Goal: Obtain resource: Obtain resource

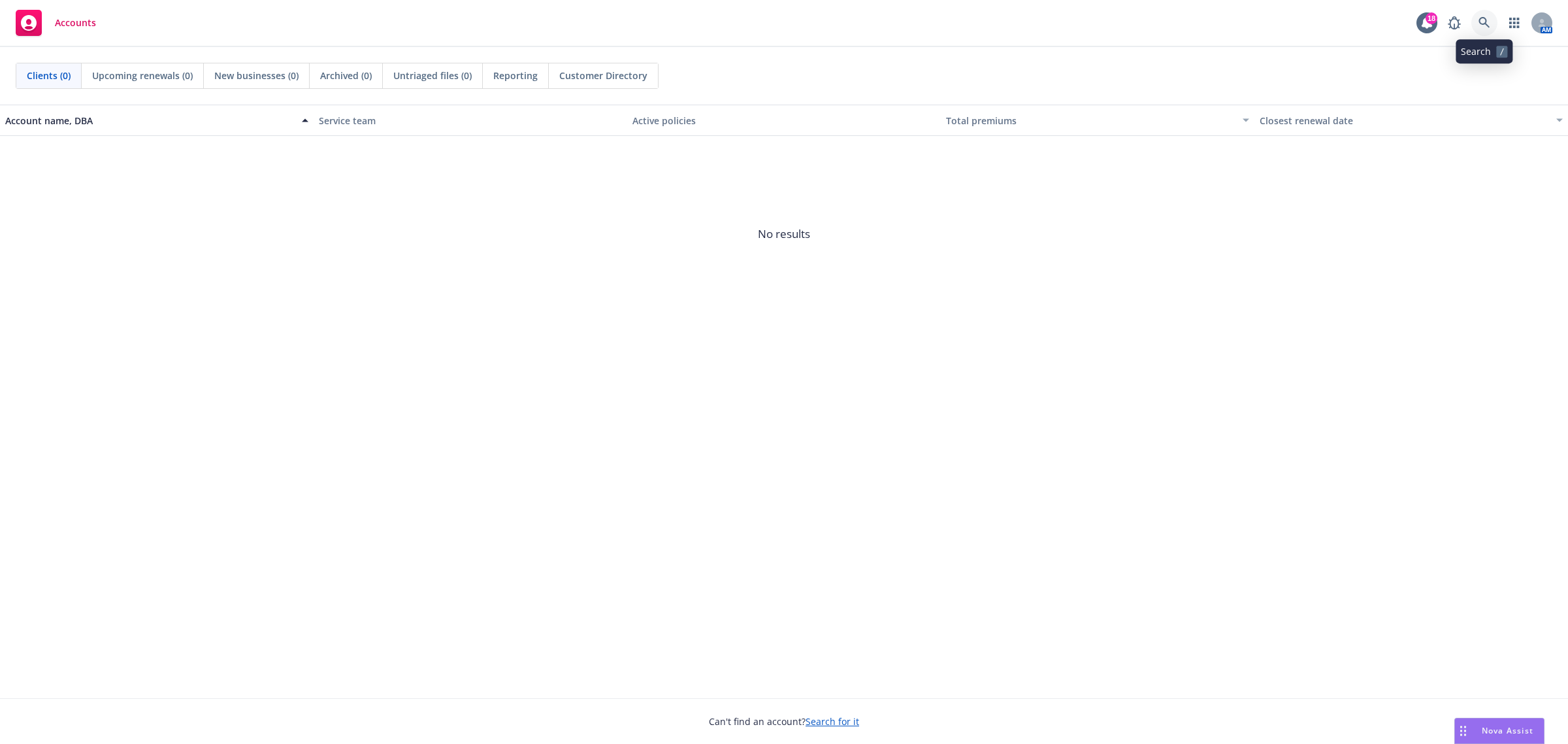
click at [1480, 31] on link at bounding box center [1484, 22] width 26 height 26
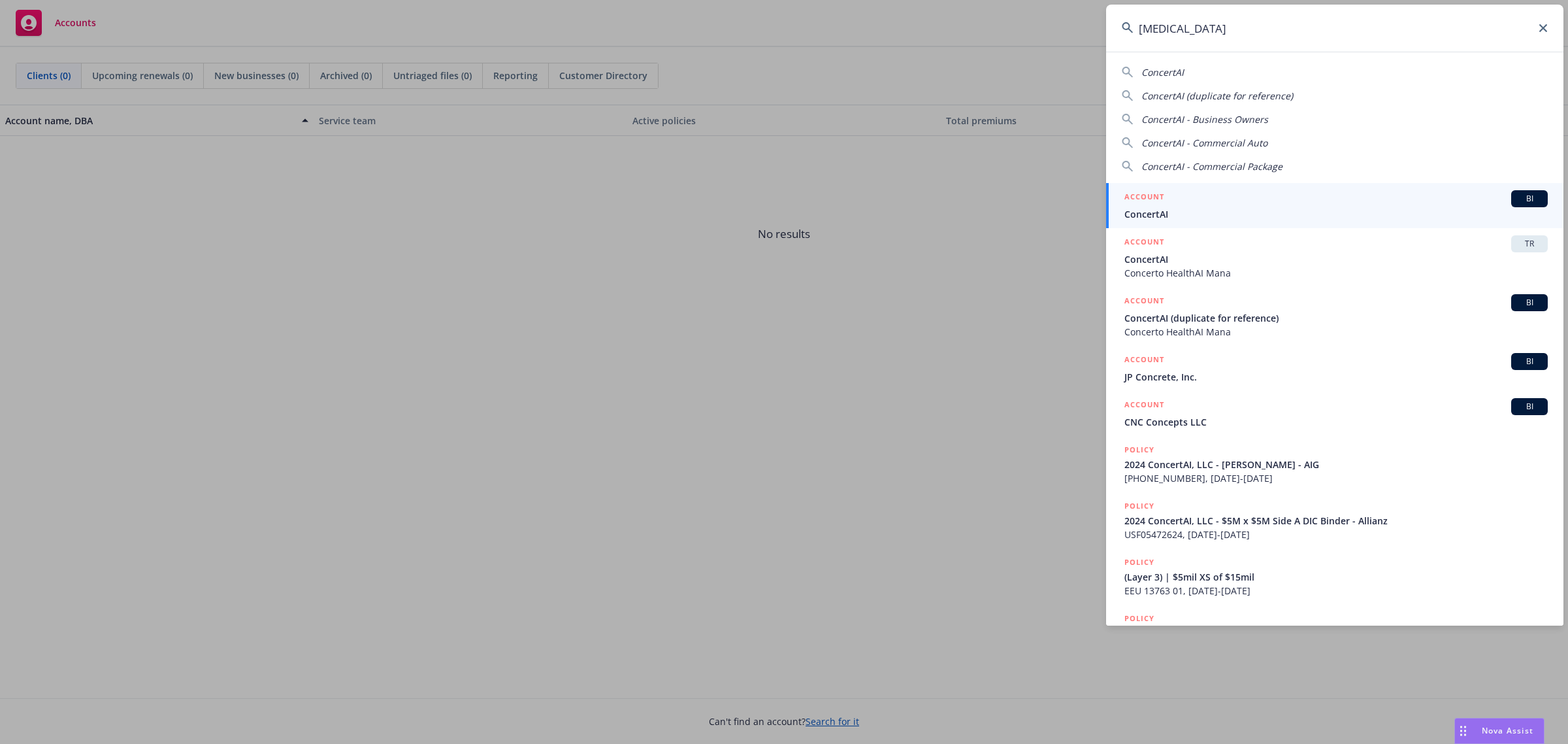
type input "[MEDICAL_DATA]"
click at [1289, 215] on span "ConcertAI" at bounding box center [1336, 214] width 424 height 13
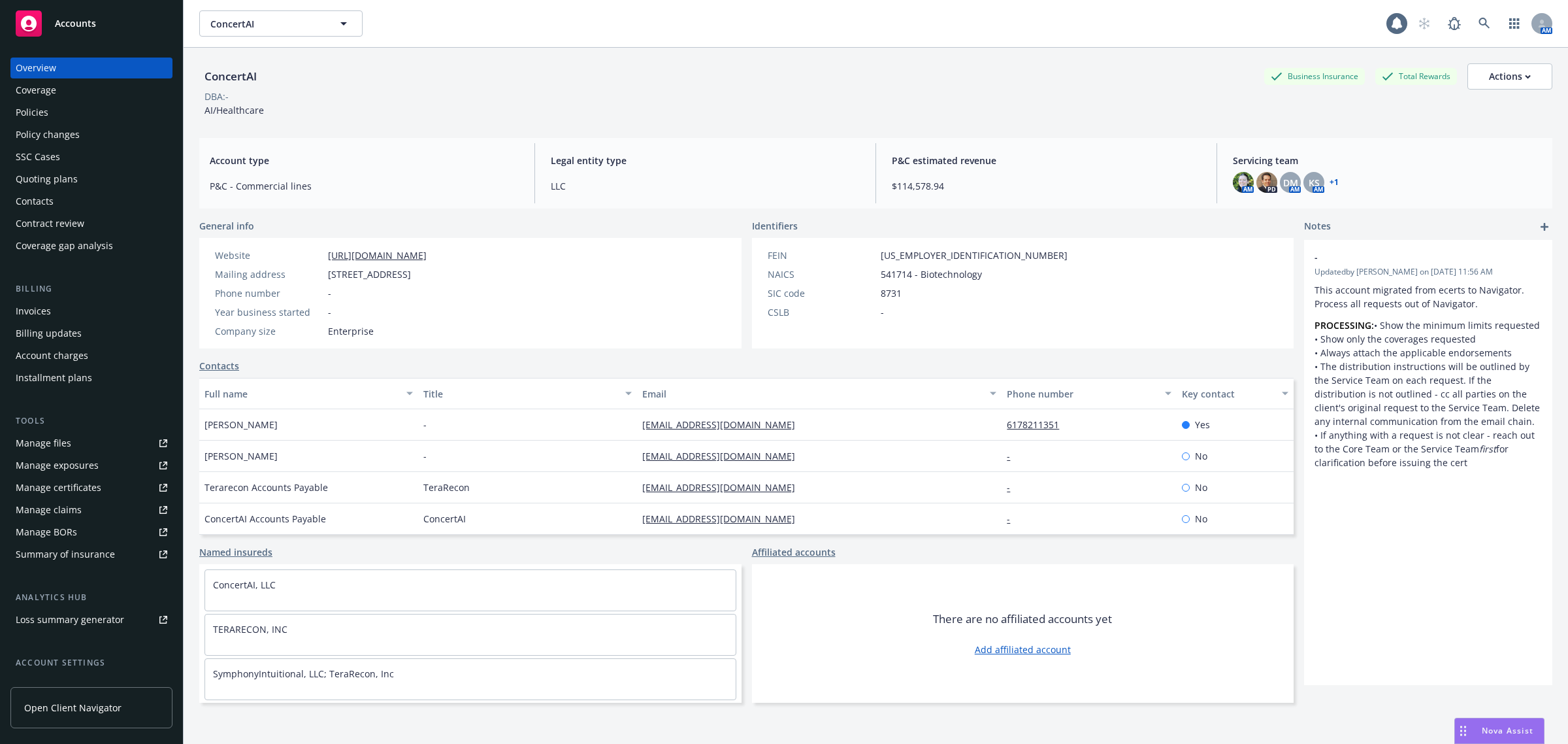
click at [77, 94] on div "Coverage" at bounding box center [91, 90] width 152 height 21
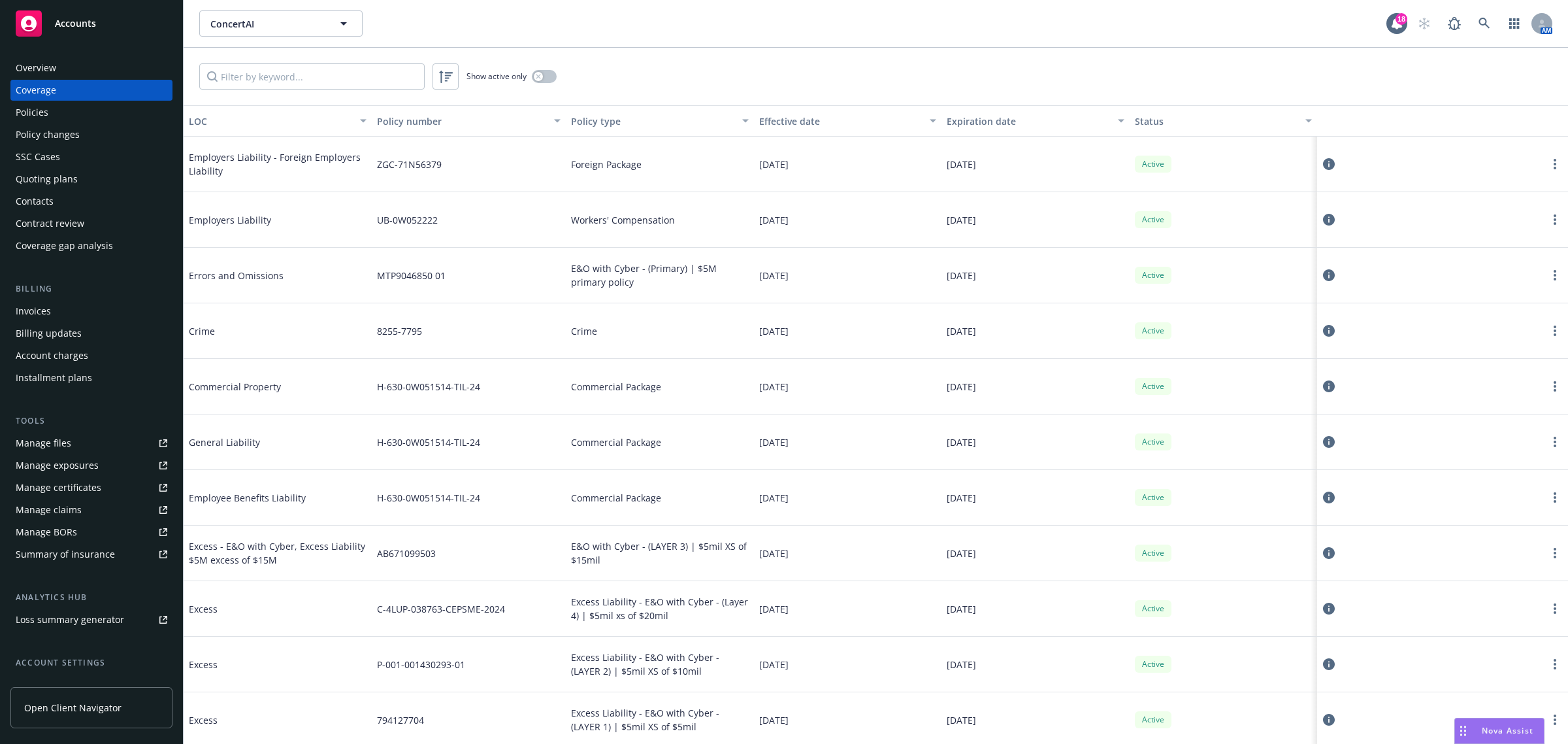
click at [968, 125] on div "Expiration date" at bounding box center [1029, 121] width 164 height 13
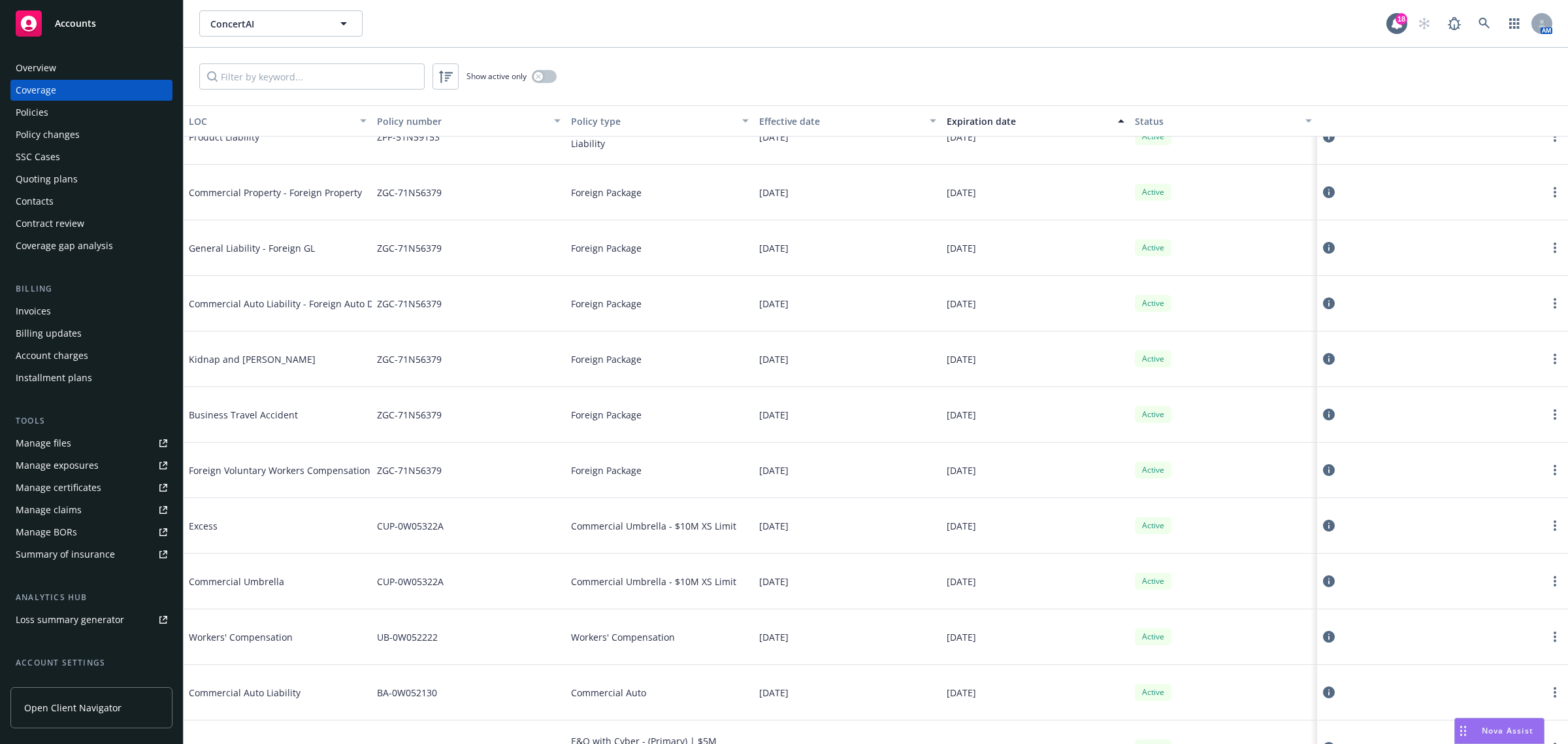
scroll to position [2727, 0]
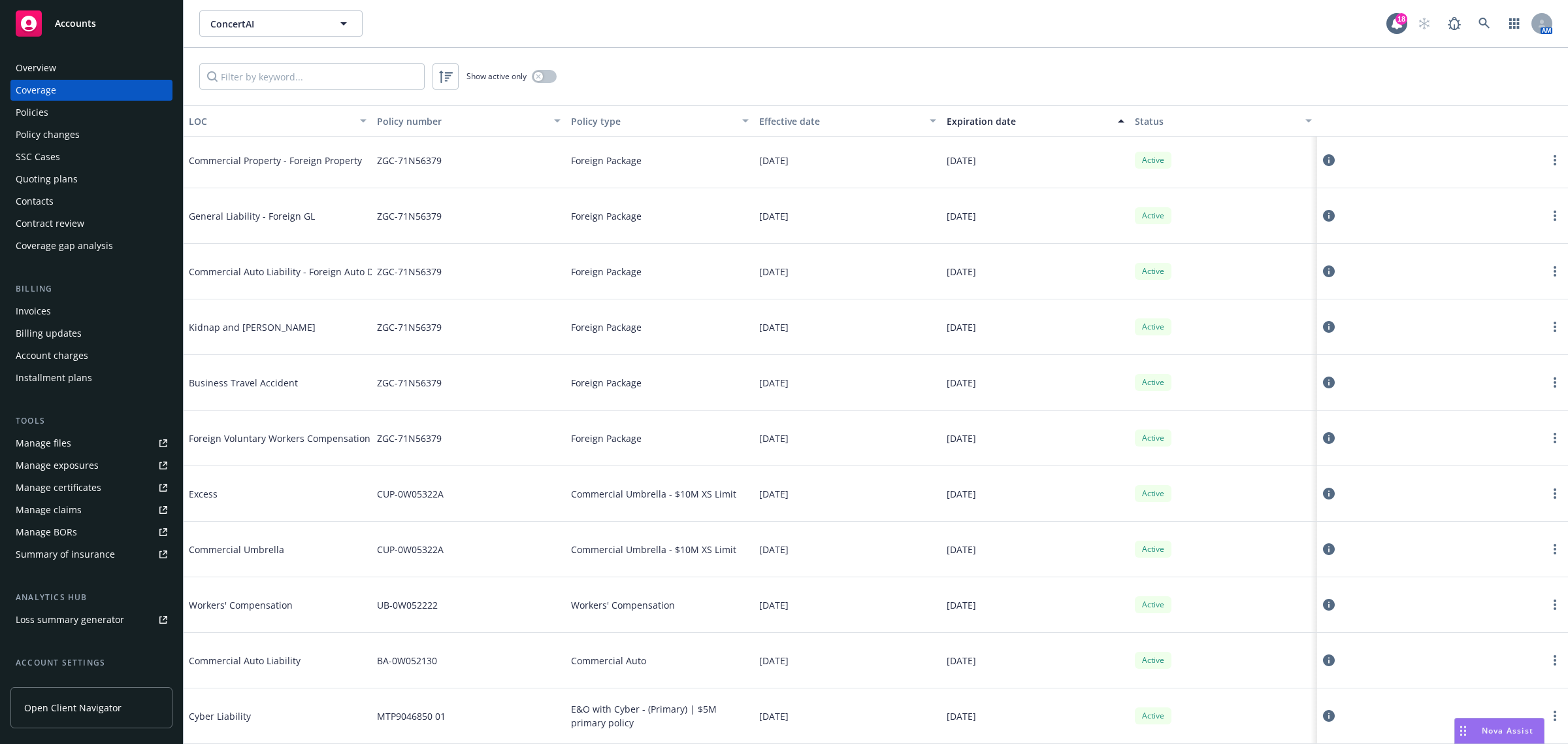
click at [115, 485] on link "Manage certificates" at bounding box center [91, 488] width 162 height 21
click at [86, 64] on div "Overview" at bounding box center [91, 68] width 152 height 21
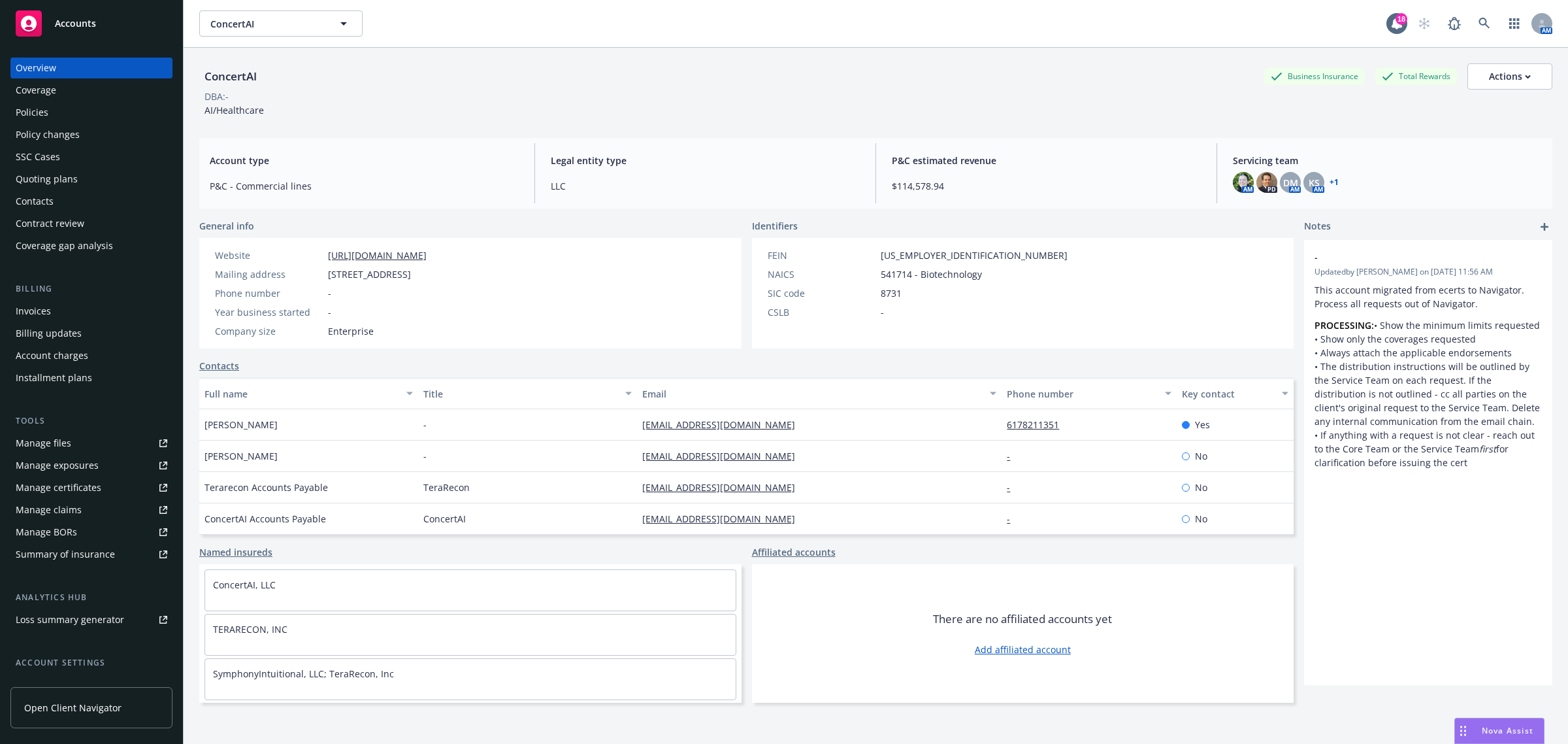
click at [110, 485] on link "Manage certificates" at bounding box center [91, 488] width 162 height 21
click at [79, 93] on div "Coverage" at bounding box center [91, 90] width 152 height 21
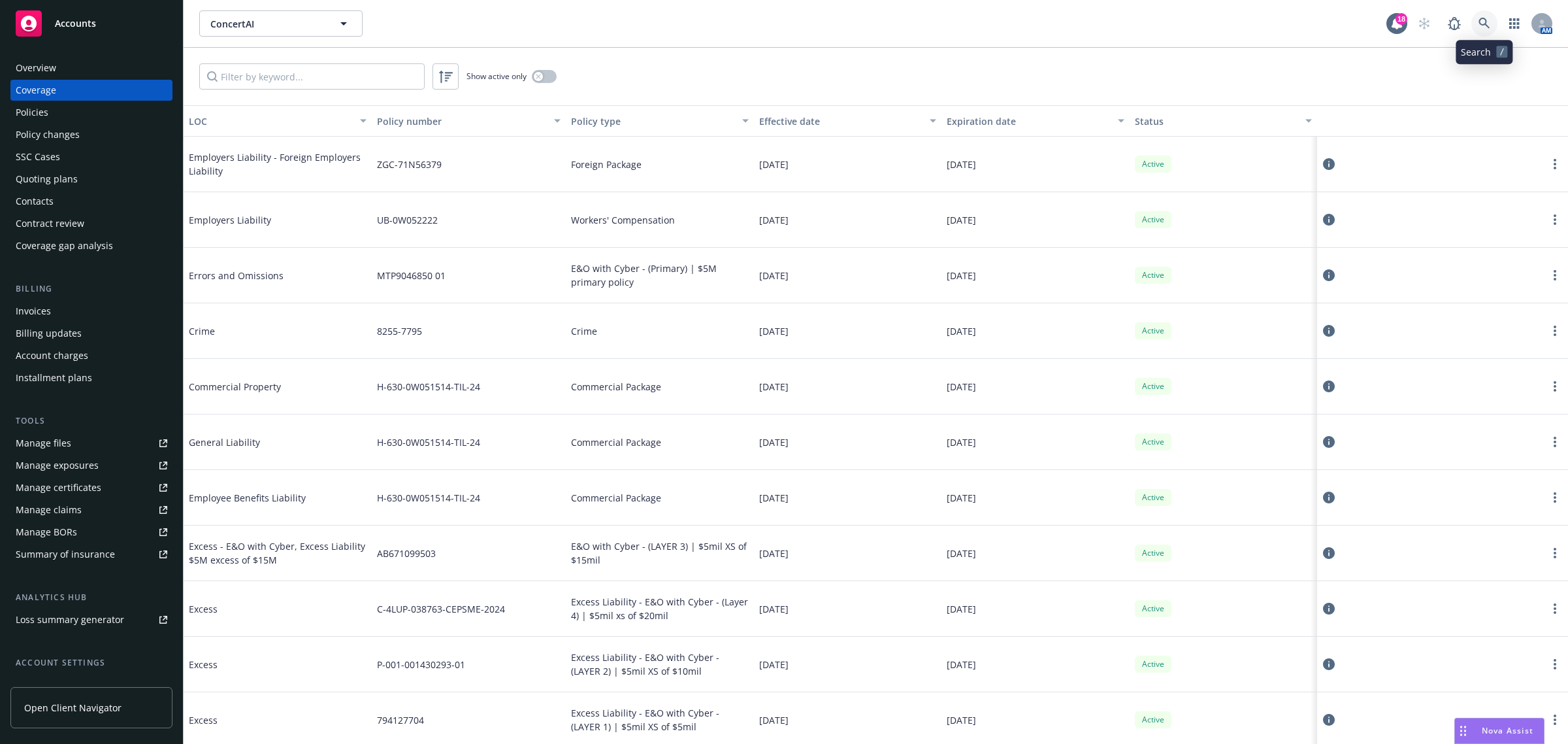
click at [1476, 27] on link at bounding box center [1484, 23] width 26 height 26
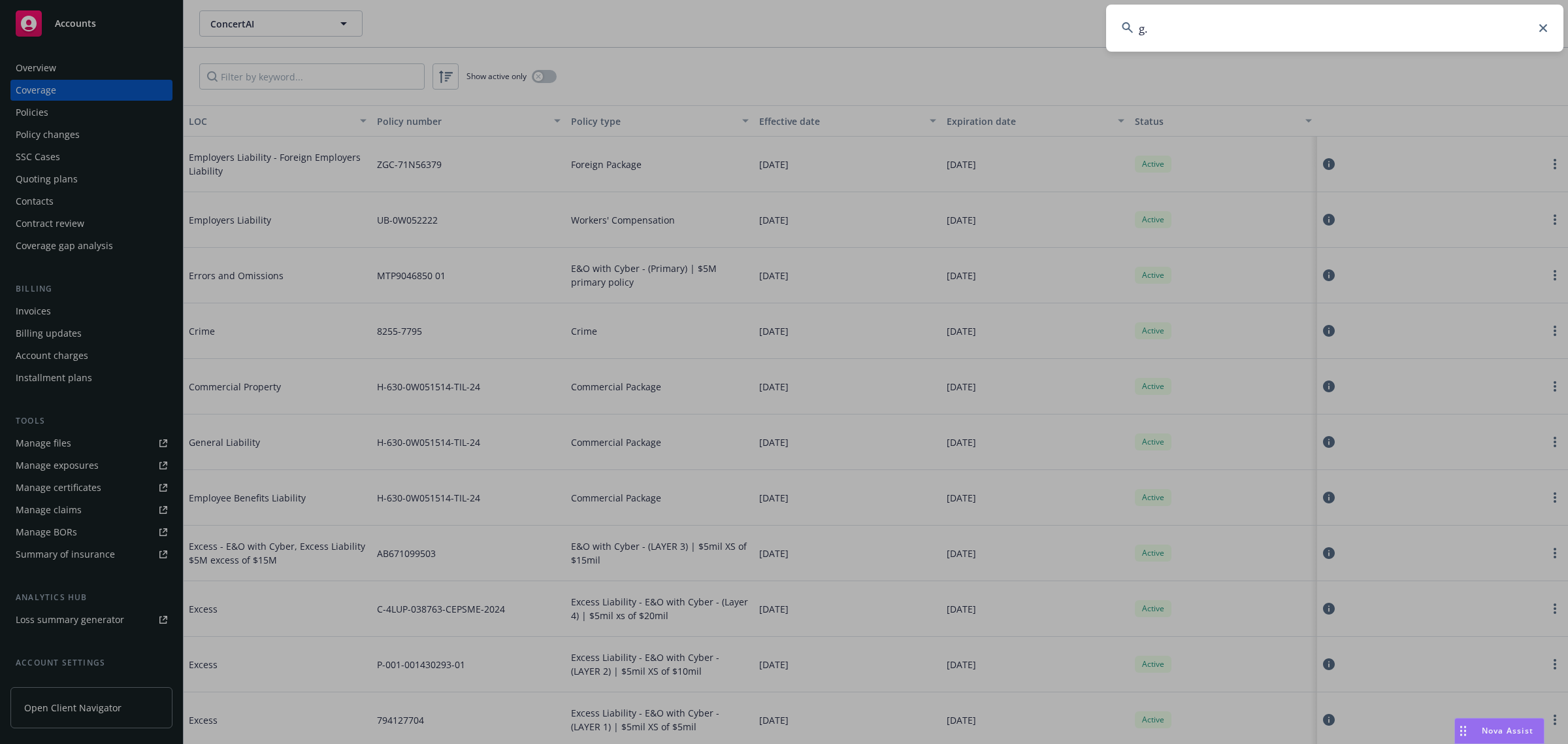
type input "g.k"
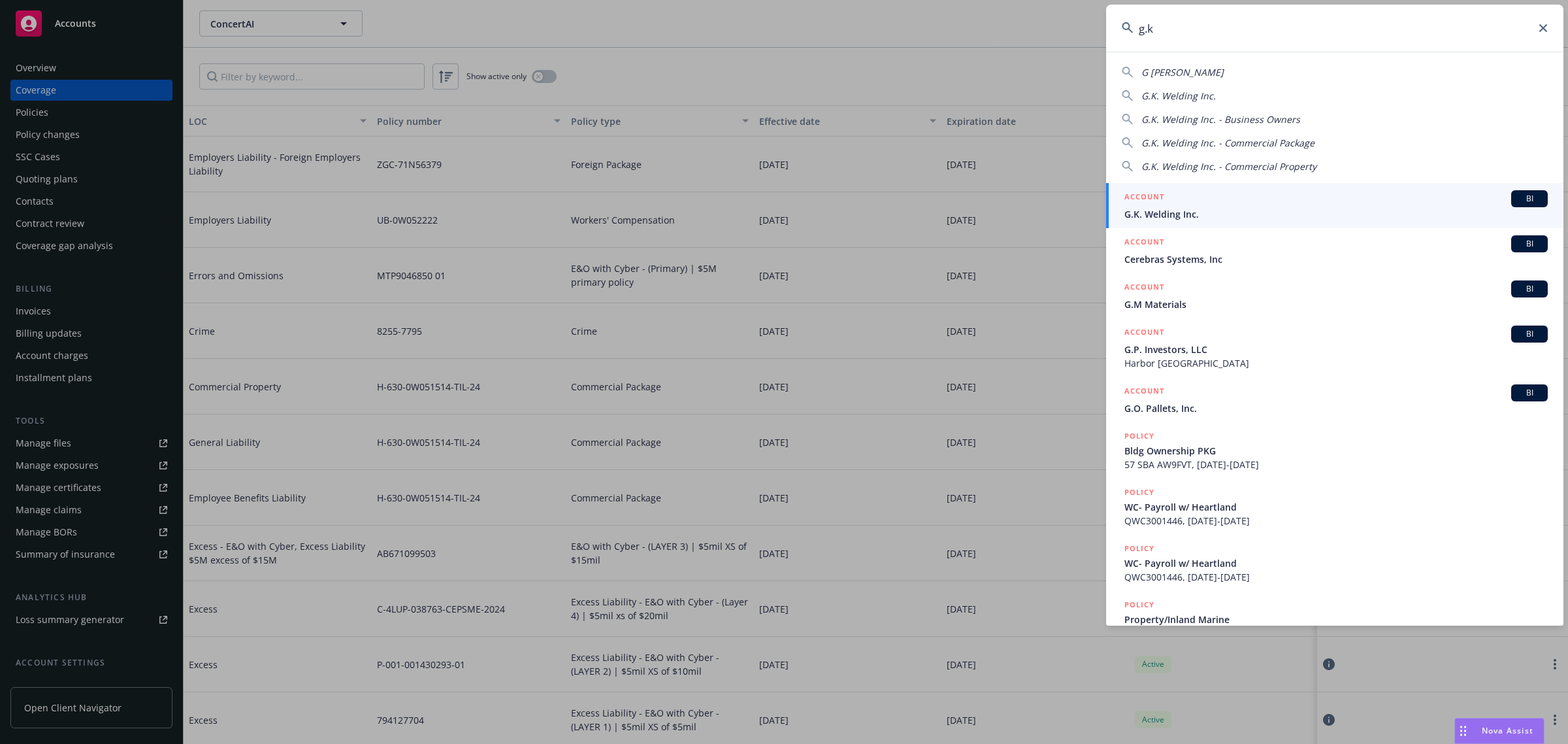
click at [1295, 199] on div "ACCOUNT BI" at bounding box center [1336, 199] width 424 height 17
click at [1295, 199] on div "Active" at bounding box center [1224, 220] width 189 height 56
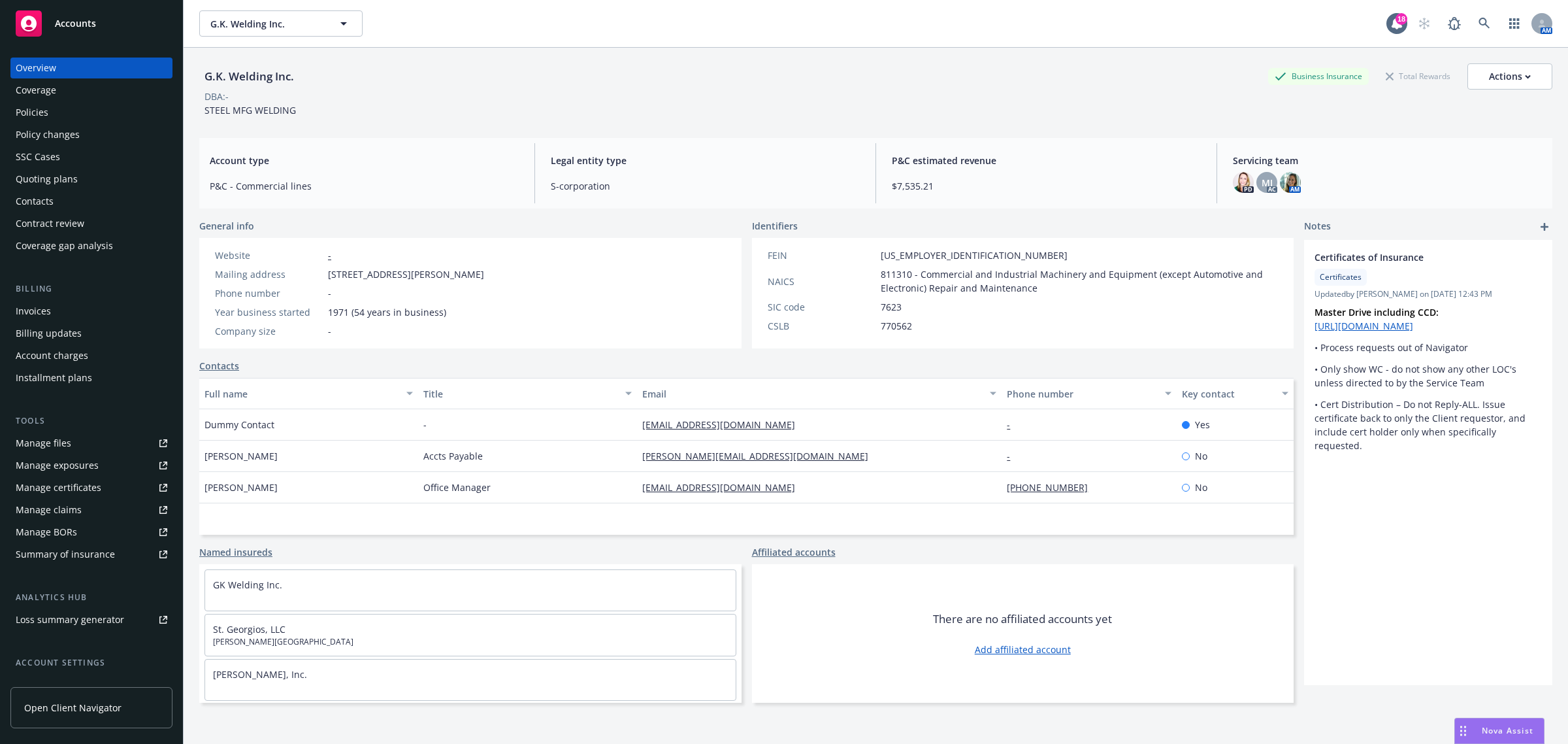
click at [79, 492] on div "Manage certificates" at bounding box center [58, 488] width 86 height 21
click at [1478, 19] on icon at bounding box center [1484, 23] width 12 height 12
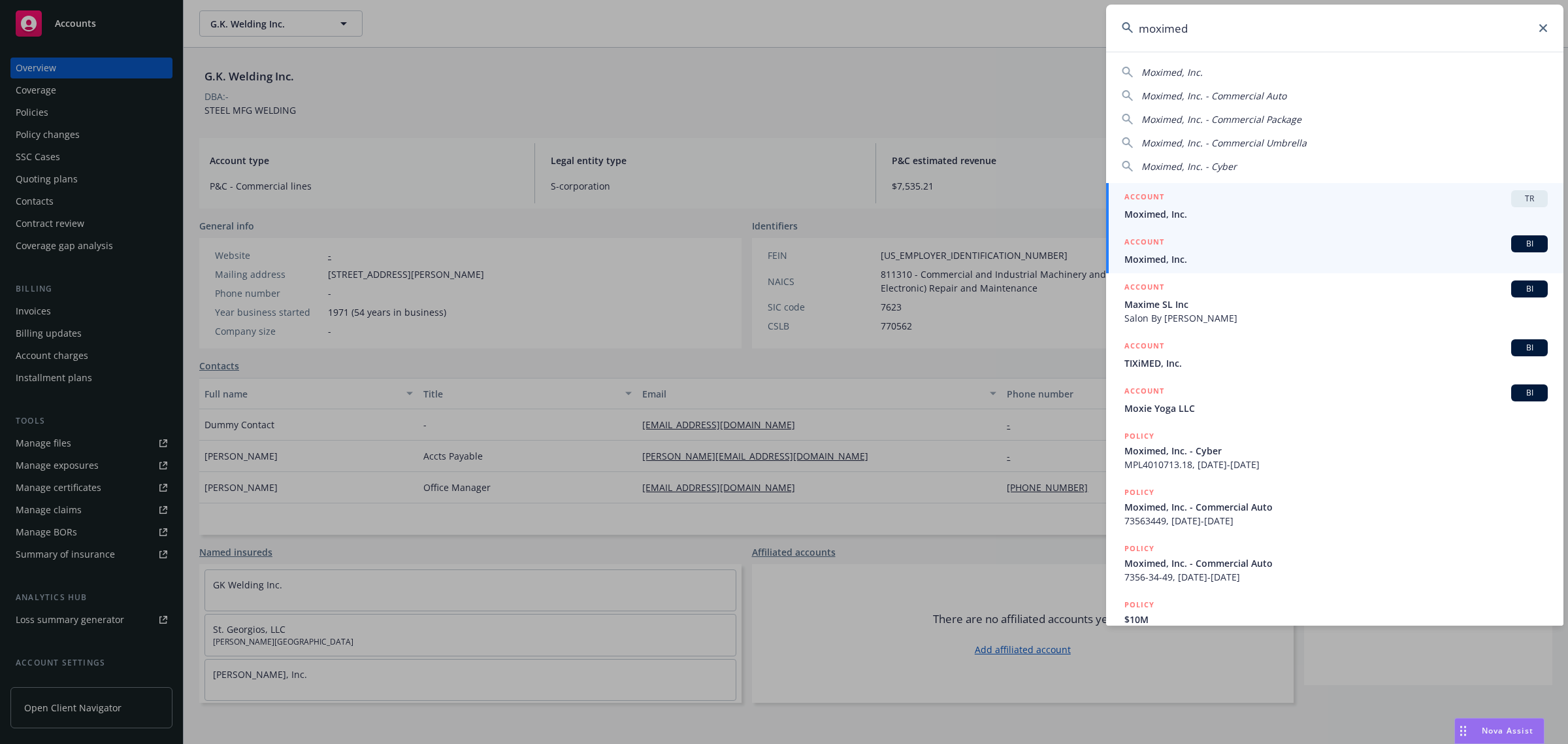
type input "moximed"
click at [1176, 249] on div "ACCOUNT BI" at bounding box center [1336, 244] width 424 height 17
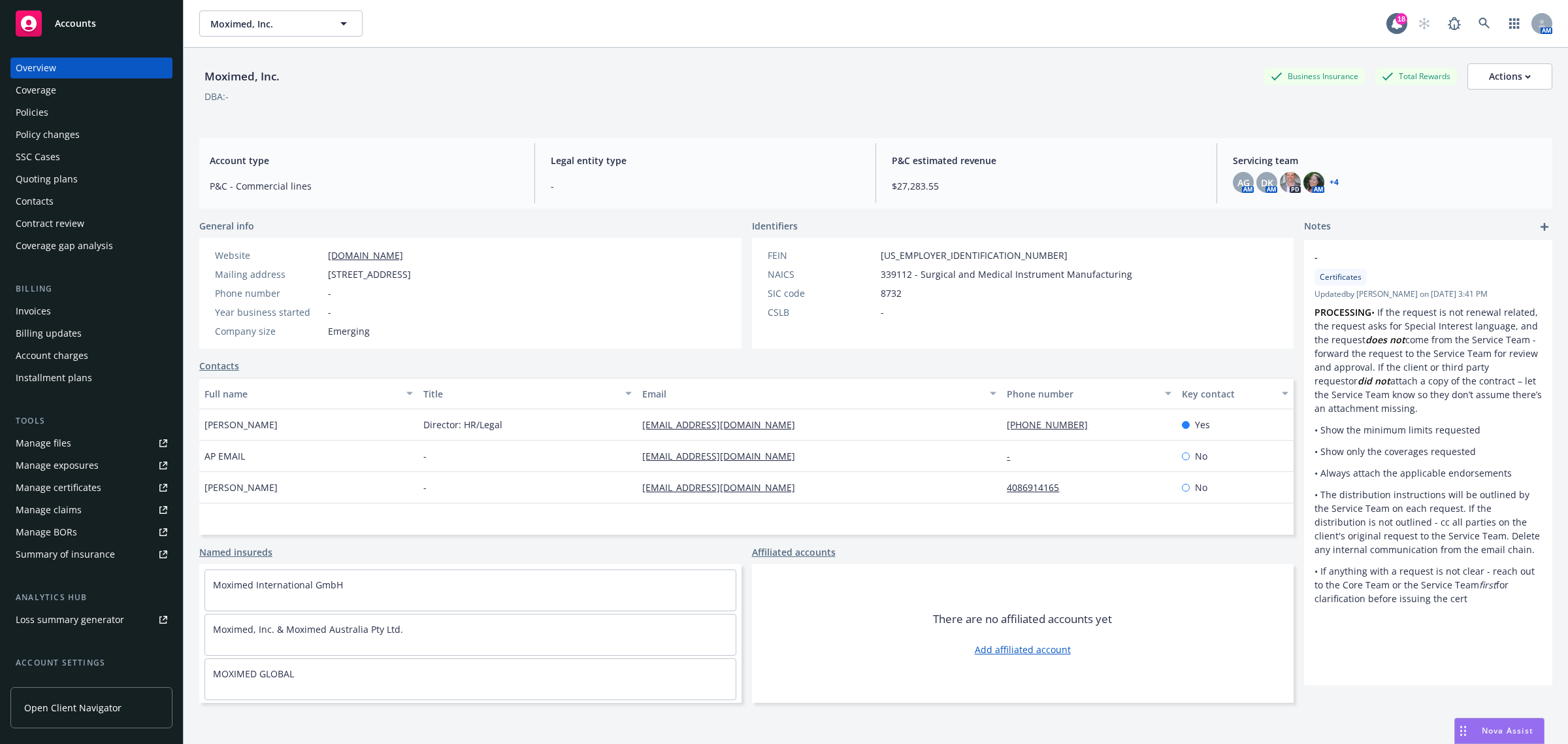
click at [57, 487] on div "Manage certificates" at bounding box center [58, 488] width 86 height 21
click at [39, 87] on div "Coverage" at bounding box center [36, 90] width 40 height 21
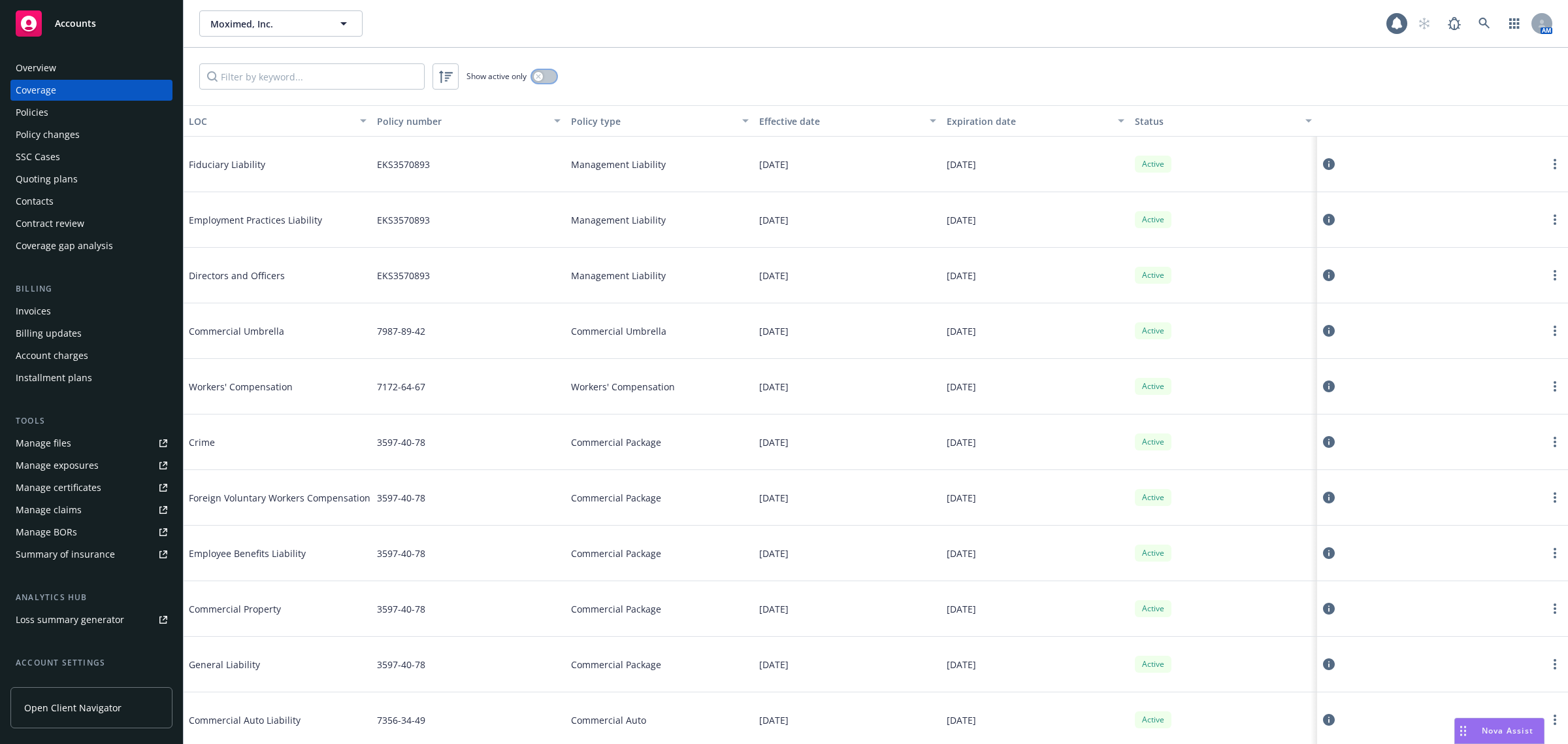
click at [546, 73] on button "button" at bounding box center [545, 77] width 25 height 13
click at [980, 122] on div "Expiration date" at bounding box center [1029, 121] width 164 height 13
click at [1004, 124] on div "Expiration date" at bounding box center [1029, 121] width 164 height 13
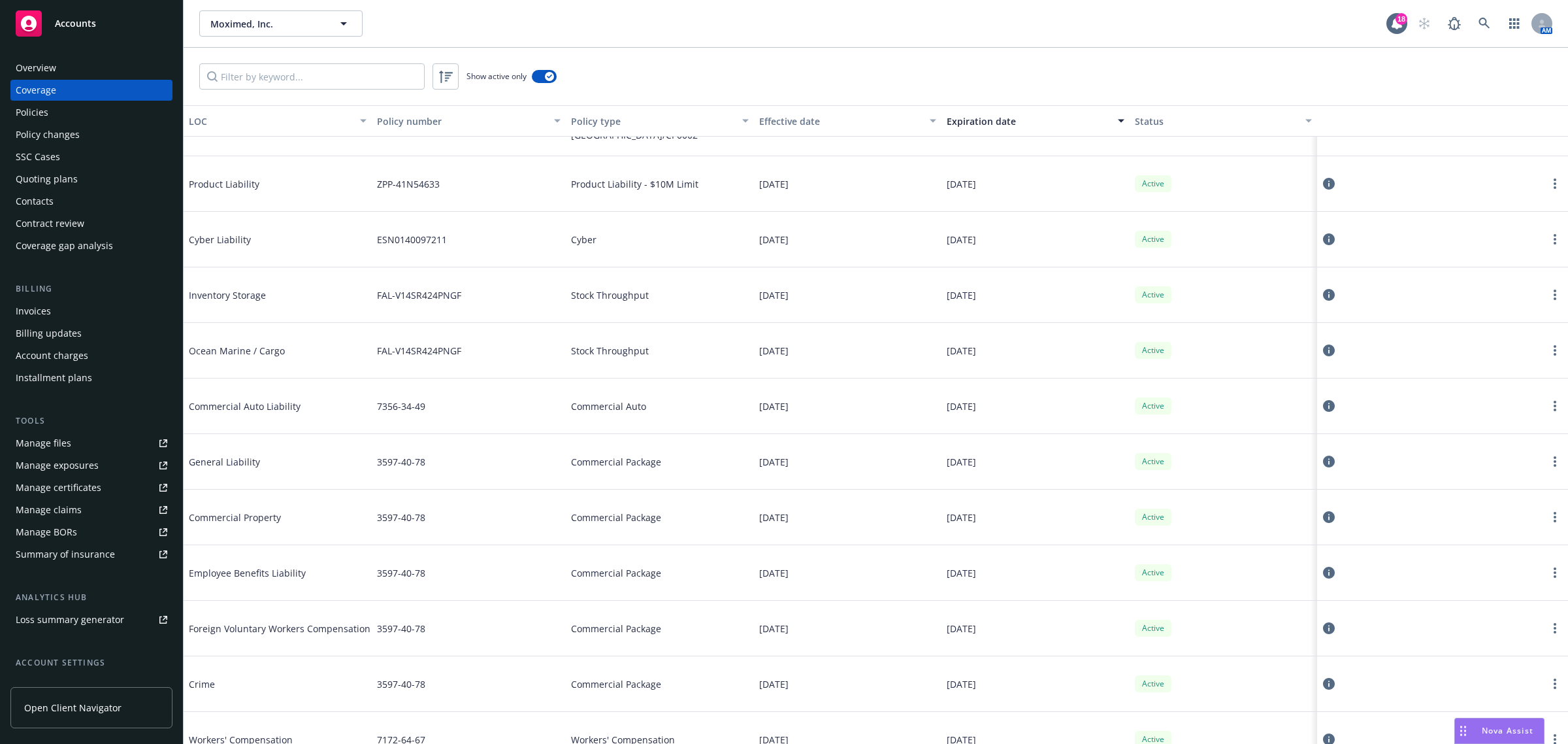
scroll to position [322, 0]
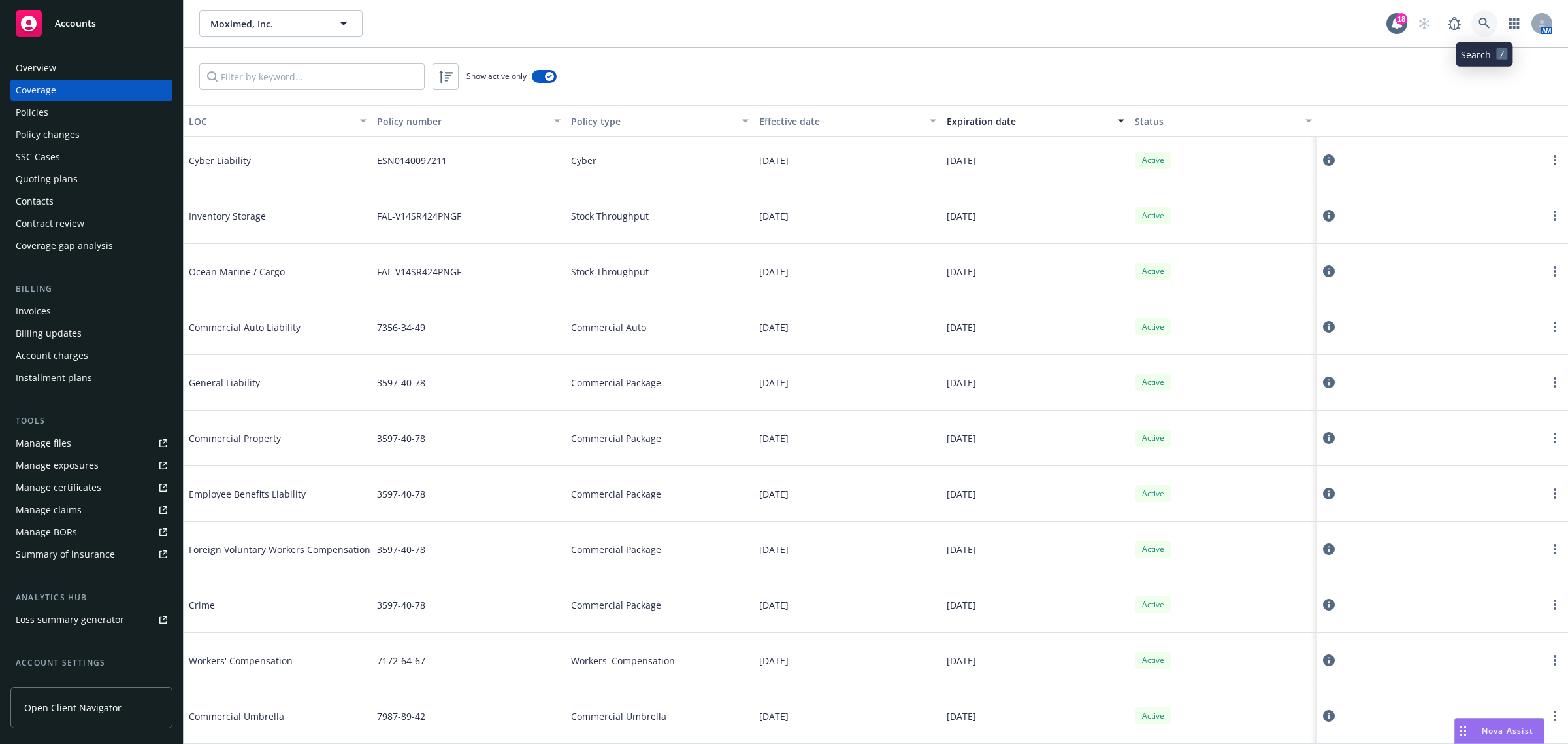
click at [1478, 17] on link at bounding box center [1484, 23] width 26 height 26
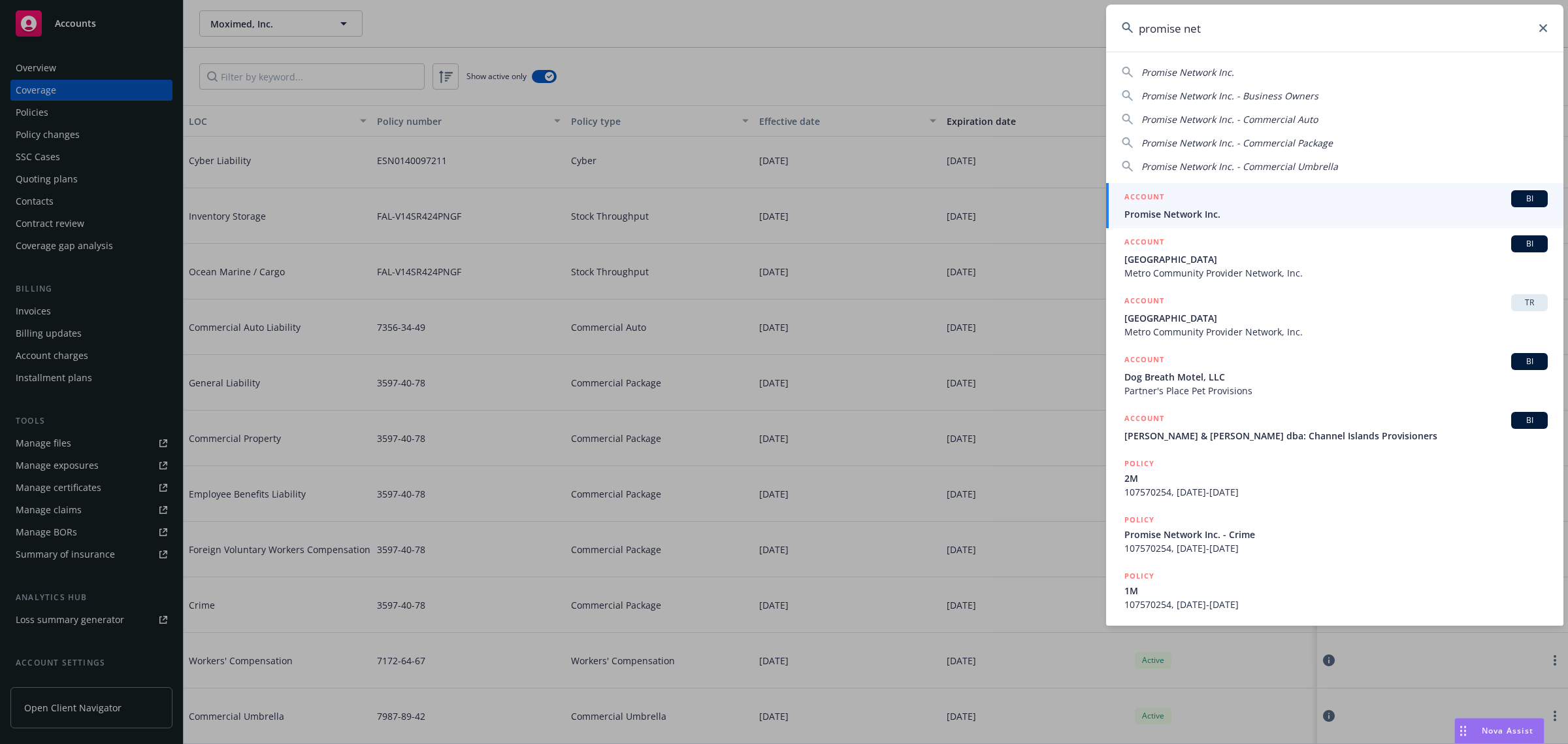
type input "promise net"
click at [1387, 207] on span "Promise Network Inc." at bounding box center [1336, 214] width 424 height 13
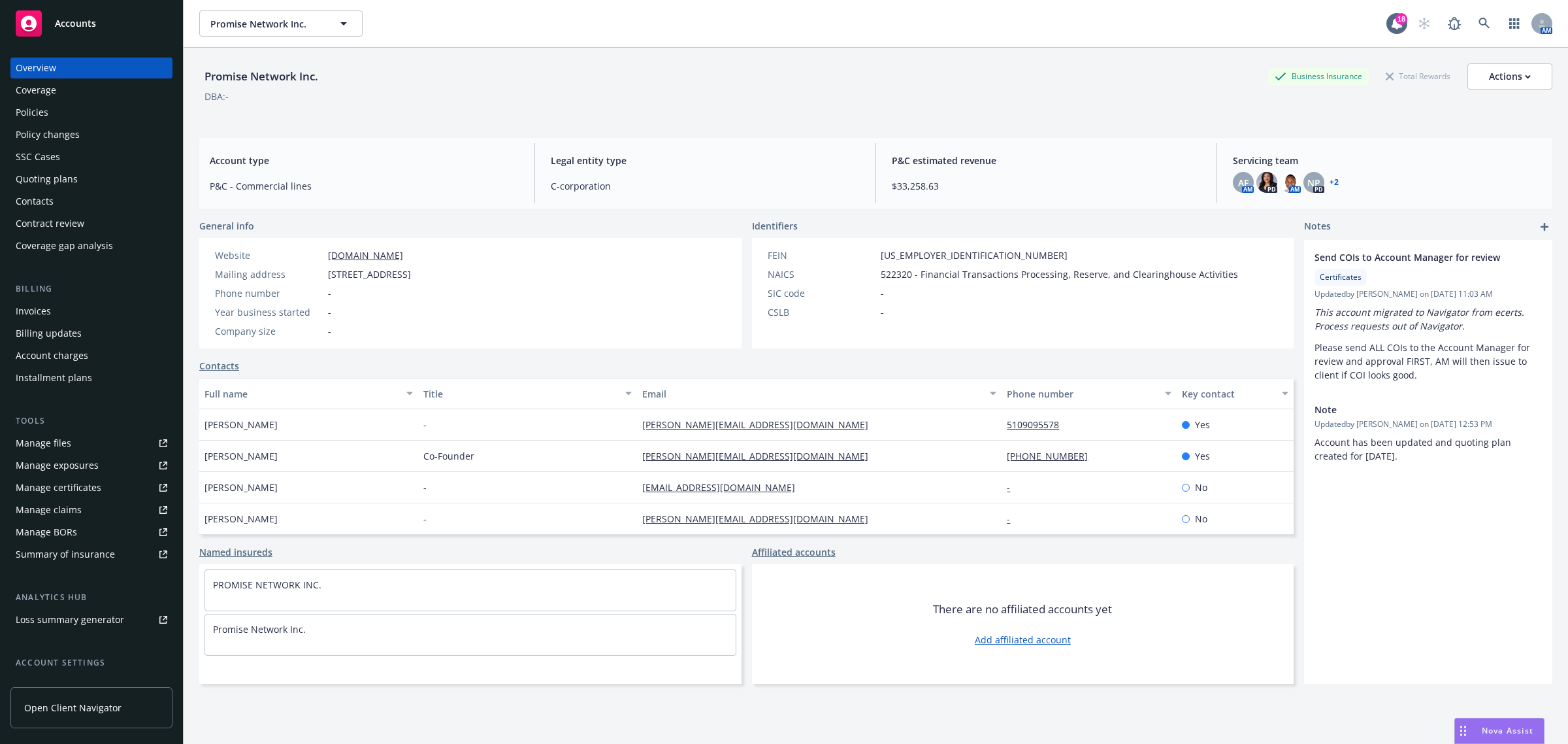
click at [50, 82] on div "Coverage" at bounding box center [36, 90] width 40 height 21
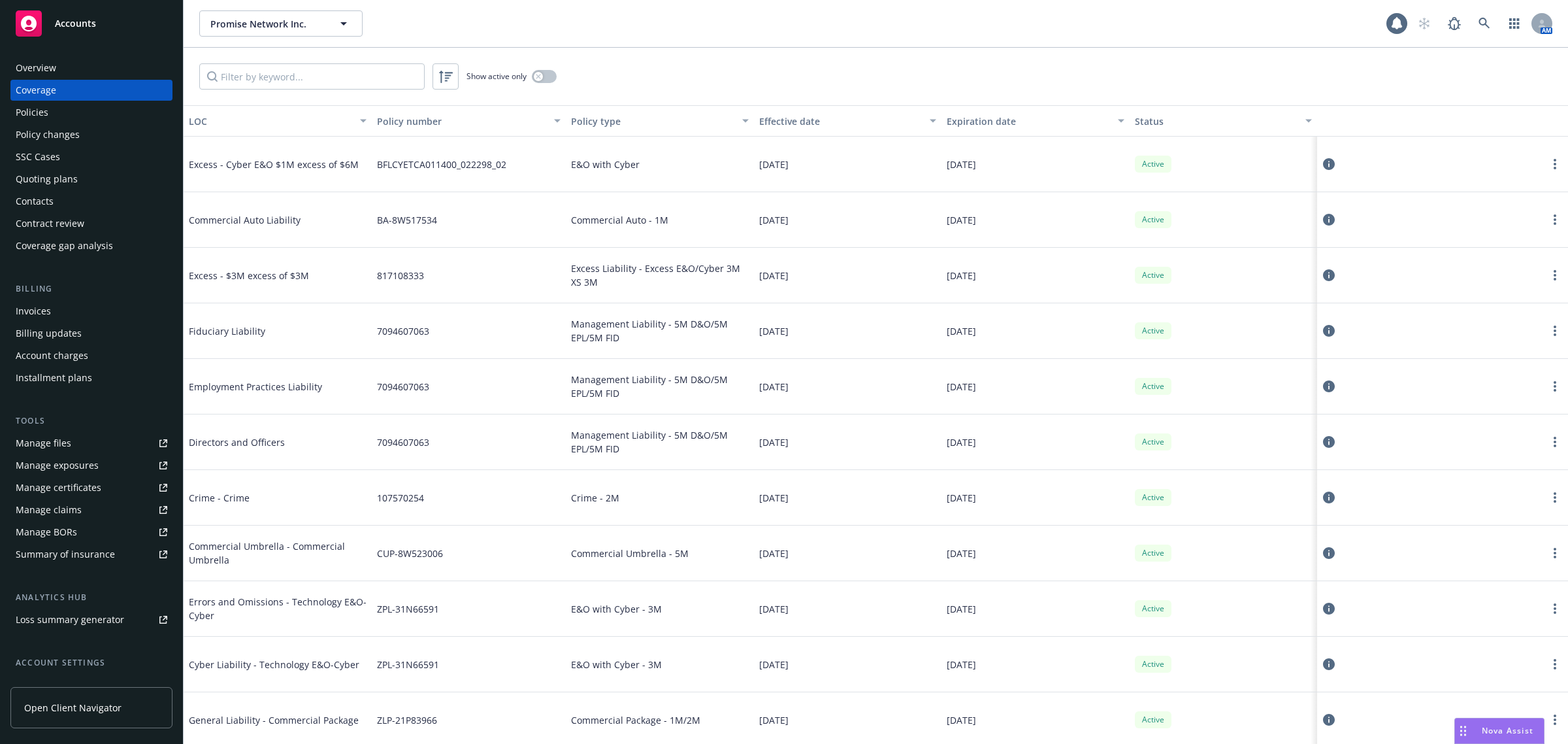
click at [952, 123] on div "Expiration date" at bounding box center [1029, 121] width 164 height 13
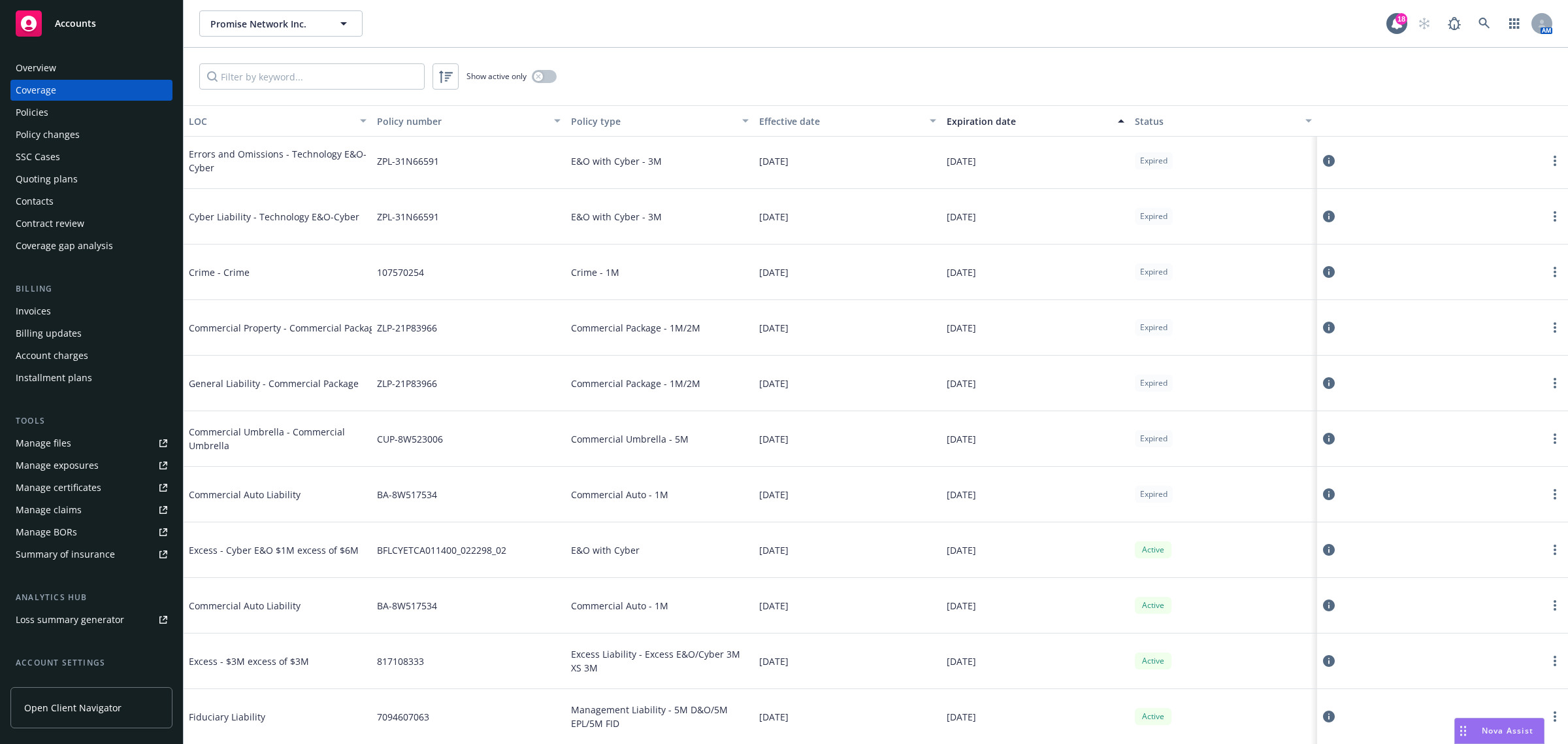
scroll to position [273, 0]
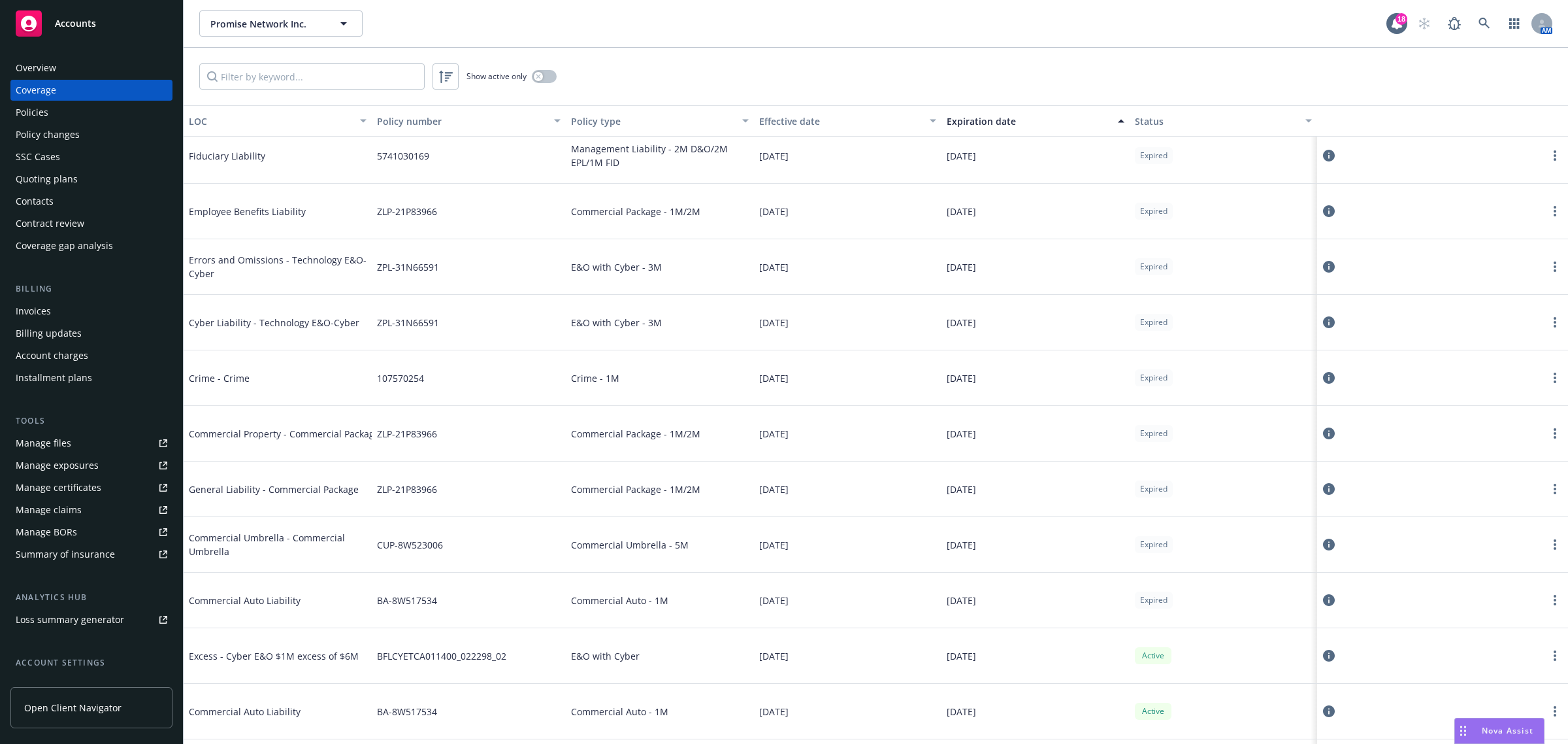
click at [89, 487] on div "Manage certificates" at bounding box center [58, 488] width 86 height 21
click at [1482, 23] on icon at bounding box center [1484, 23] width 12 height 12
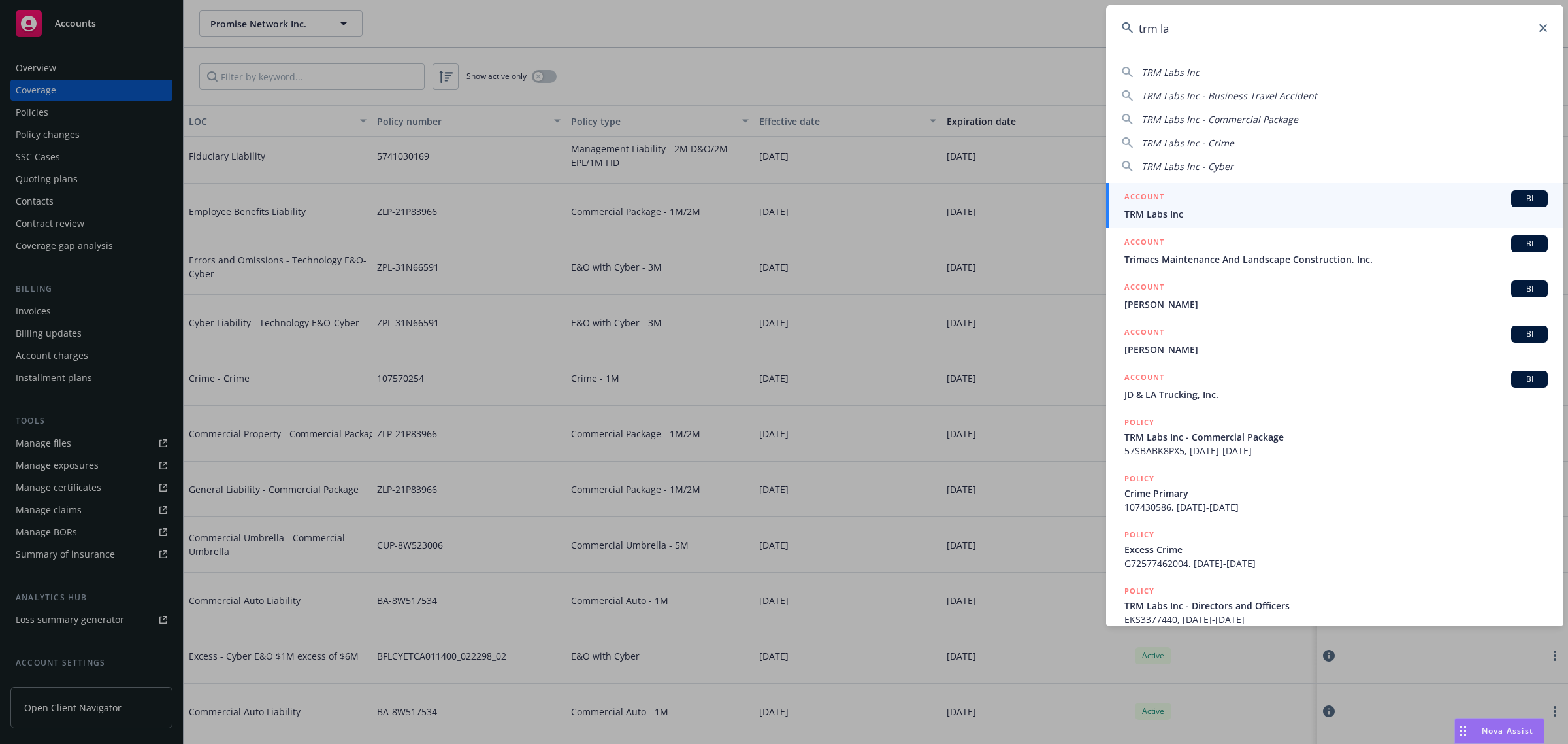
type input "trm la"
click at [1158, 207] on span "TRM Labs Inc" at bounding box center [1336, 214] width 424 height 13
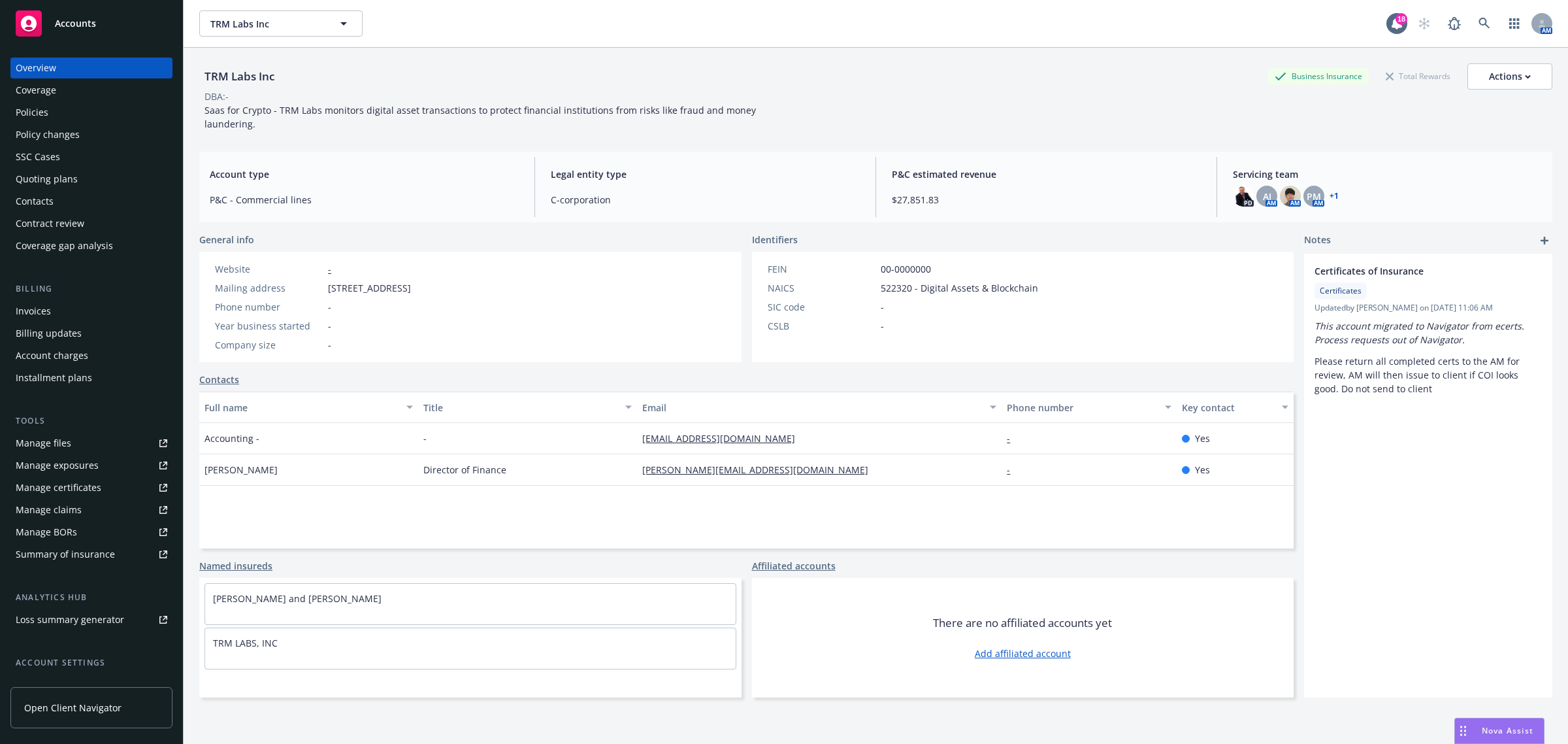
click at [98, 87] on div "Coverage" at bounding box center [91, 90] width 152 height 21
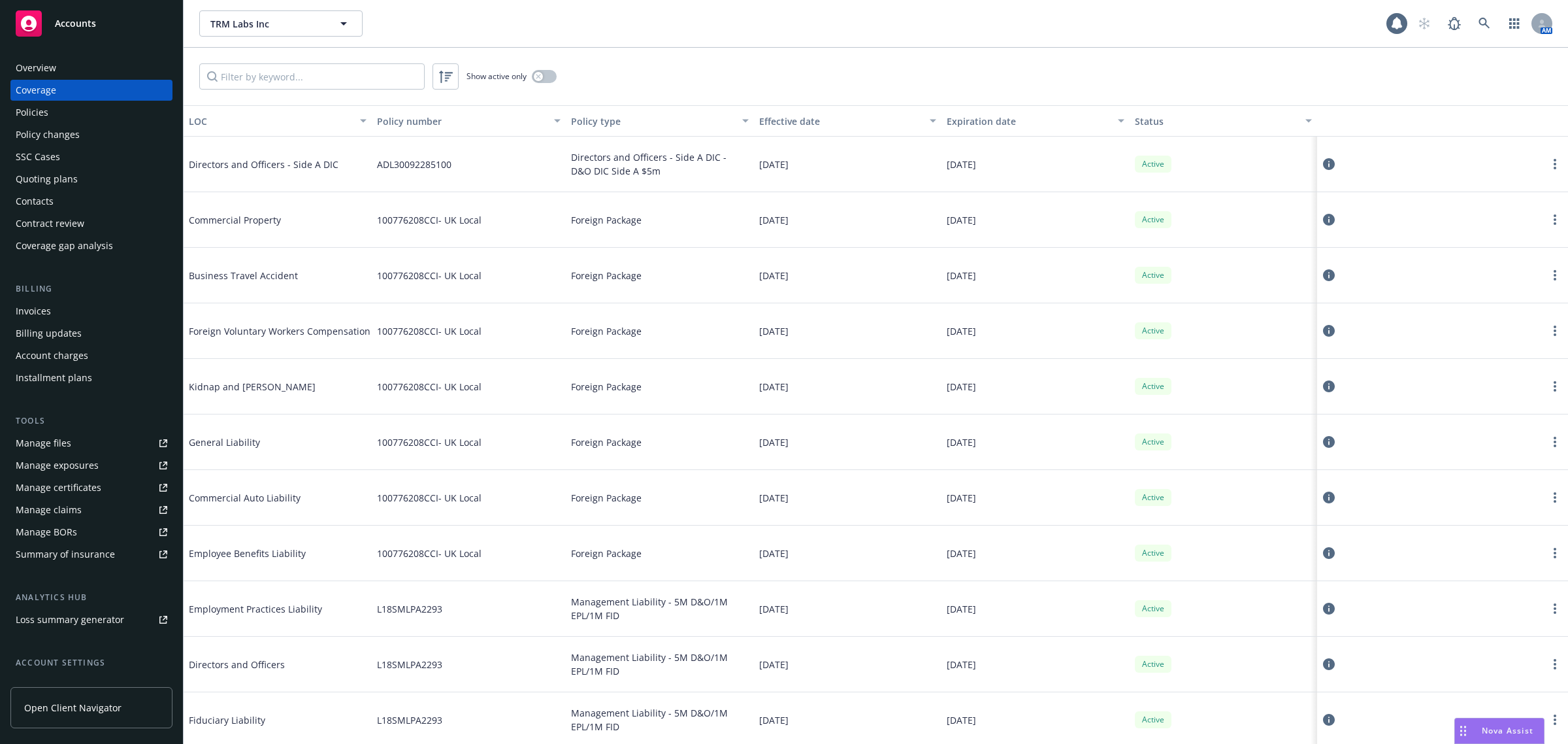
click at [972, 113] on button "Expiration date" at bounding box center [1036, 120] width 189 height 32
click at [986, 119] on div "Expiration date" at bounding box center [1029, 121] width 164 height 13
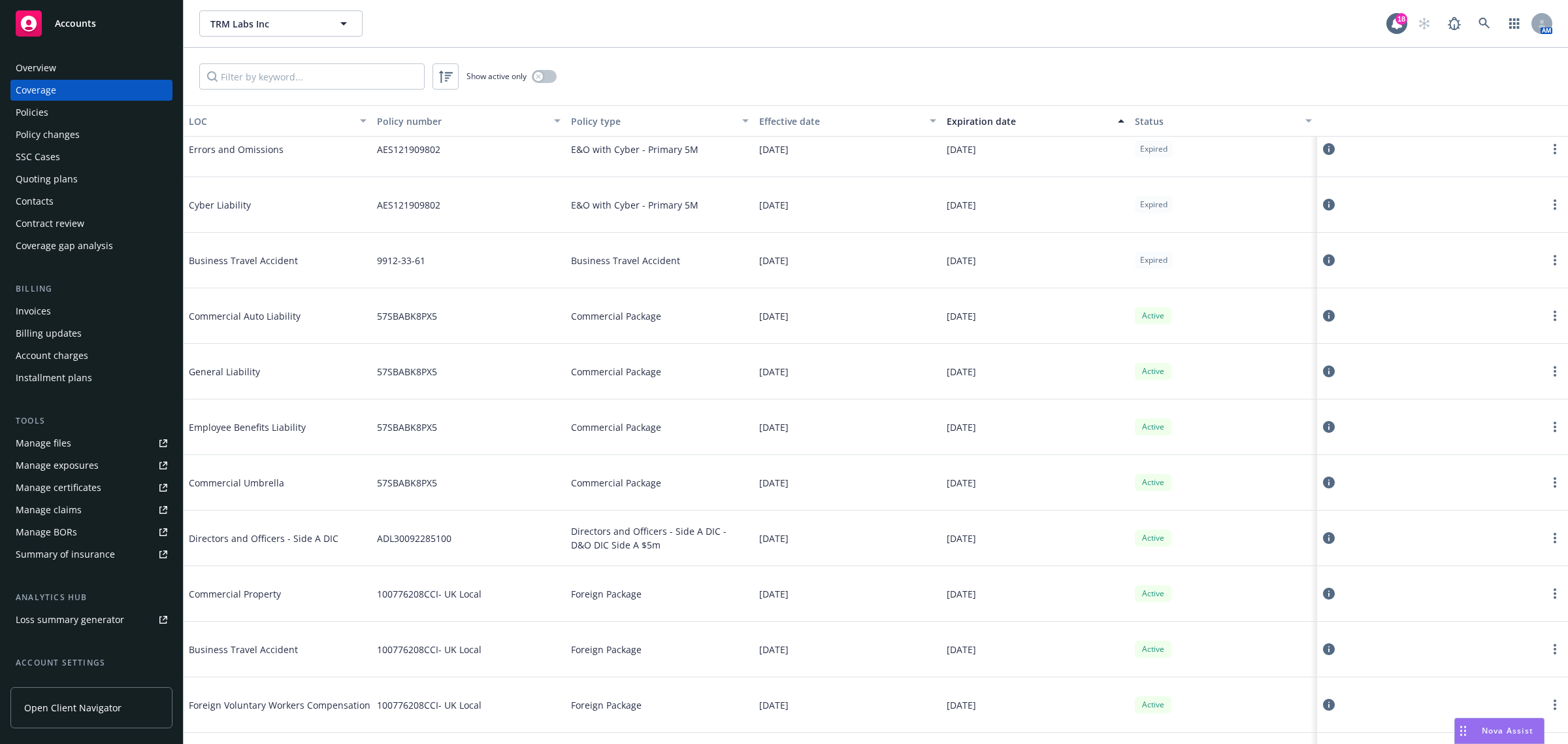
scroll to position [881, 0]
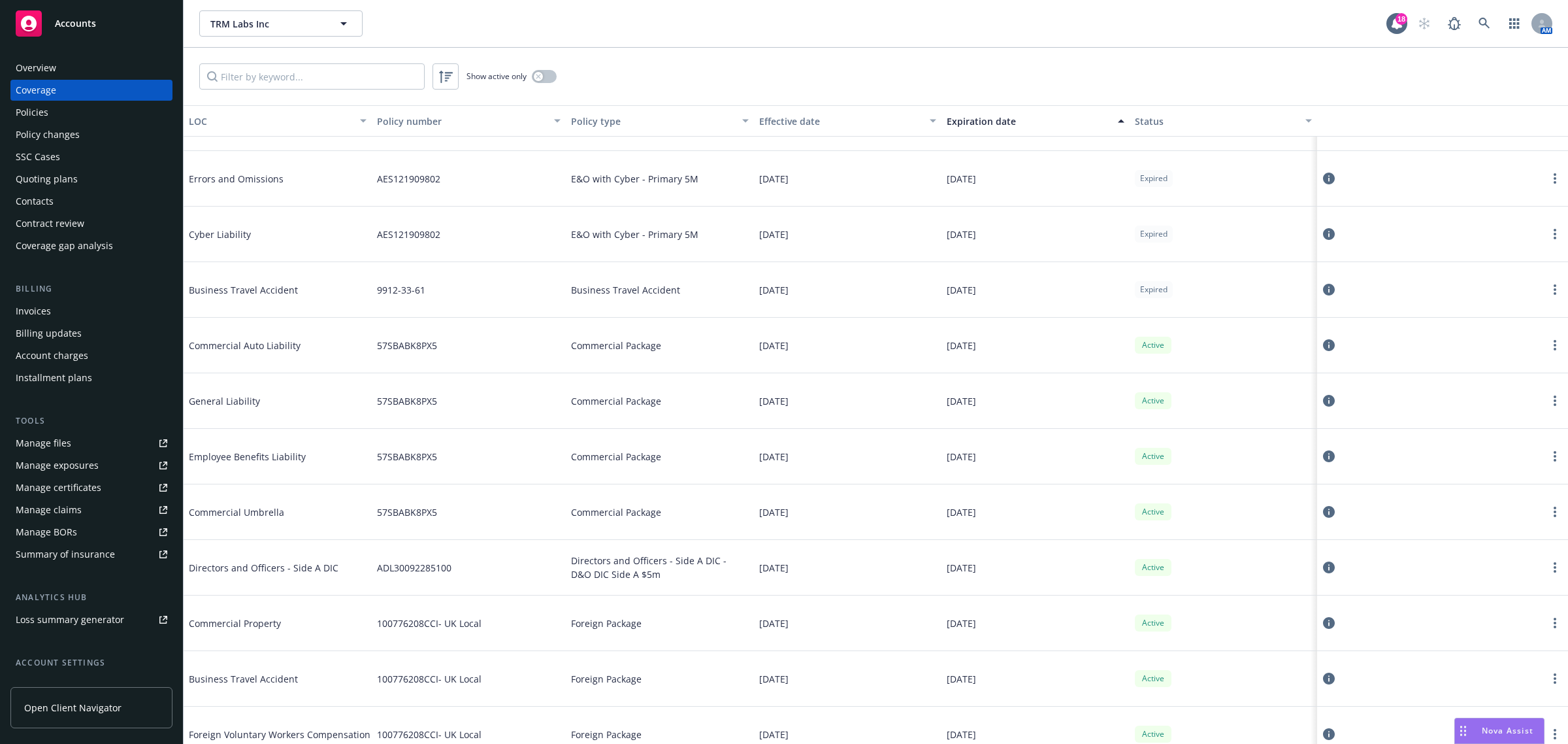
click at [1013, 308] on div "04/29/2025" at bounding box center [1036, 290] width 189 height 56
drag, startPoint x: 967, startPoint y: 281, endPoint x: 987, endPoint y: 351, distance: 72.8
click at [1011, 372] on div "09/20/2025" at bounding box center [1036, 346] width 189 height 56
drag, startPoint x: 944, startPoint y: 338, endPoint x: 1093, endPoint y: 539, distance: 250.2
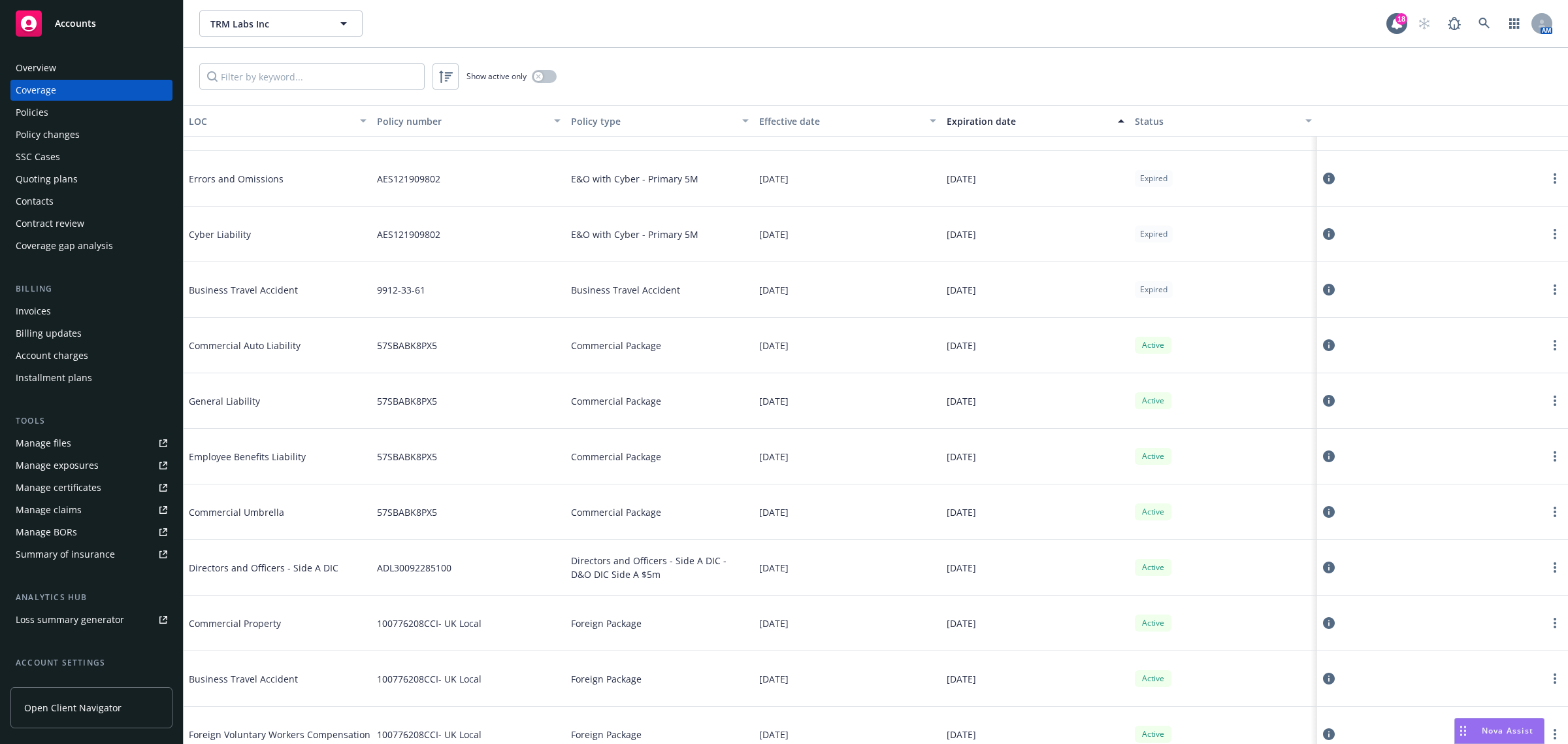
click at [40, 481] on div "Manage certificates" at bounding box center [58, 488] width 86 height 21
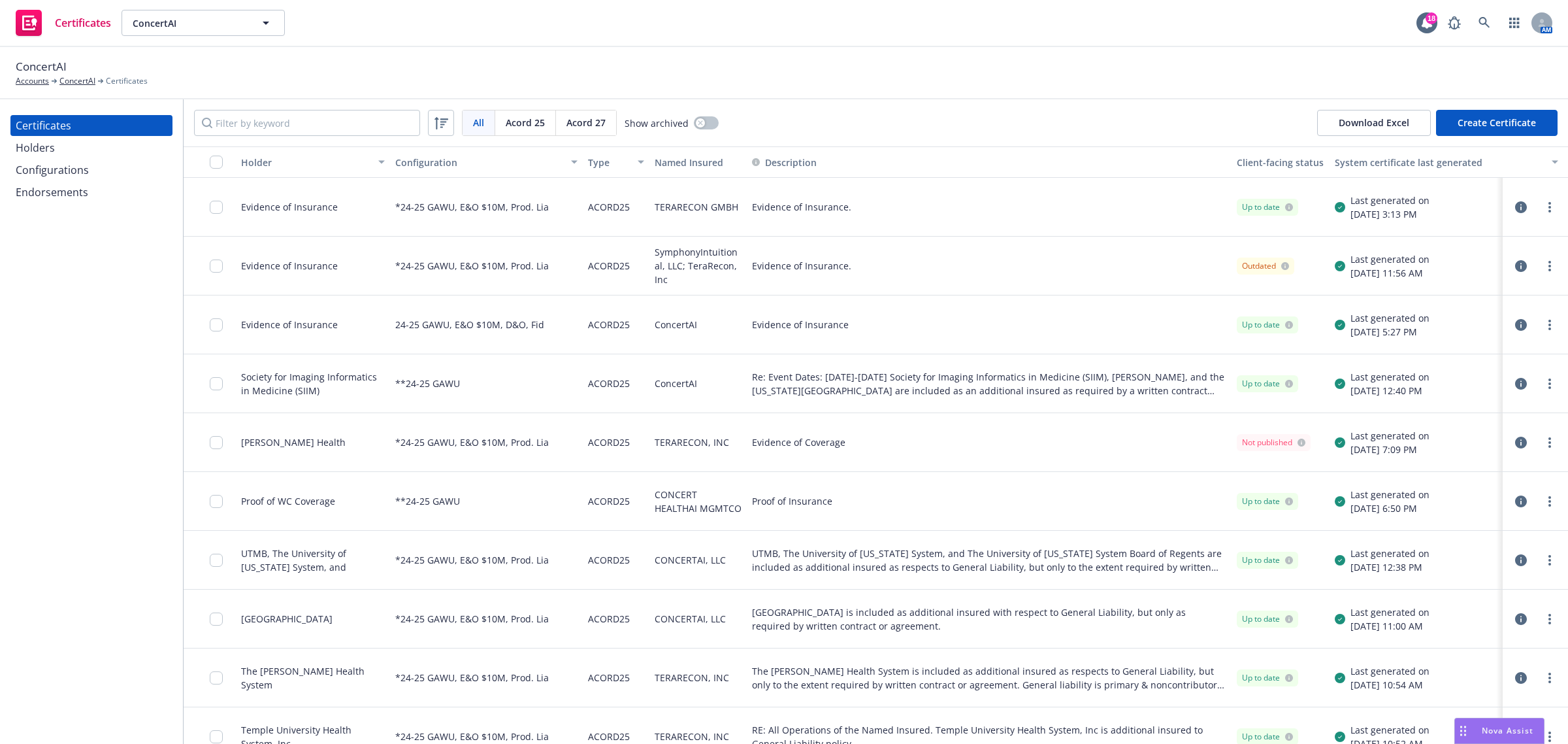
click at [56, 162] on div "Configurations" at bounding box center [52, 170] width 73 height 21
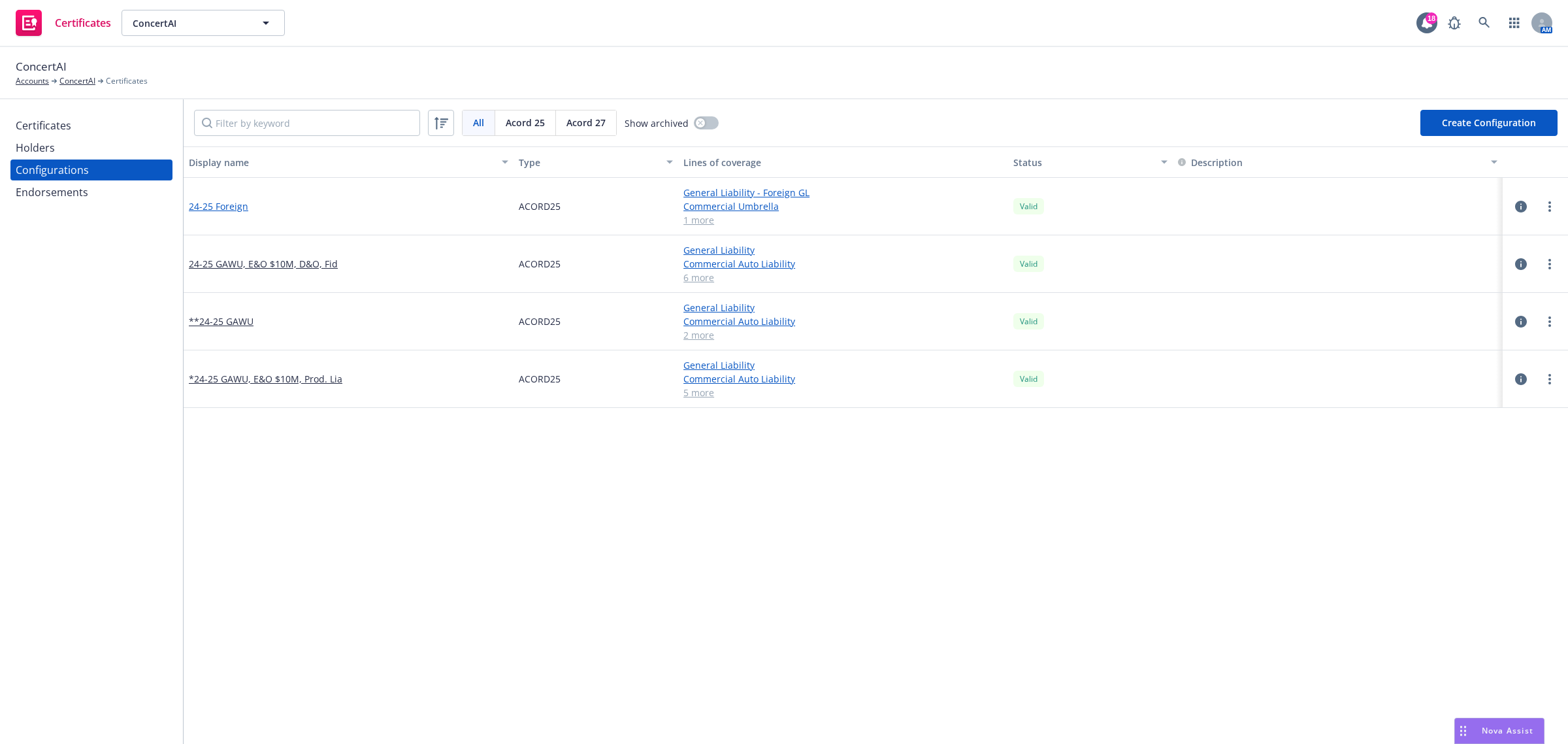
click at [239, 206] on link "24-25 Foreign" at bounding box center [218, 206] width 60 height 13
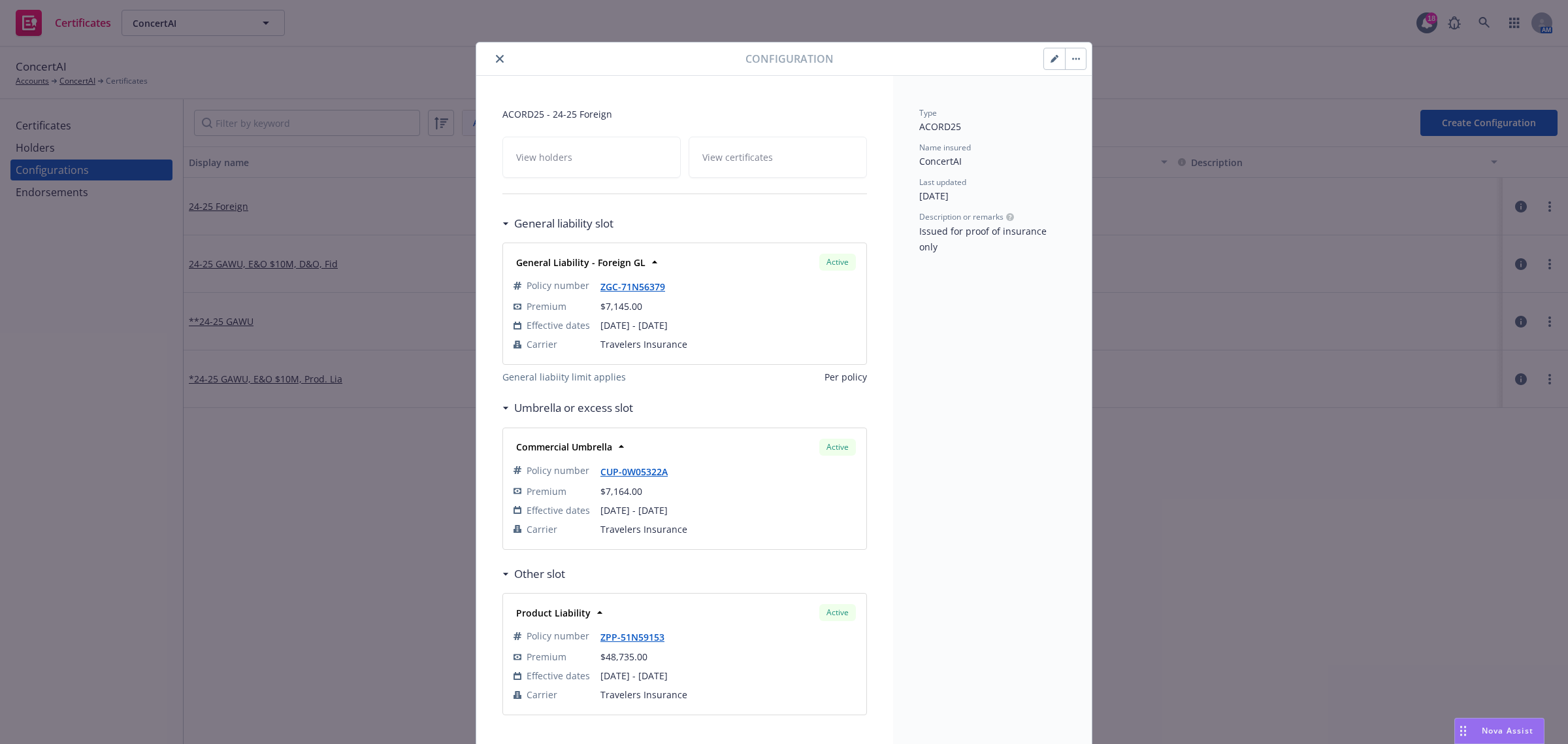
click at [496, 62] on icon "close" at bounding box center [500, 59] width 8 height 8
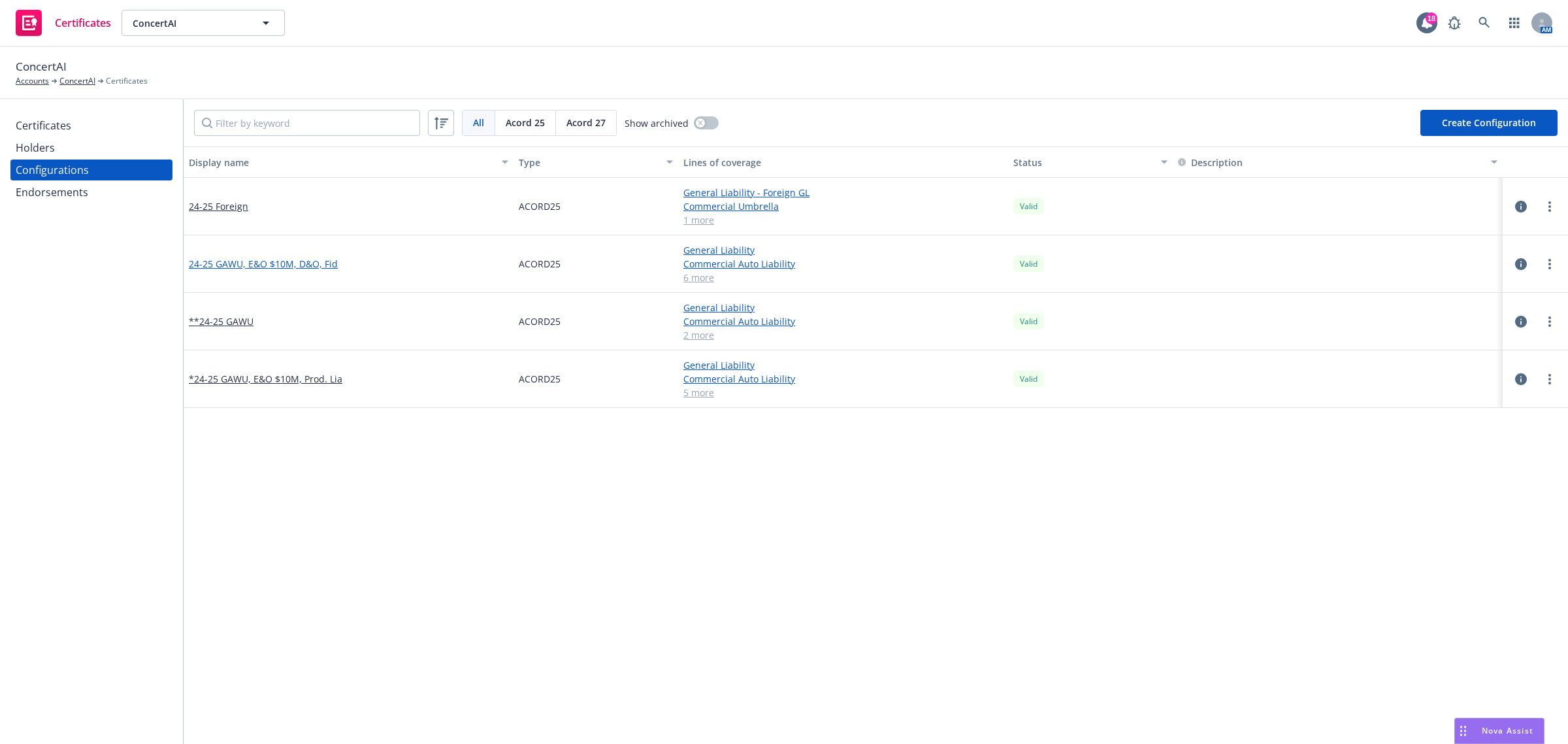
click at [292, 266] on link "24-25 GAWU, E&O $10M, D&O, Fid" at bounding box center [263, 264] width 149 height 13
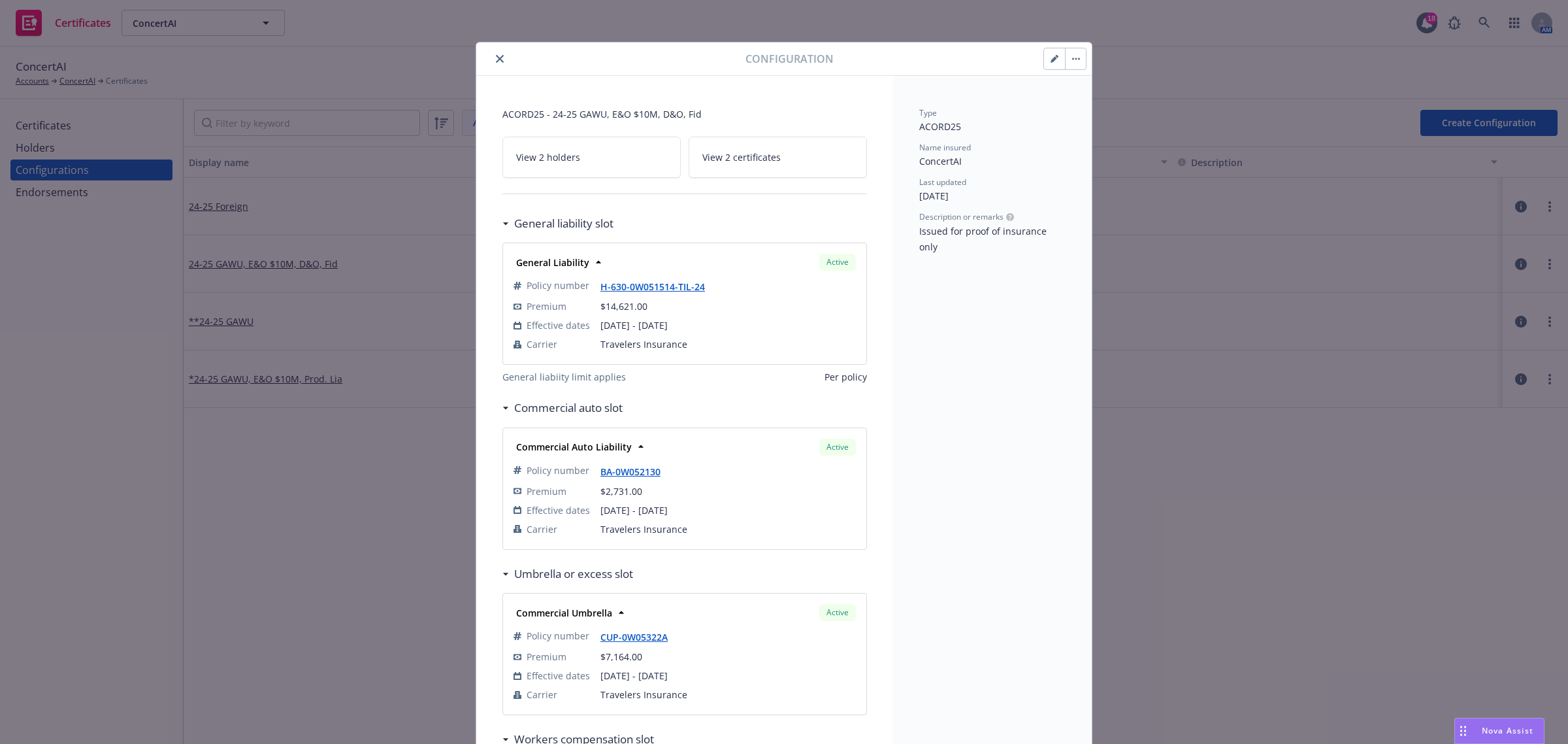
click at [496, 58] on icon "close" at bounding box center [500, 59] width 8 height 8
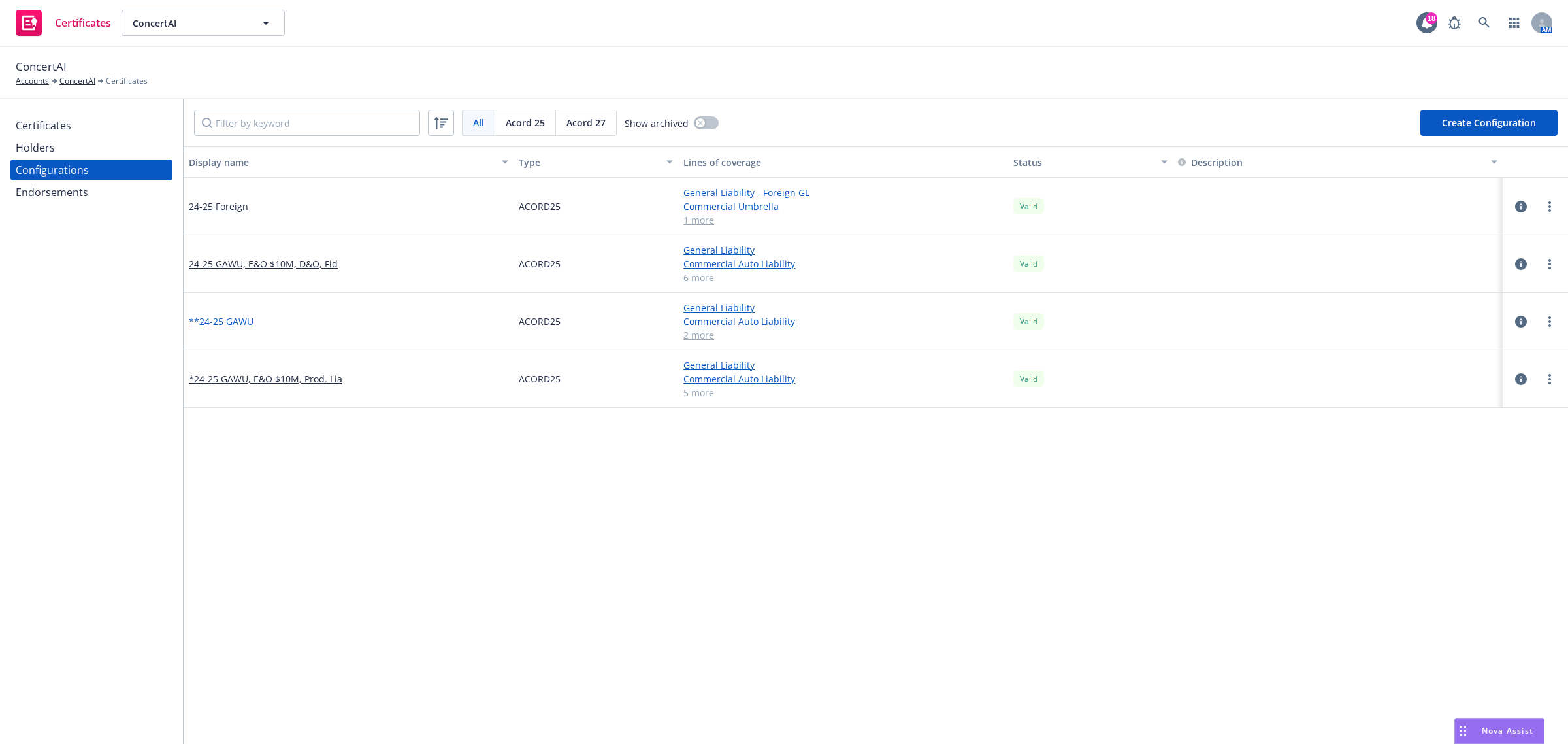
click at [241, 318] on link "**24-25 GAWU" at bounding box center [220, 321] width 64 height 13
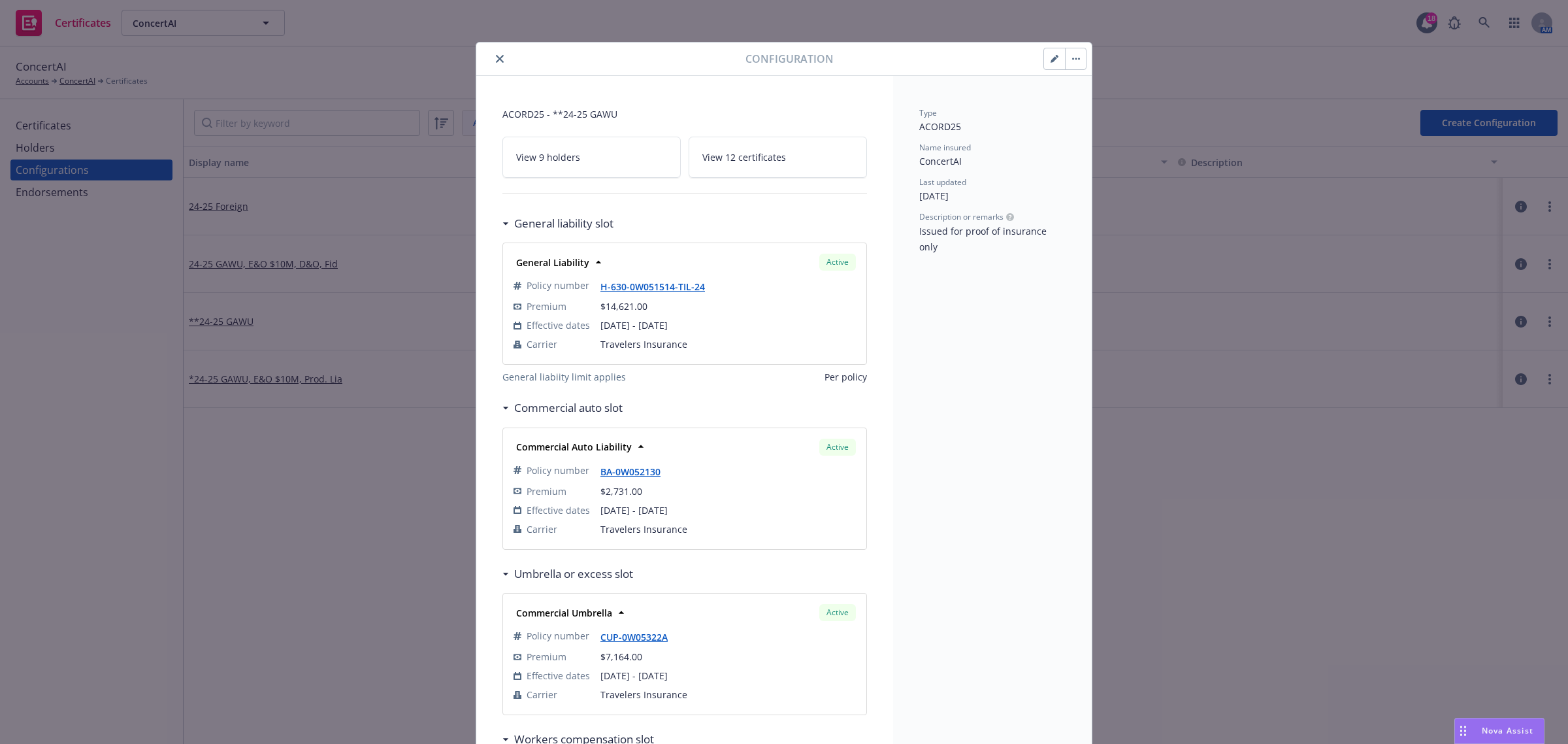
click at [496, 56] on icon "close" at bounding box center [500, 59] width 8 height 8
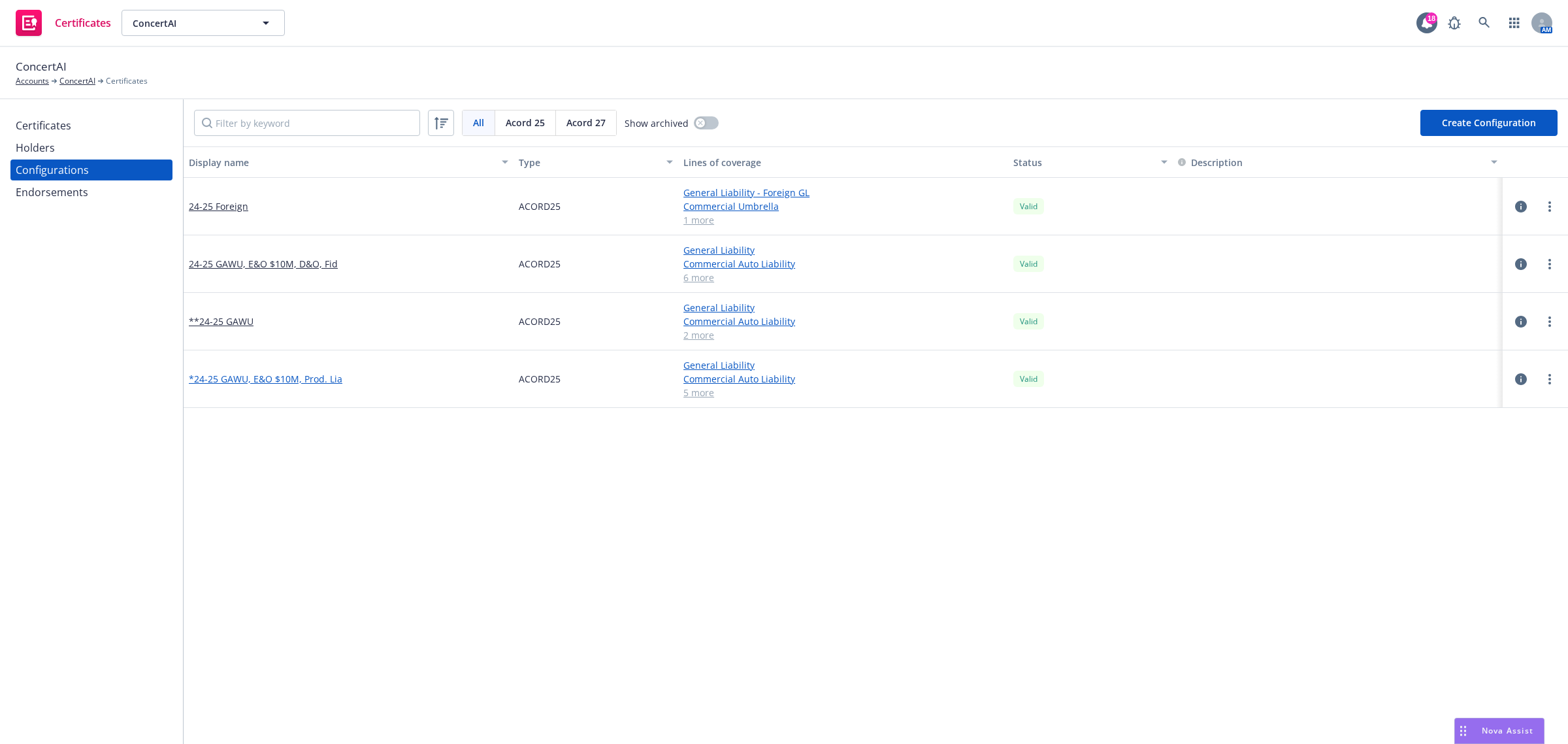
click at [299, 383] on link "*24-25 GAWU, E&O $10M, Prod. Lia" at bounding box center [266, 378] width 154 height 13
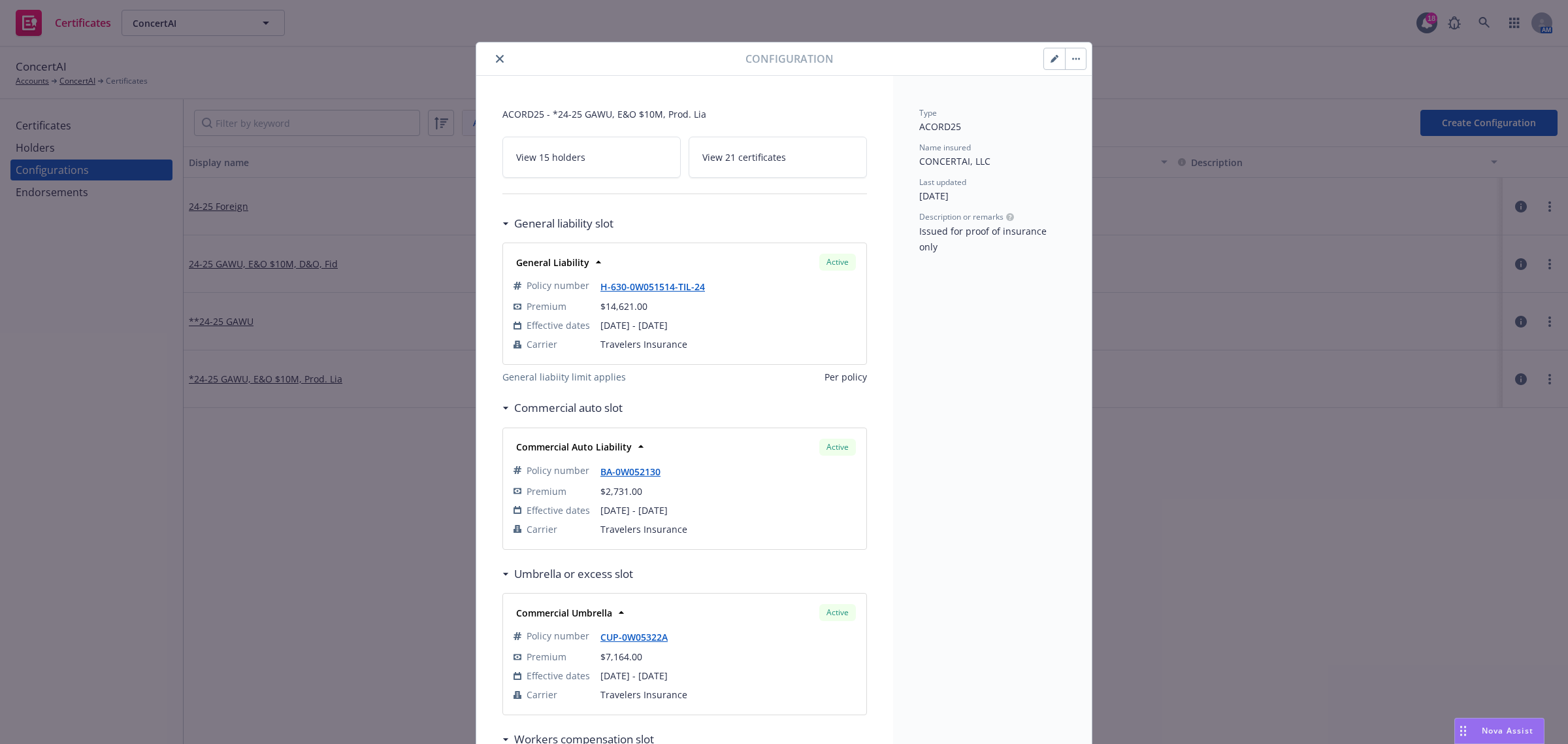
click at [496, 57] on icon "close" at bounding box center [500, 59] width 8 height 8
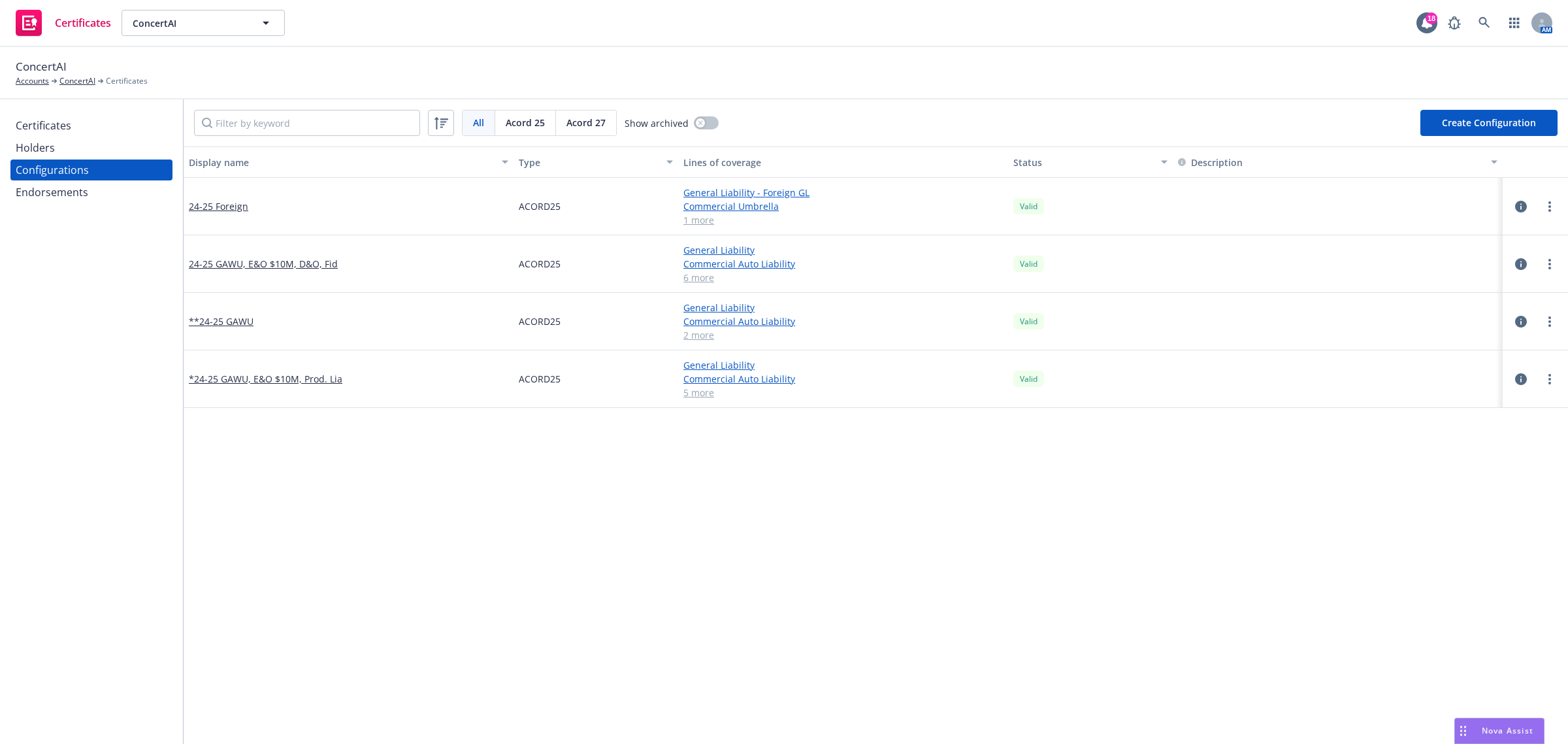
click at [46, 126] on div "Certificates" at bounding box center [43, 125] width 56 height 21
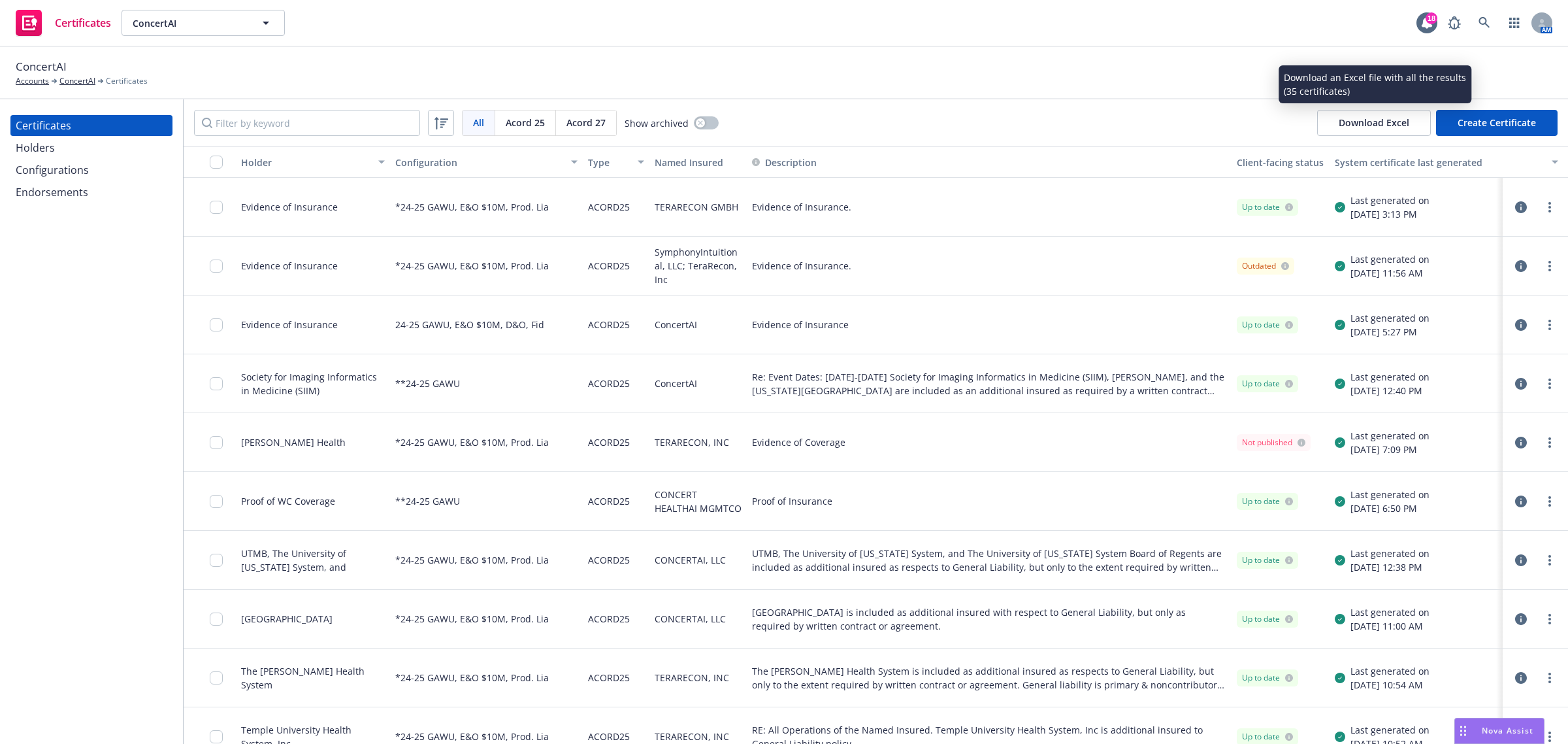
click at [1327, 125] on button "Download Excel" at bounding box center [1375, 122] width 114 height 26
click at [1549, 380] on circle "more" at bounding box center [1550, 379] width 3 height 3
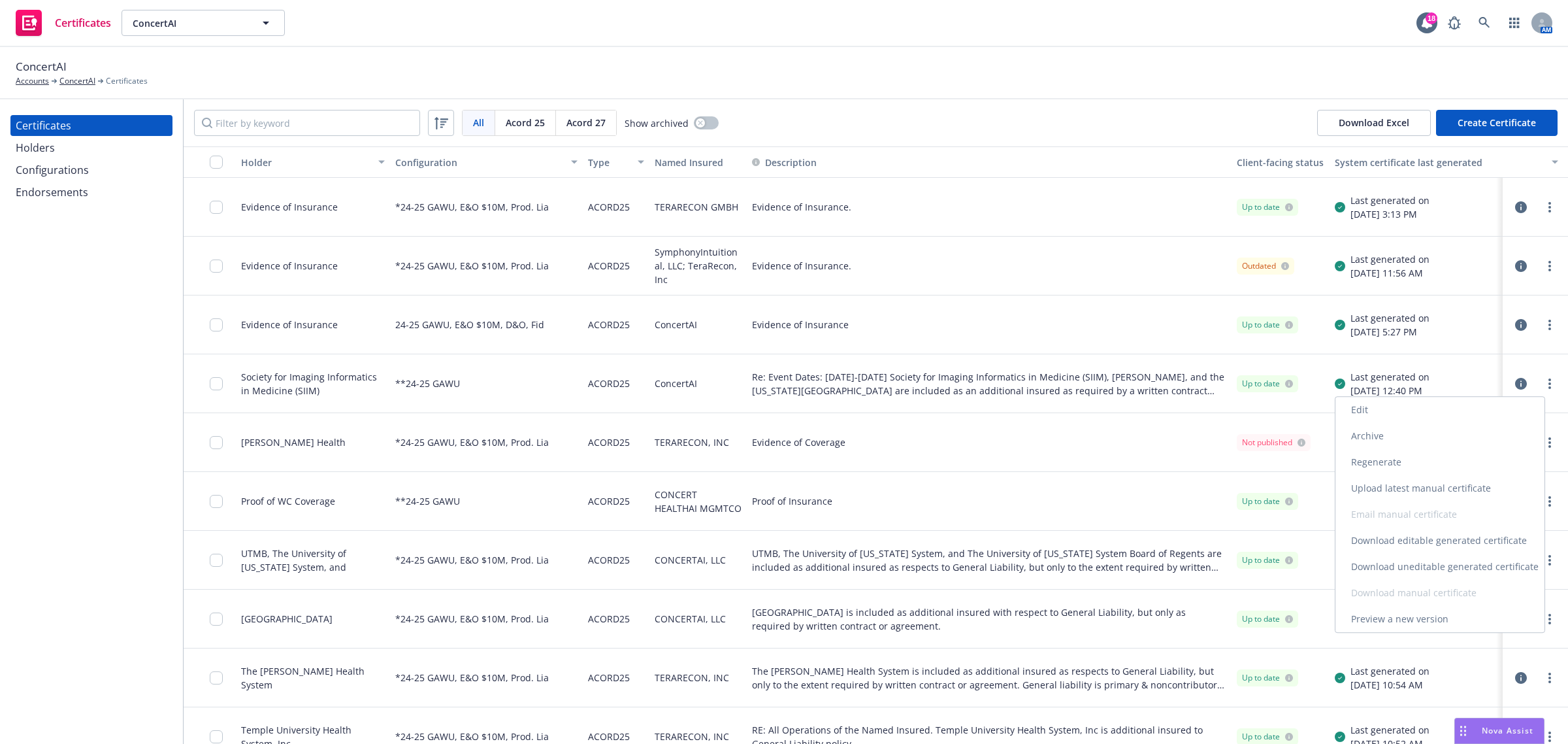
click at [1461, 445] on link "Archive" at bounding box center [1440, 435] width 209 height 26
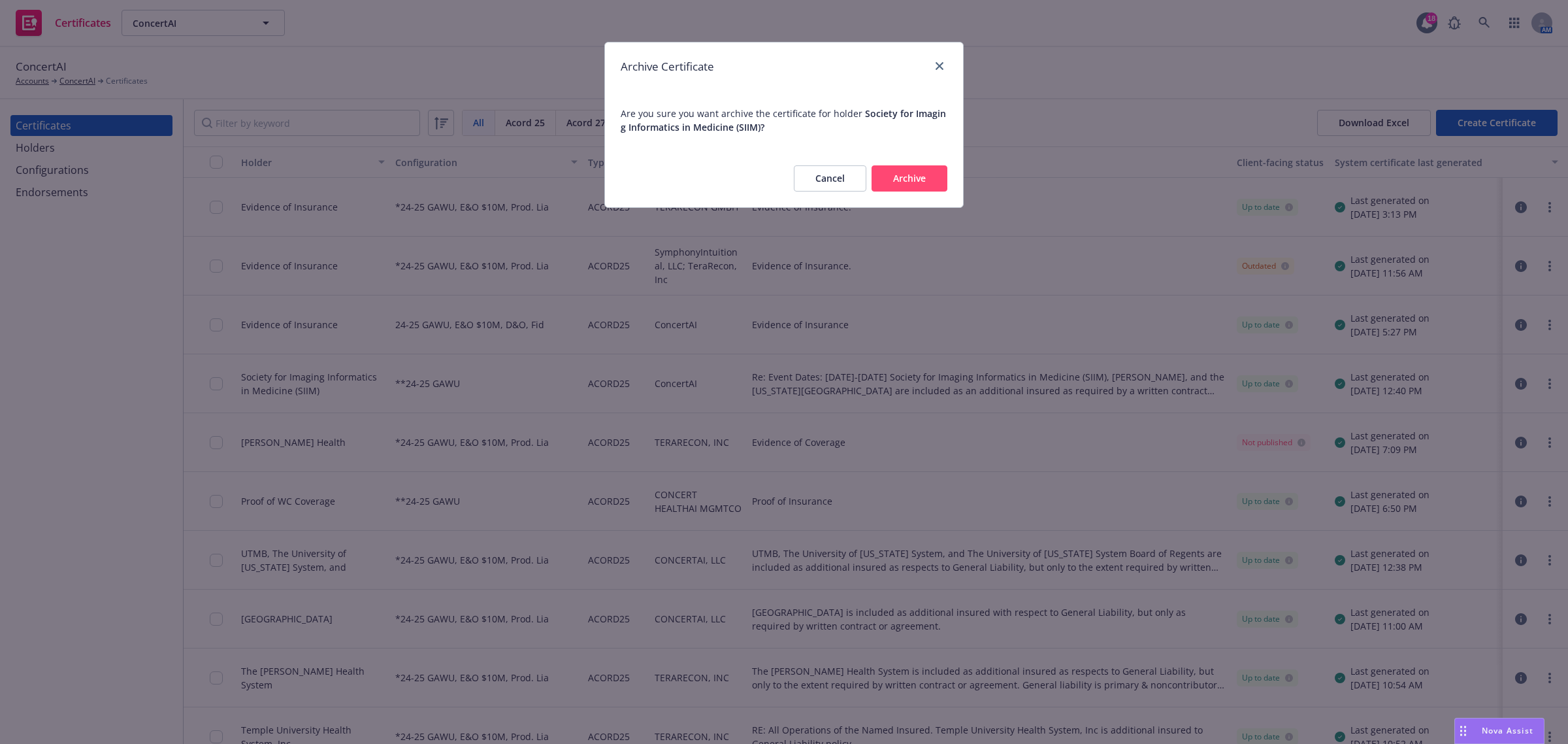
click at [911, 178] on button "Archive" at bounding box center [910, 178] width 76 height 26
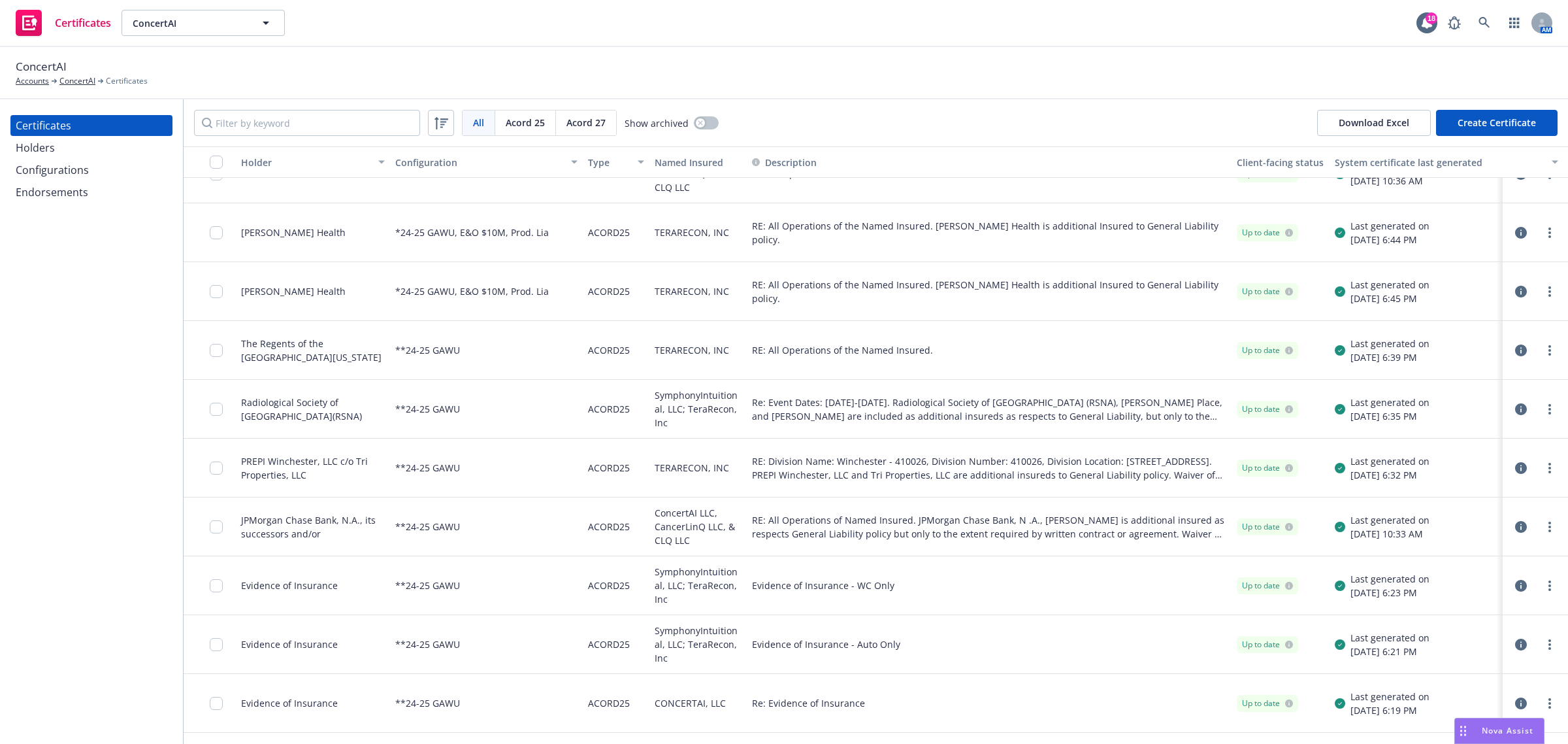
scroll to position [1143, 0]
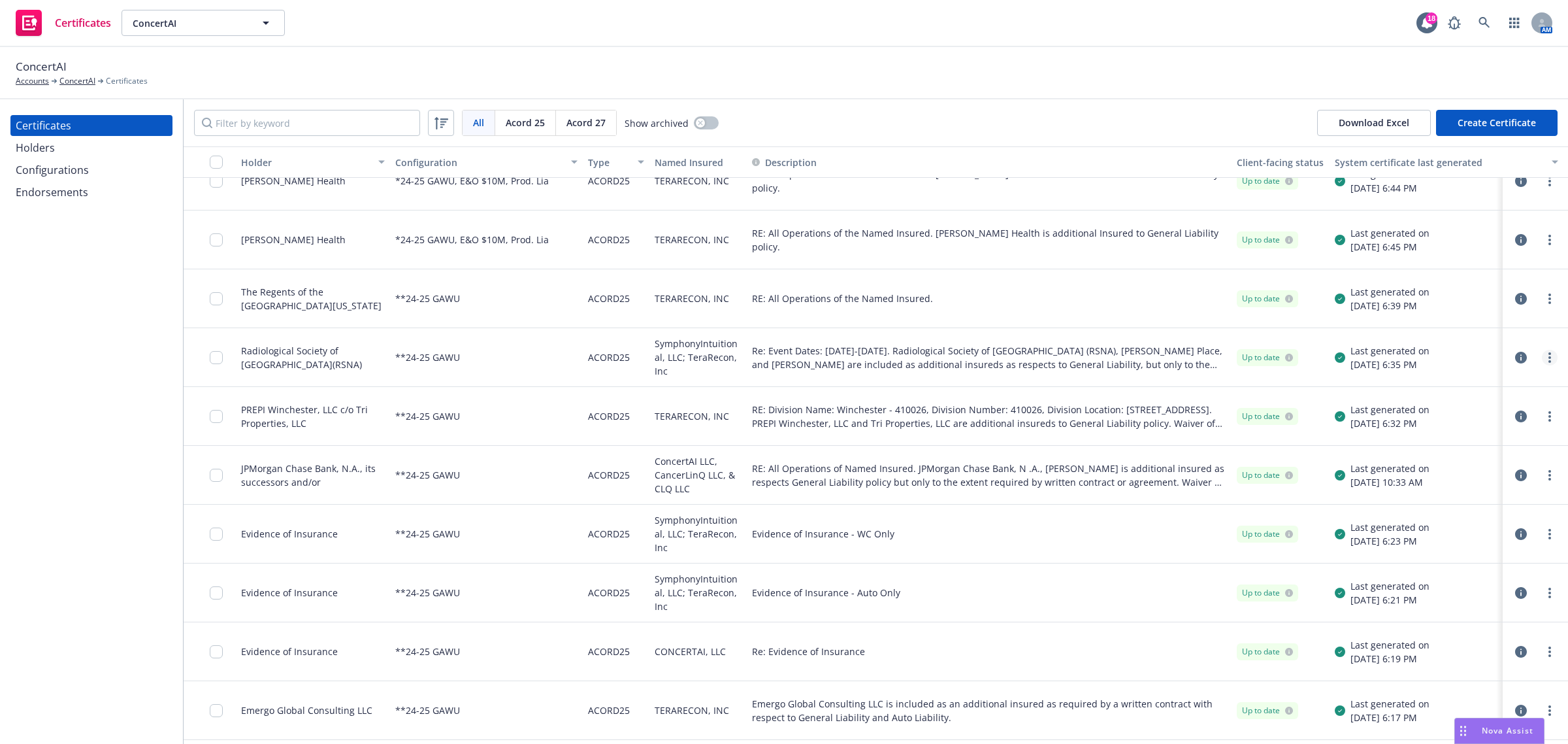
click at [1542, 360] on link "more" at bounding box center [1550, 357] width 15 height 15
click at [1467, 409] on link "Archive" at bounding box center [1440, 409] width 209 height 26
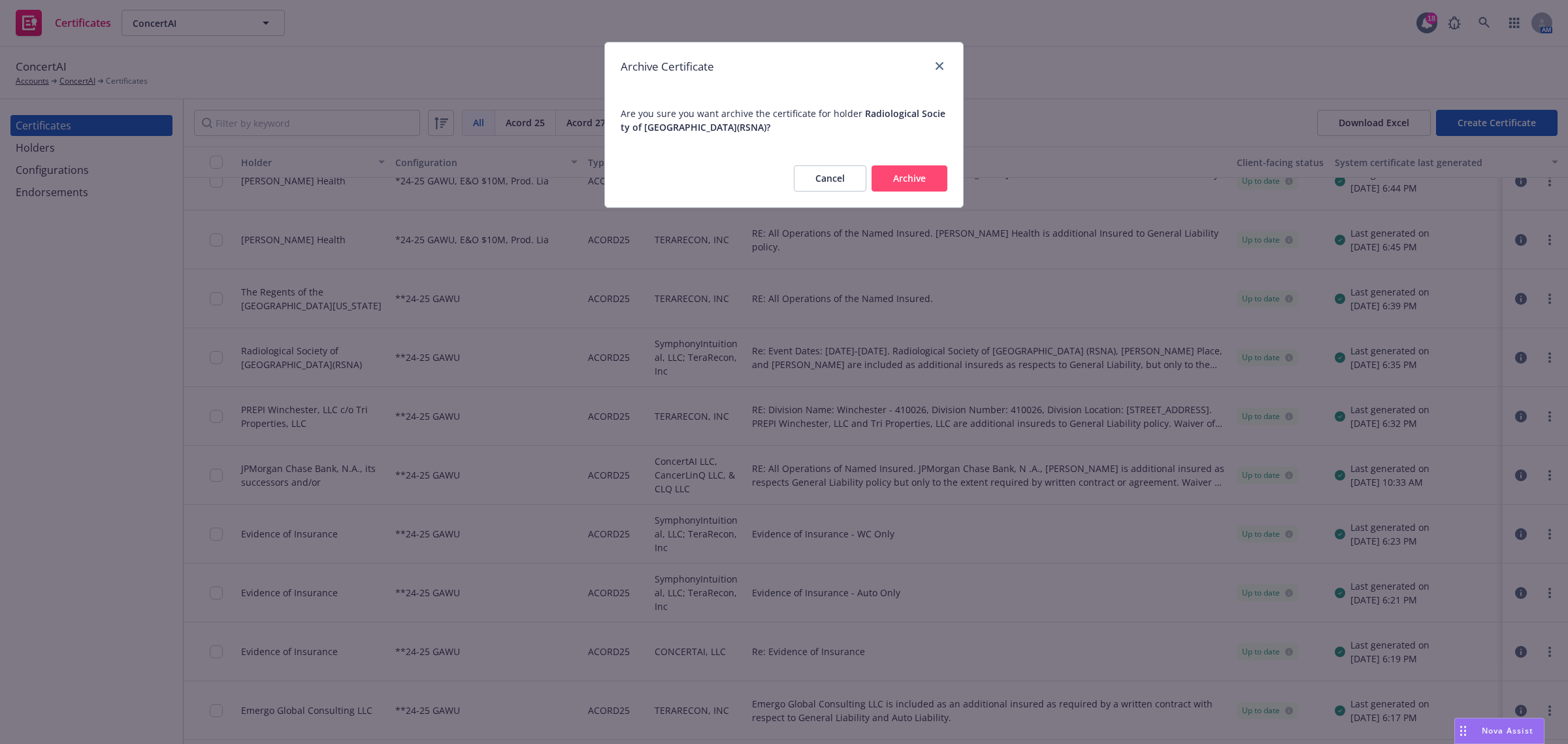
click at [888, 184] on button "Archive" at bounding box center [910, 178] width 76 height 26
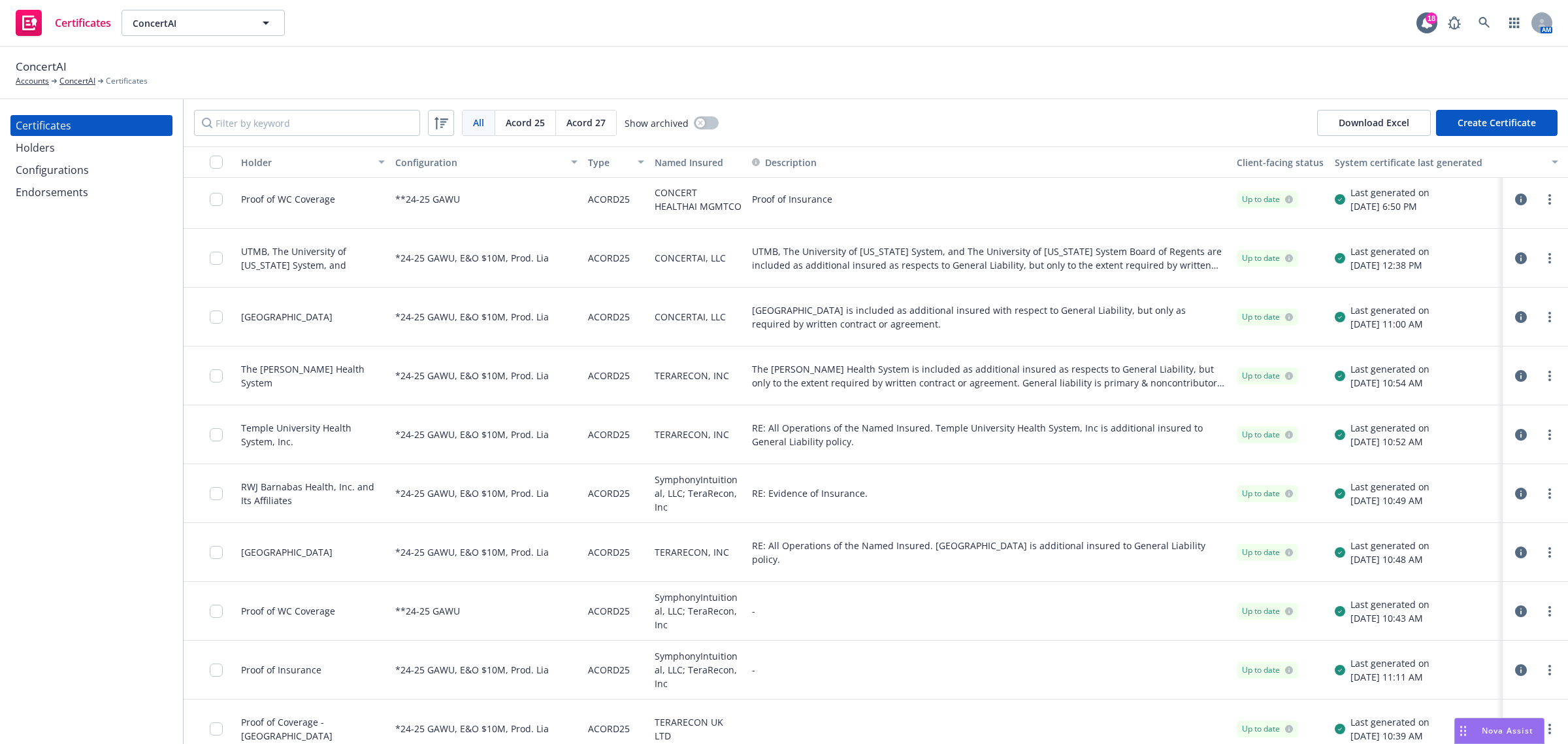
scroll to position [0, 0]
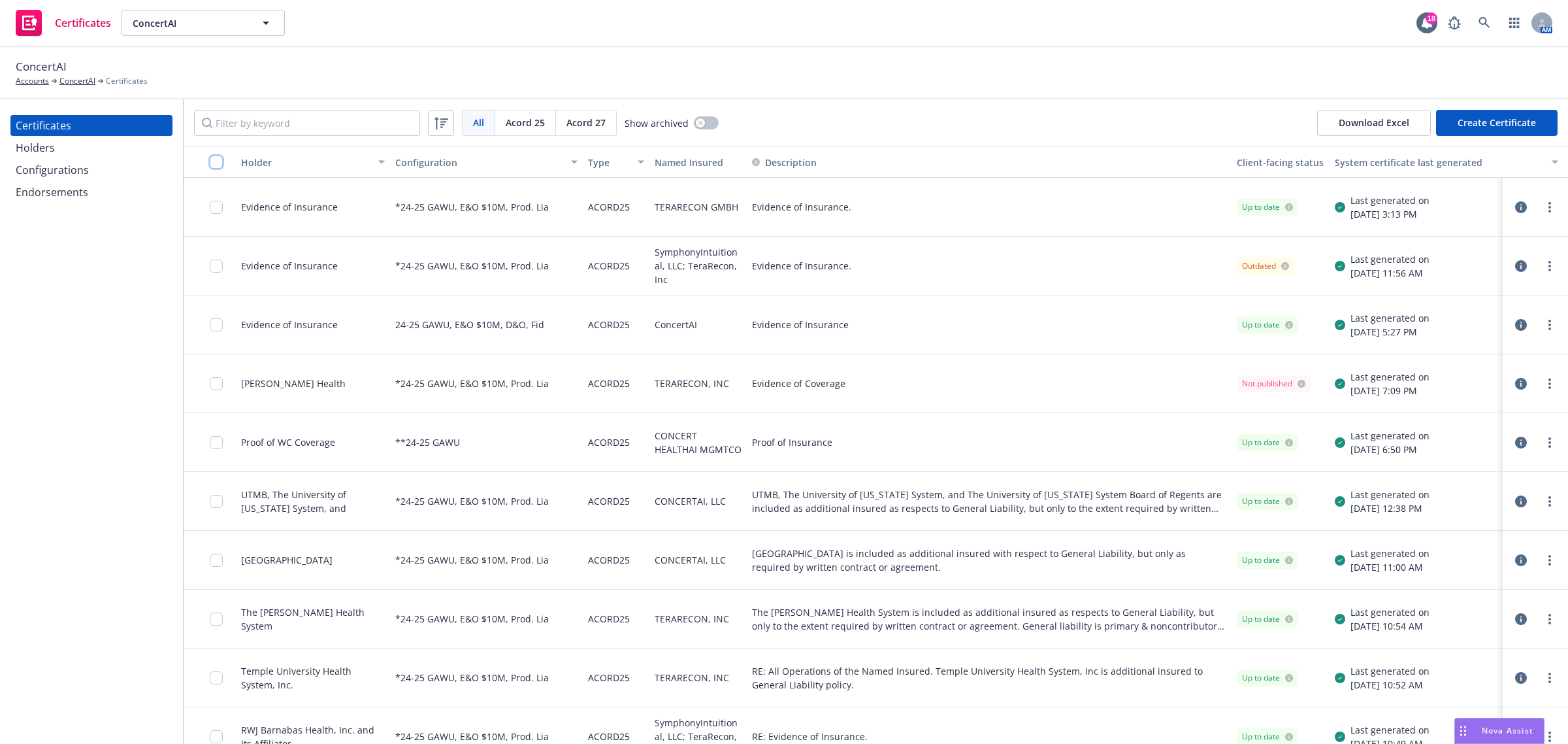
click at [220, 160] on input "checkbox" at bounding box center [217, 163] width 13 height 13
click at [315, 156] on button "Holder" at bounding box center [313, 162] width 154 height 32
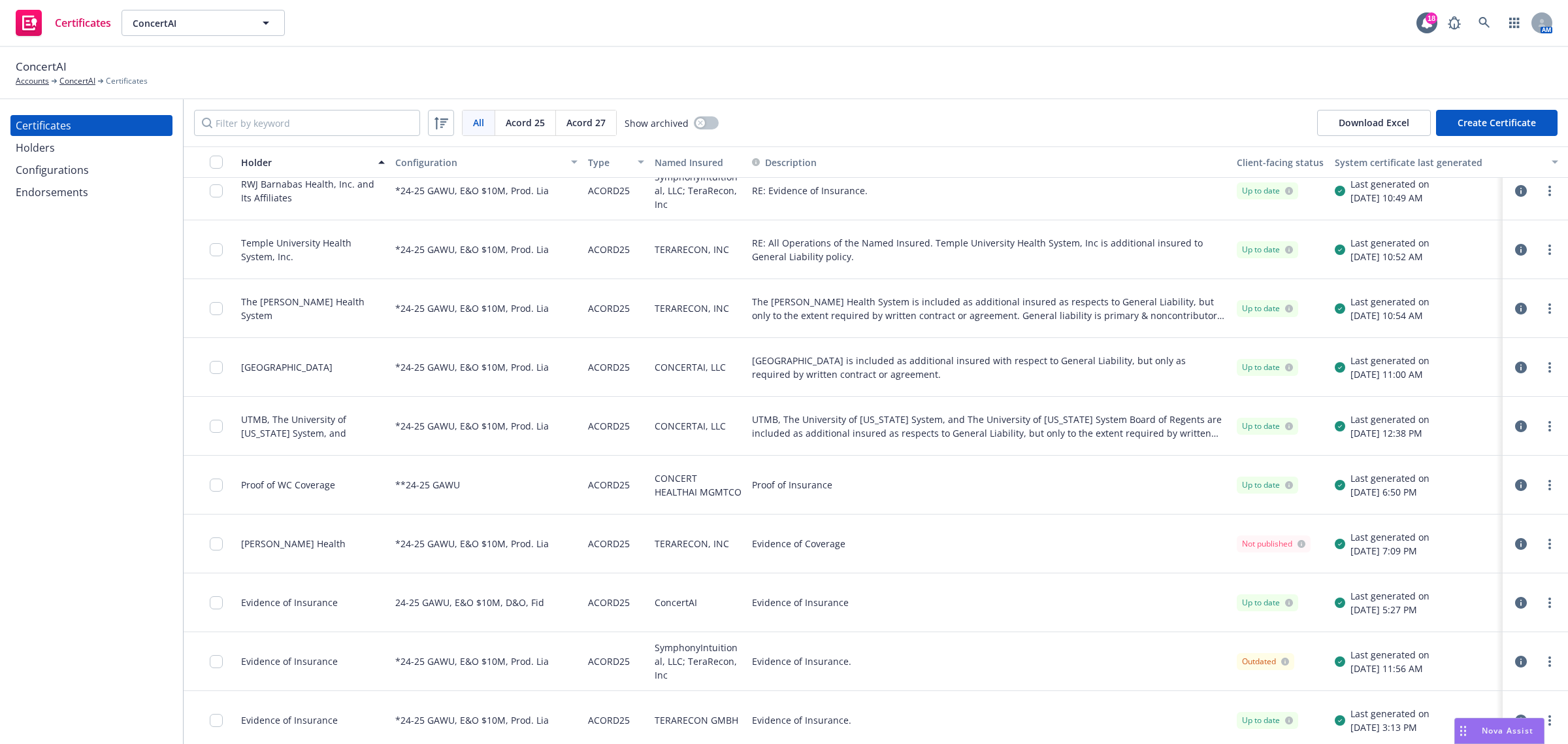
scroll to position [1387, 0]
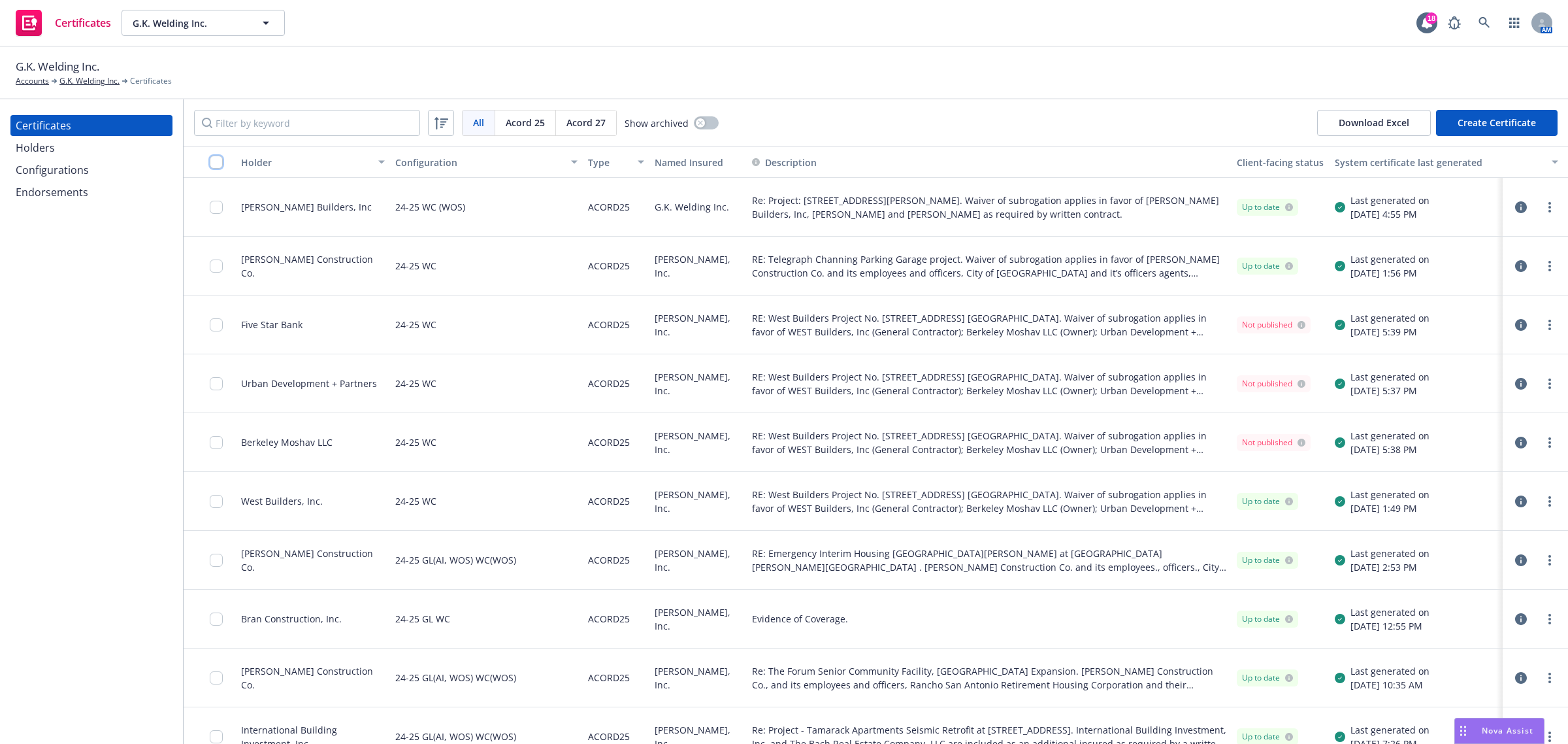
click at [214, 166] on input "checkbox" at bounding box center [217, 163] width 13 height 13
click at [215, 167] on input "checkbox" at bounding box center [217, 163] width 13 height 13
click at [110, 178] on div "Configurations" at bounding box center [91, 170] width 152 height 21
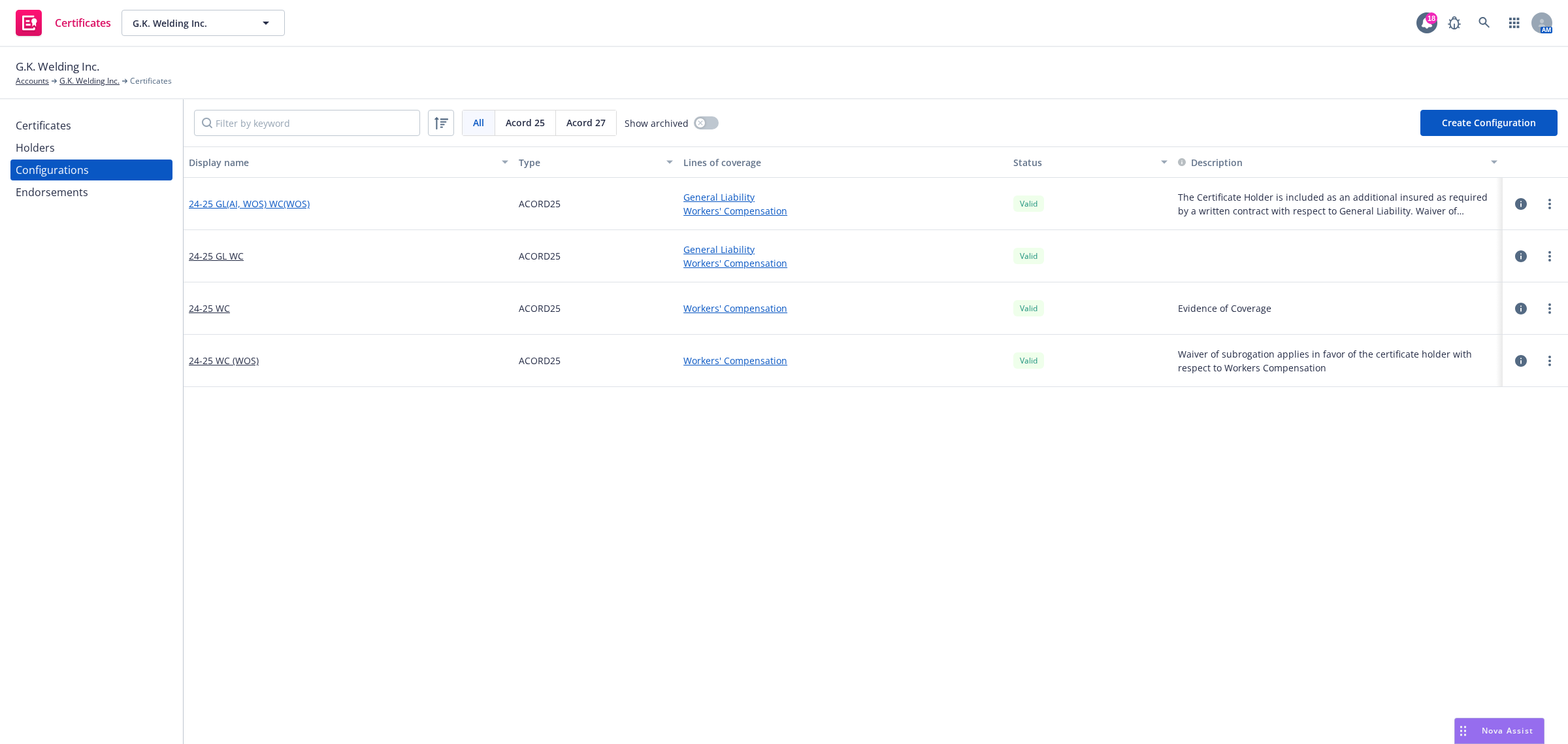
click at [266, 204] on link "24-25 GL(AI, WOS) WC(WOS)" at bounding box center [249, 203] width 121 height 13
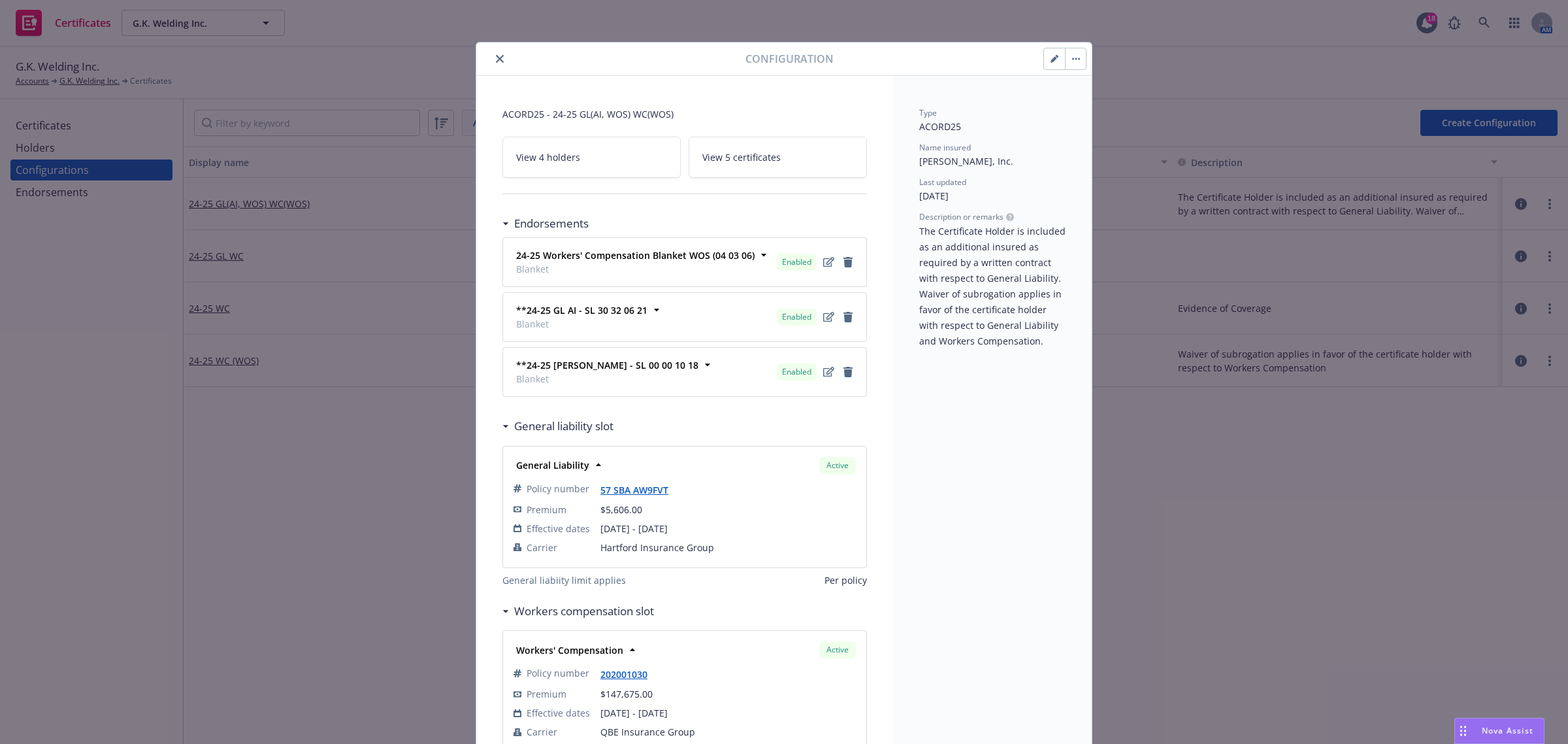
click at [496, 61] on icon "close" at bounding box center [500, 59] width 8 height 8
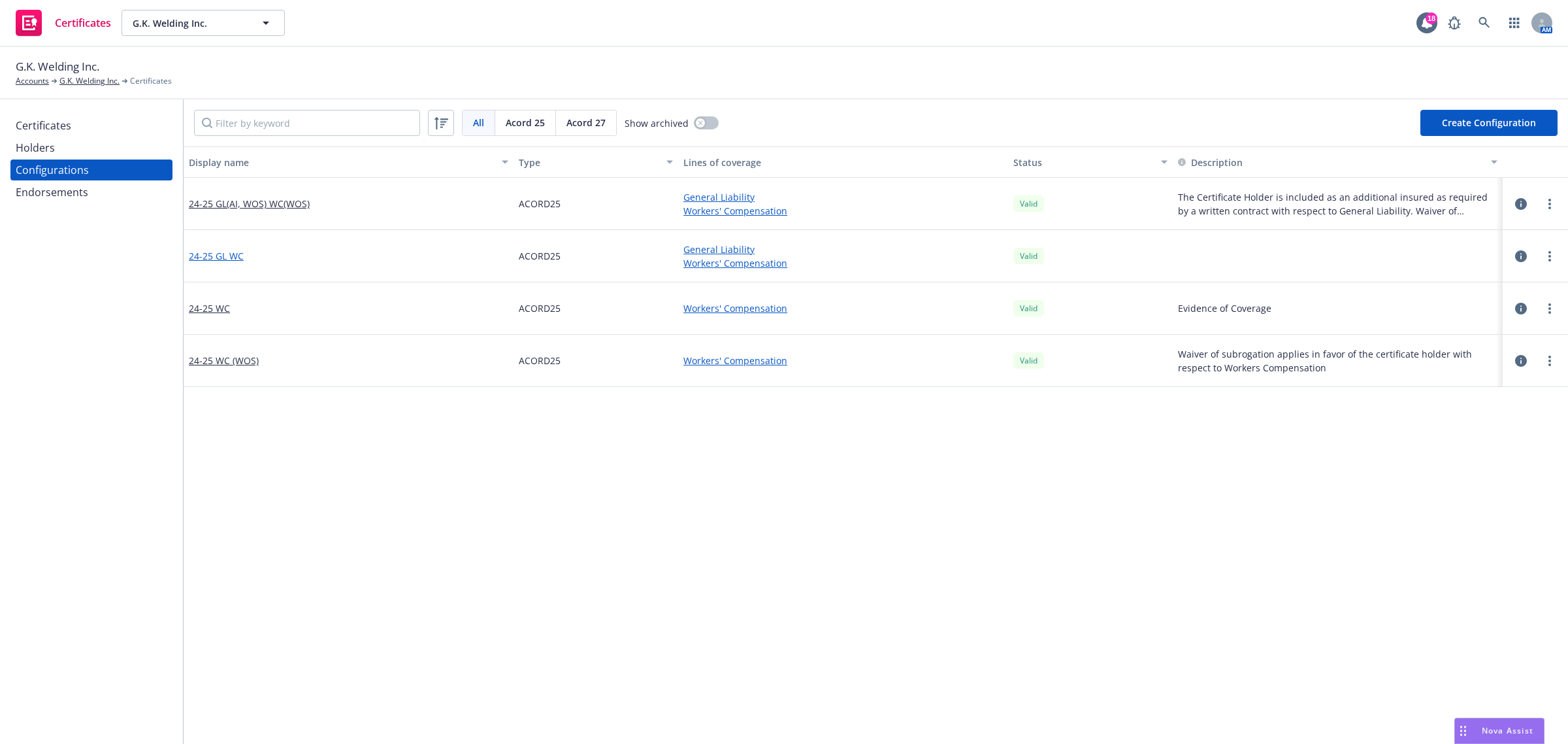
click at [217, 257] on link "24-25 GL WC" at bounding box center [216, 256] width 55 height 13
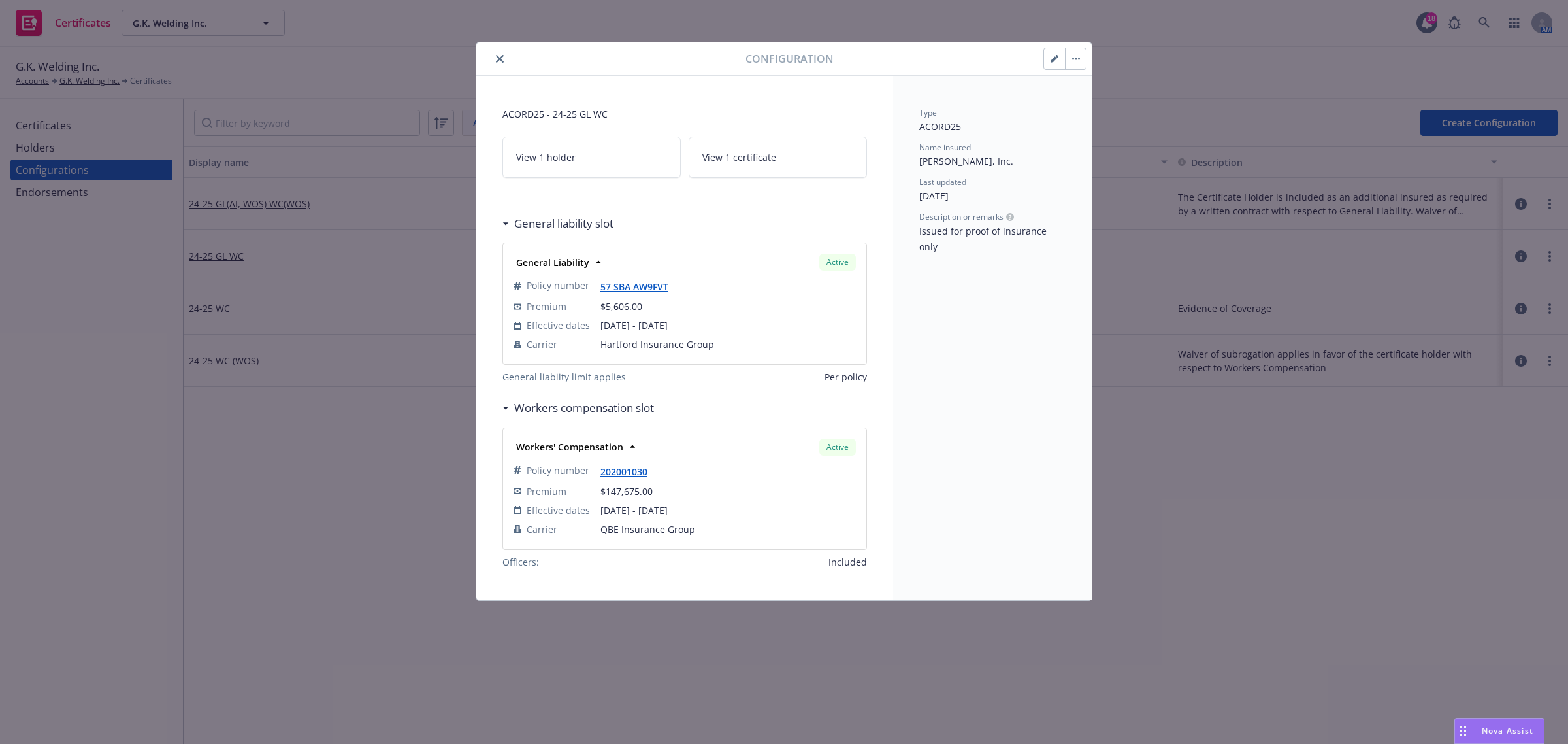
click at [497, 62] on icon "close" at bounding box center [500, 59] width 8 height 8
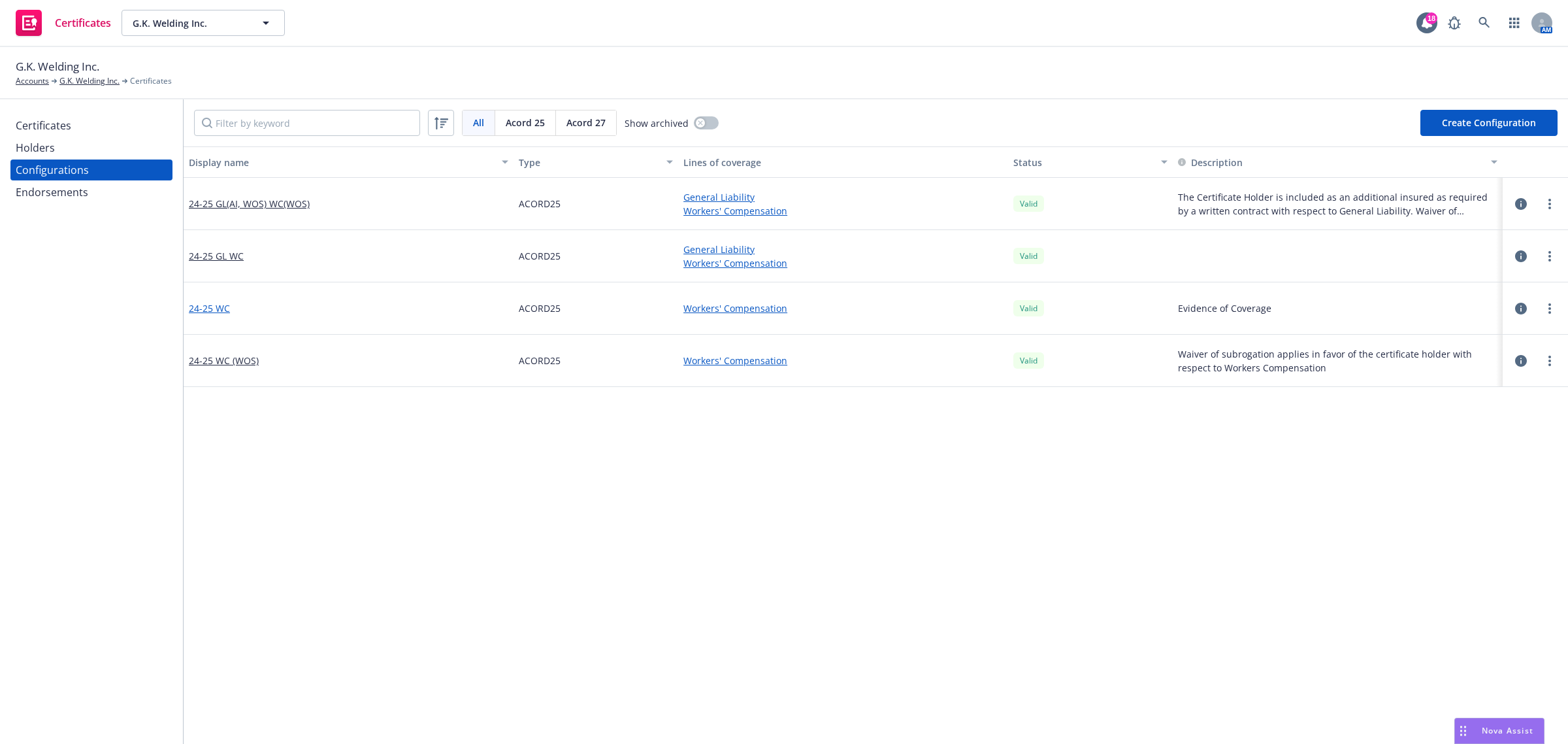
click at [226, 308] on link "24-25 WC" at bounding box center [209, 308] width 41 height 13
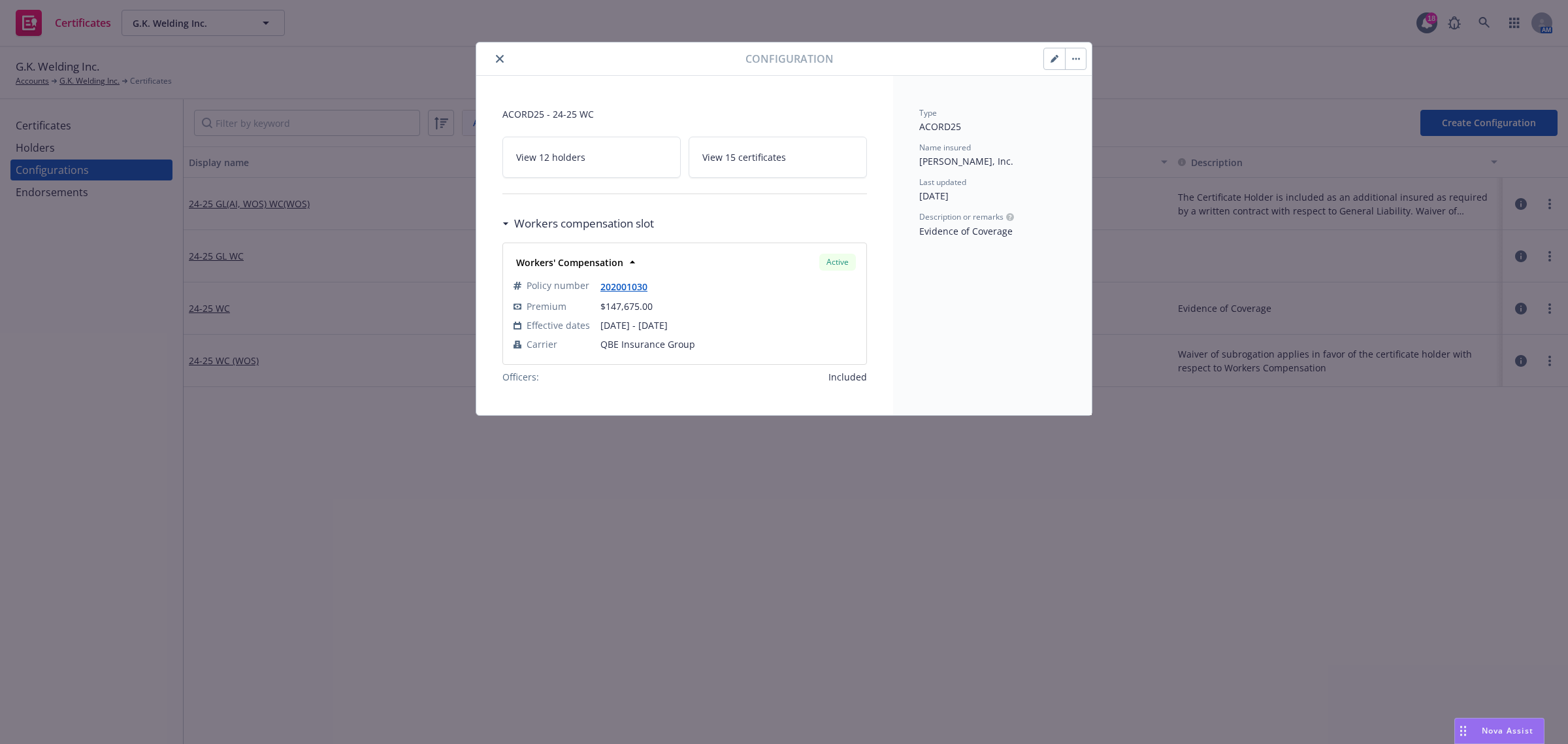
click at [503, 62] on button "close" at bounding box center [500, 59] width 15 height 15
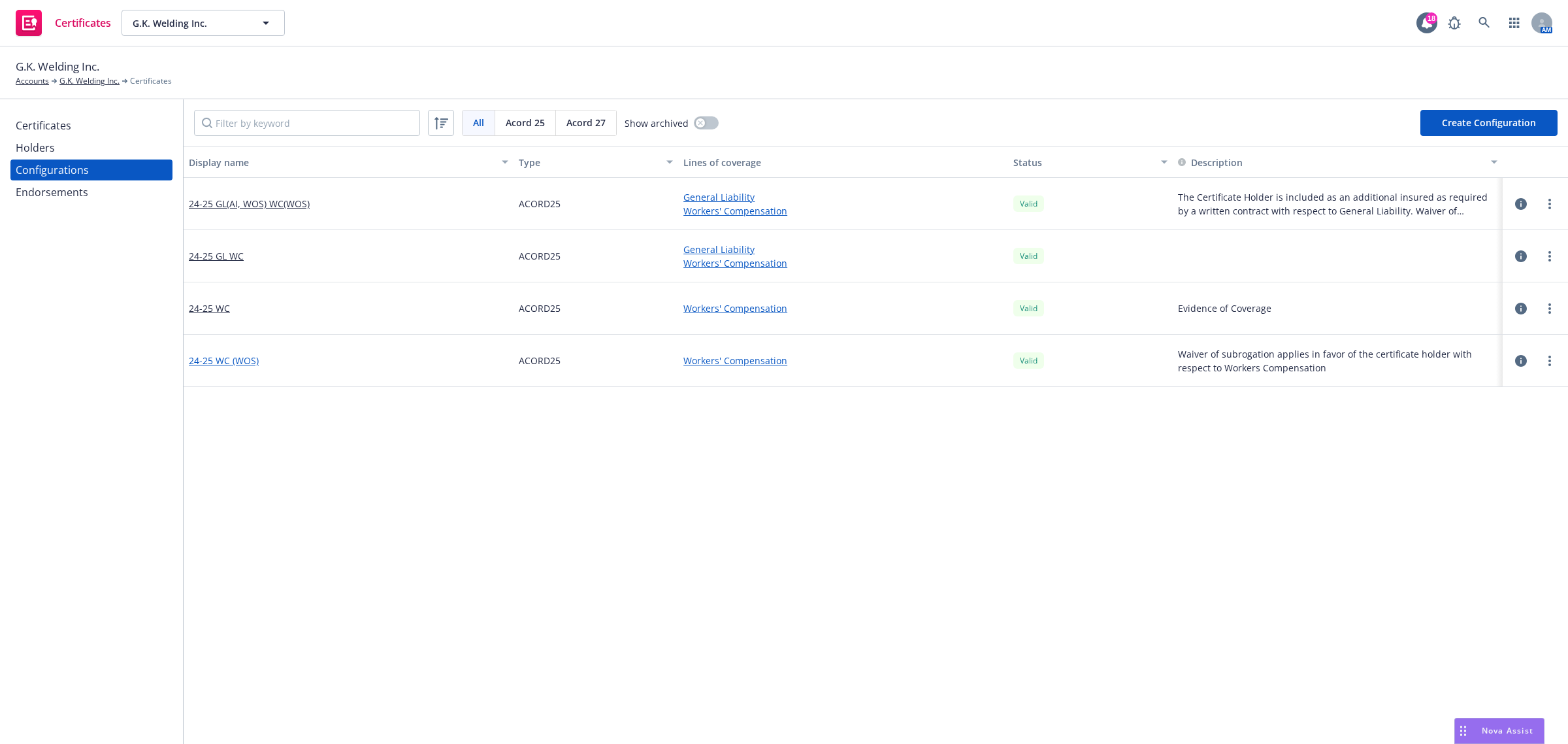
click at [229, 354] on link "24-25 WC (WOS)" at bounding box center [223, 360] width 70 height 13
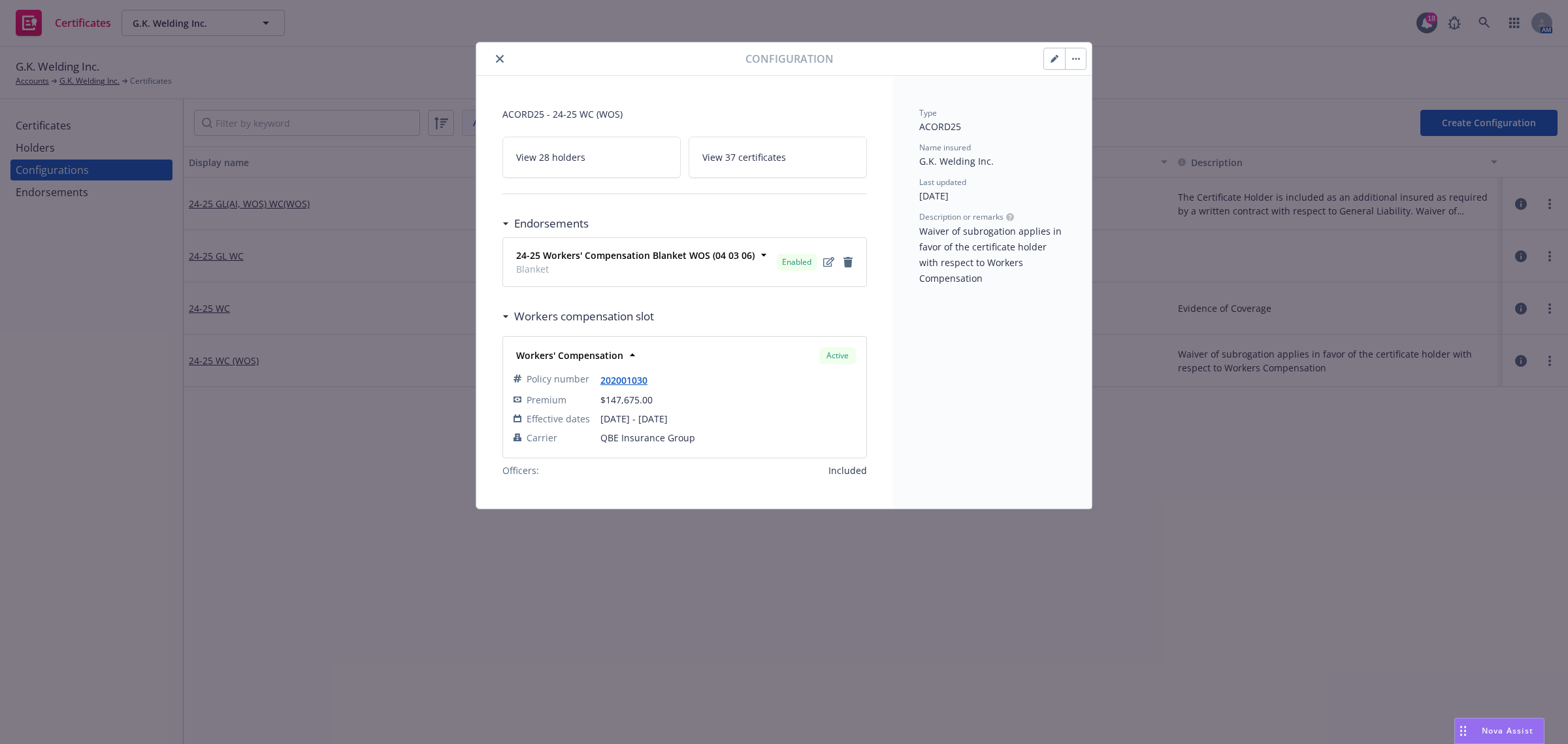
click at [498, 59] on icon "close" at bounding box center [500, 59] width 8 height 8
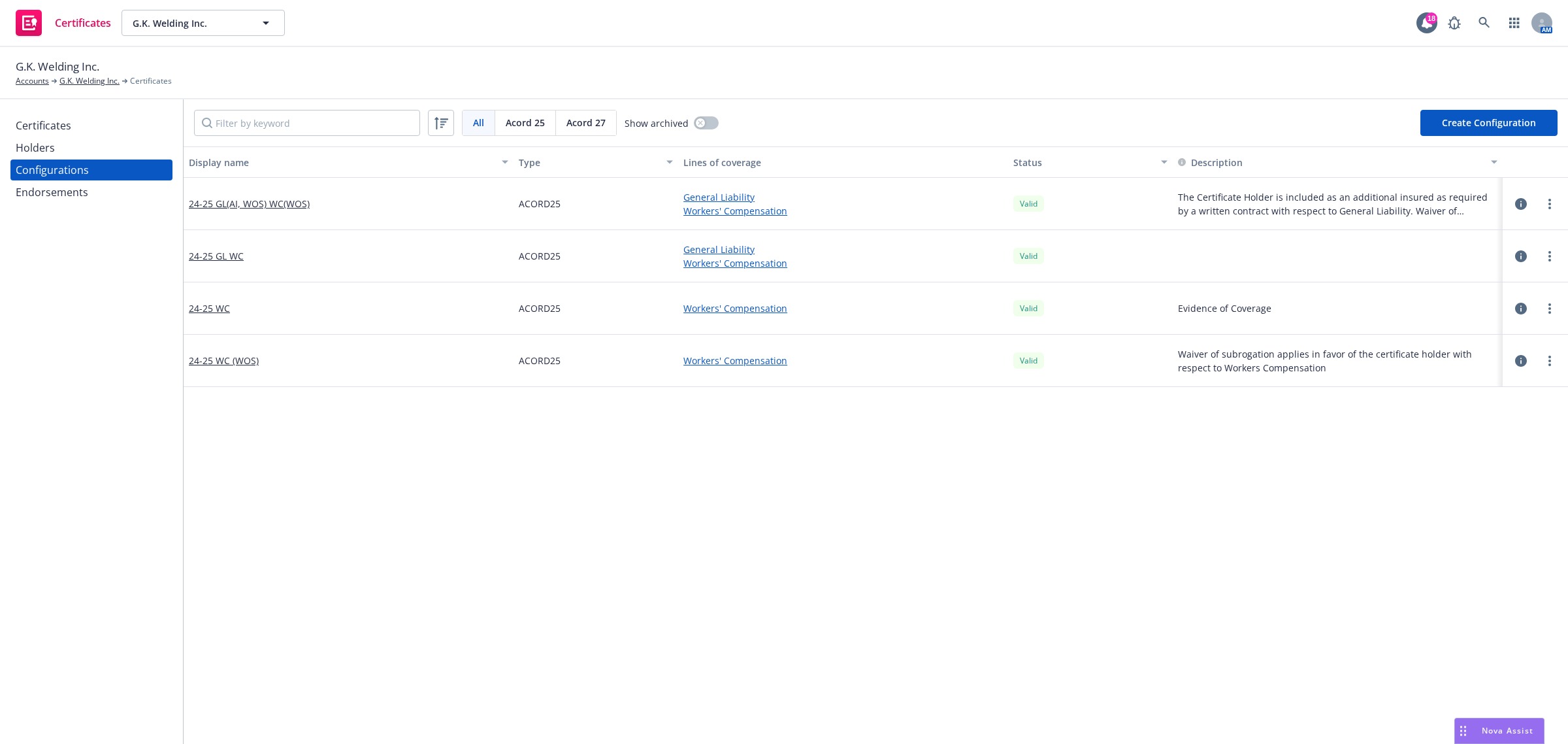
click at [84, 129] on div "Certificates" at bounding box center [91, 125] width 152 height 21
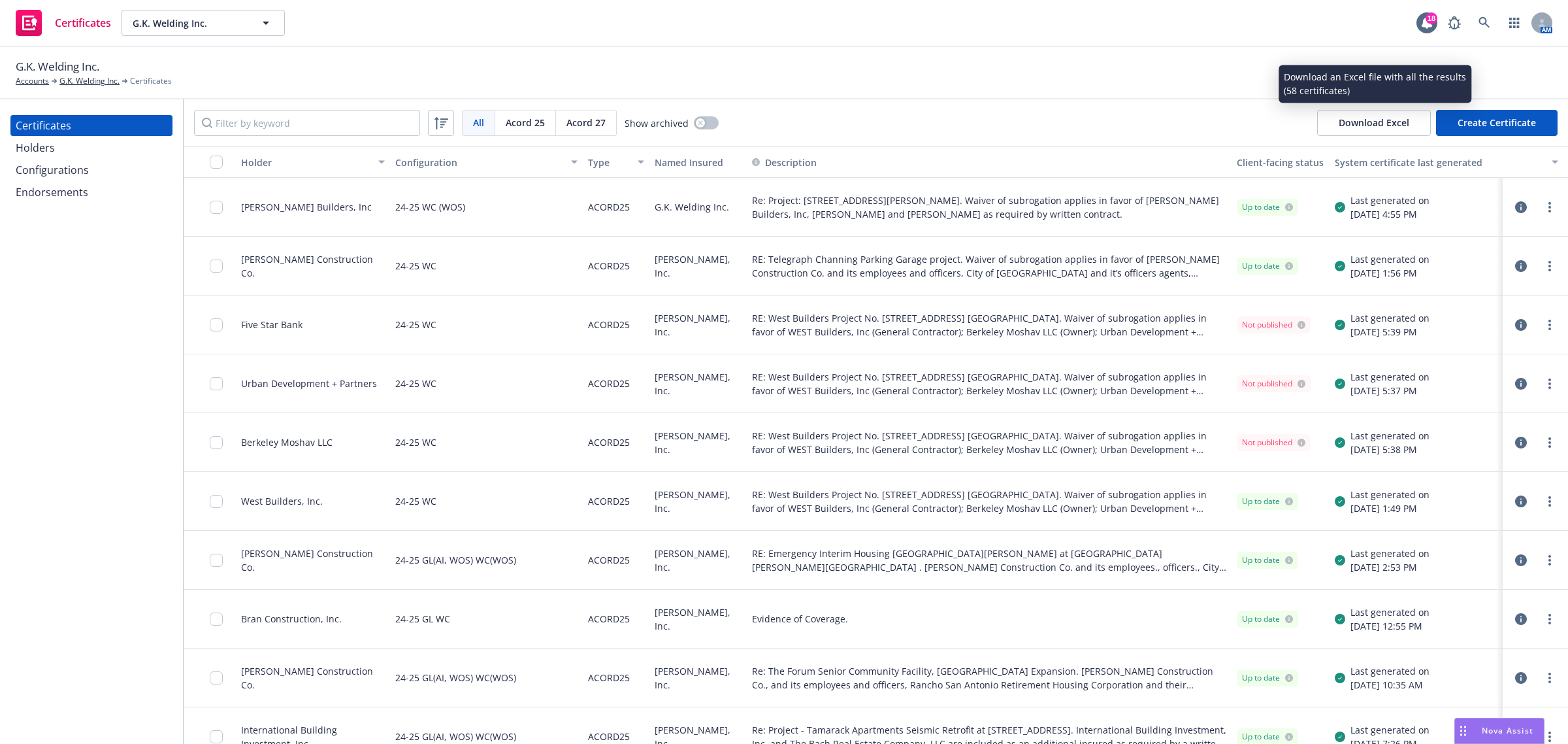
click at [1367, 129] on button "Download Excel" at bounding box center [1375, 122] width 114 height 26
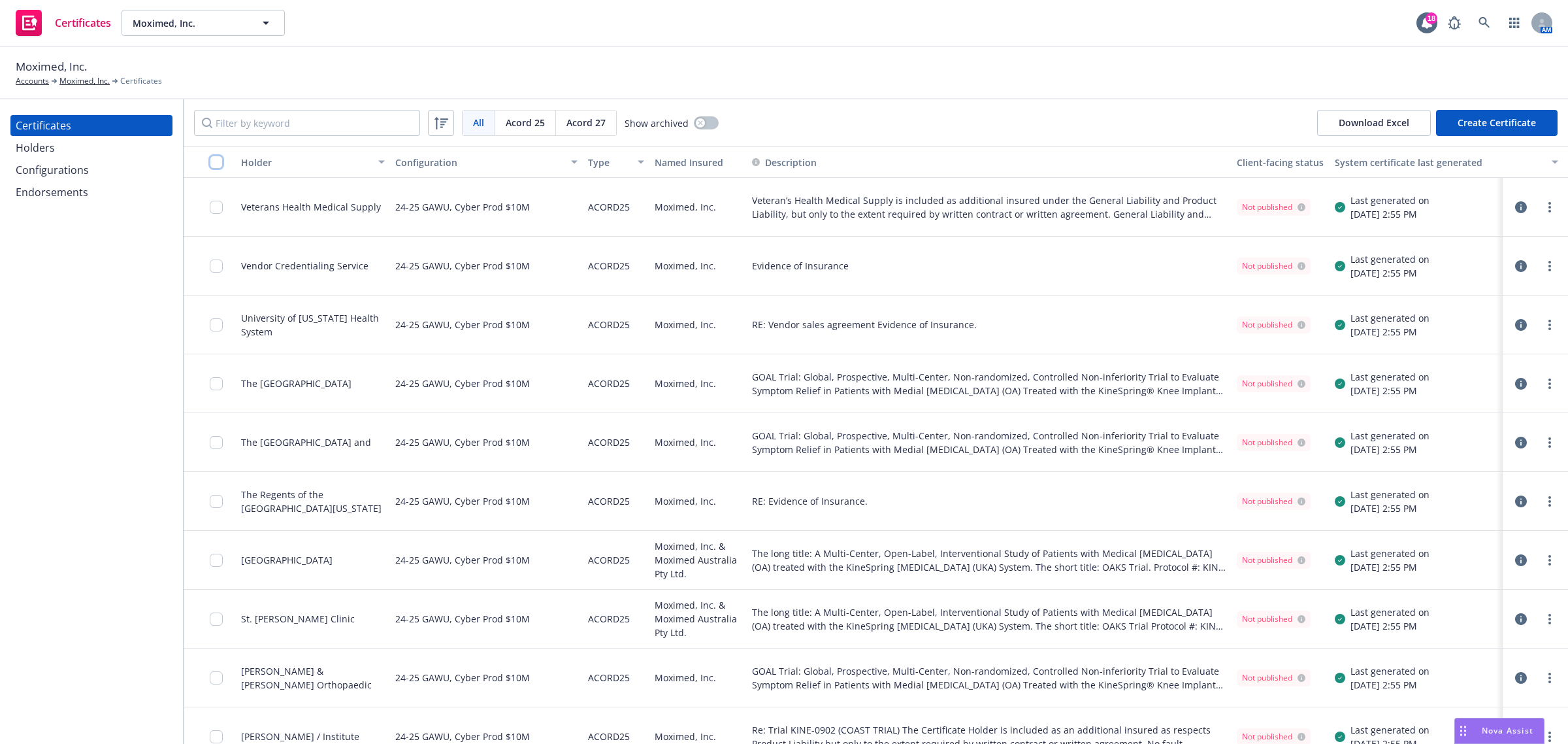
click at [217, 157] on input "checkbox" at bounding box center [217, 163] width 13 height 13
click at [74, 175] on div "Configurations" at bounding box center [52, 170] width 73 height 21
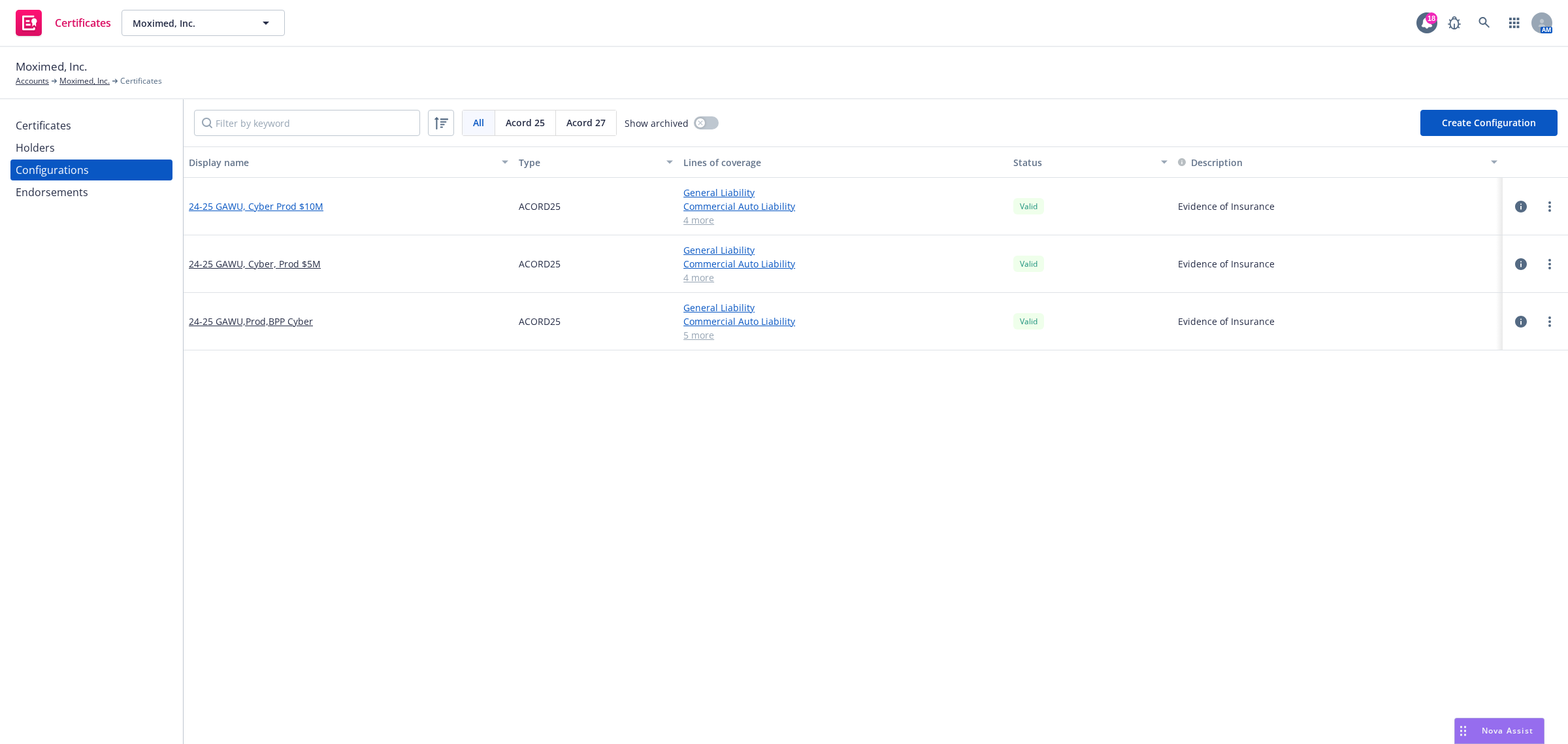
click at [257, 211] on link "24-25 GAWU, Cyber Prod $10M" at bounding box center [256, 206] width 135 height 13
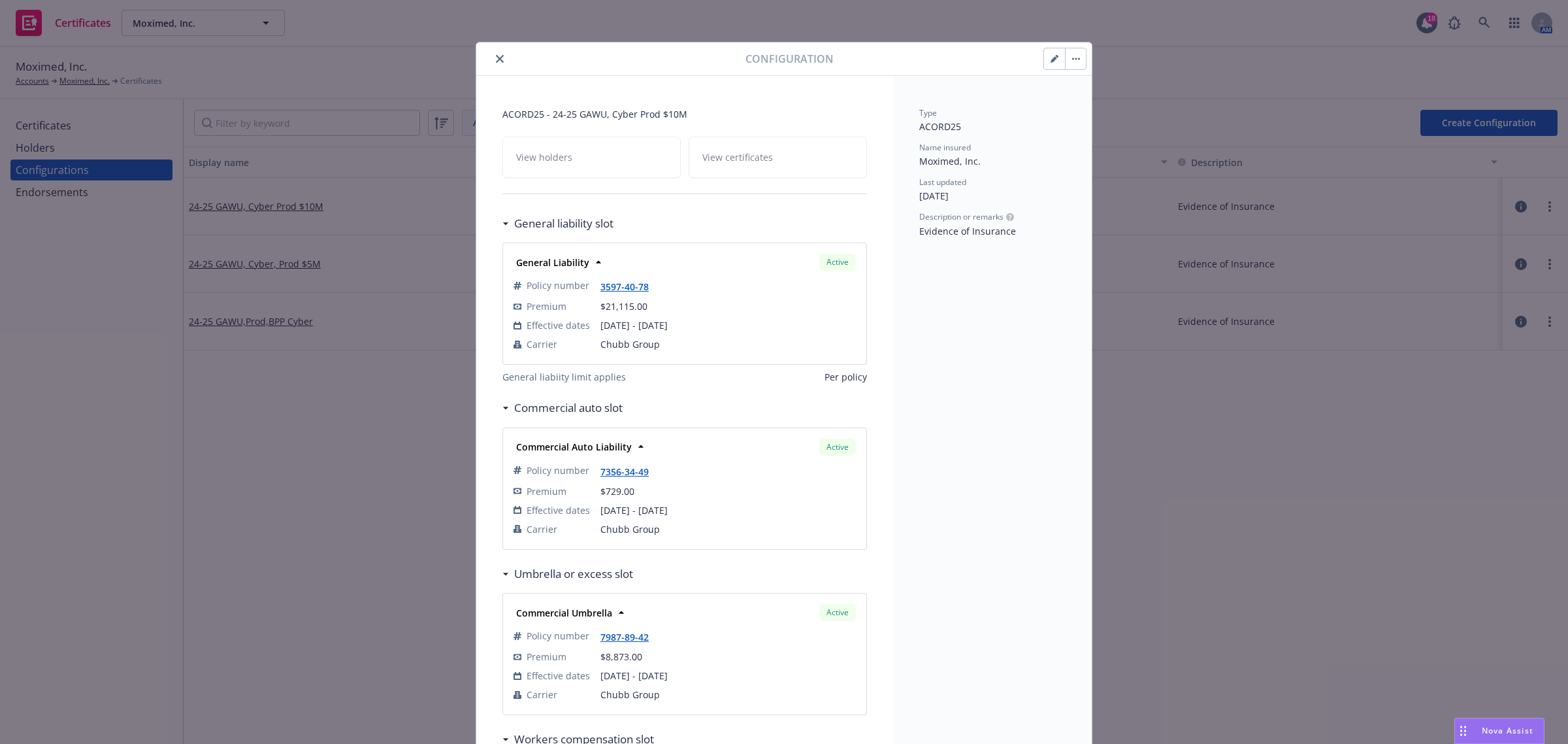
click at [496, 60] on icon "close" at bounding box center [500, 59] width 8 height 8
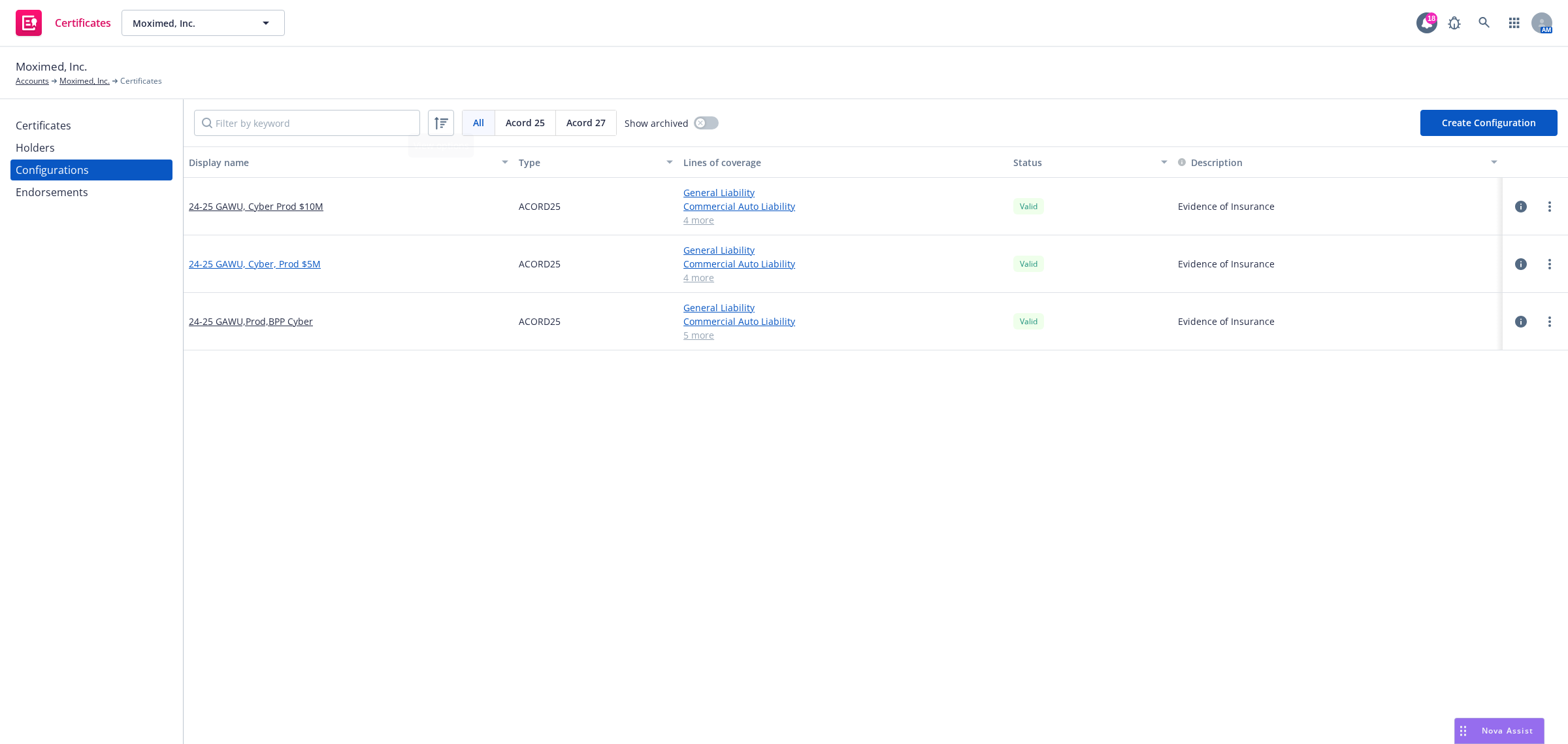
click at [292, 262] on link "24-25 GAWU, Cyber, Prod $5M" at bounding box center [254, 264] width 132 height 13
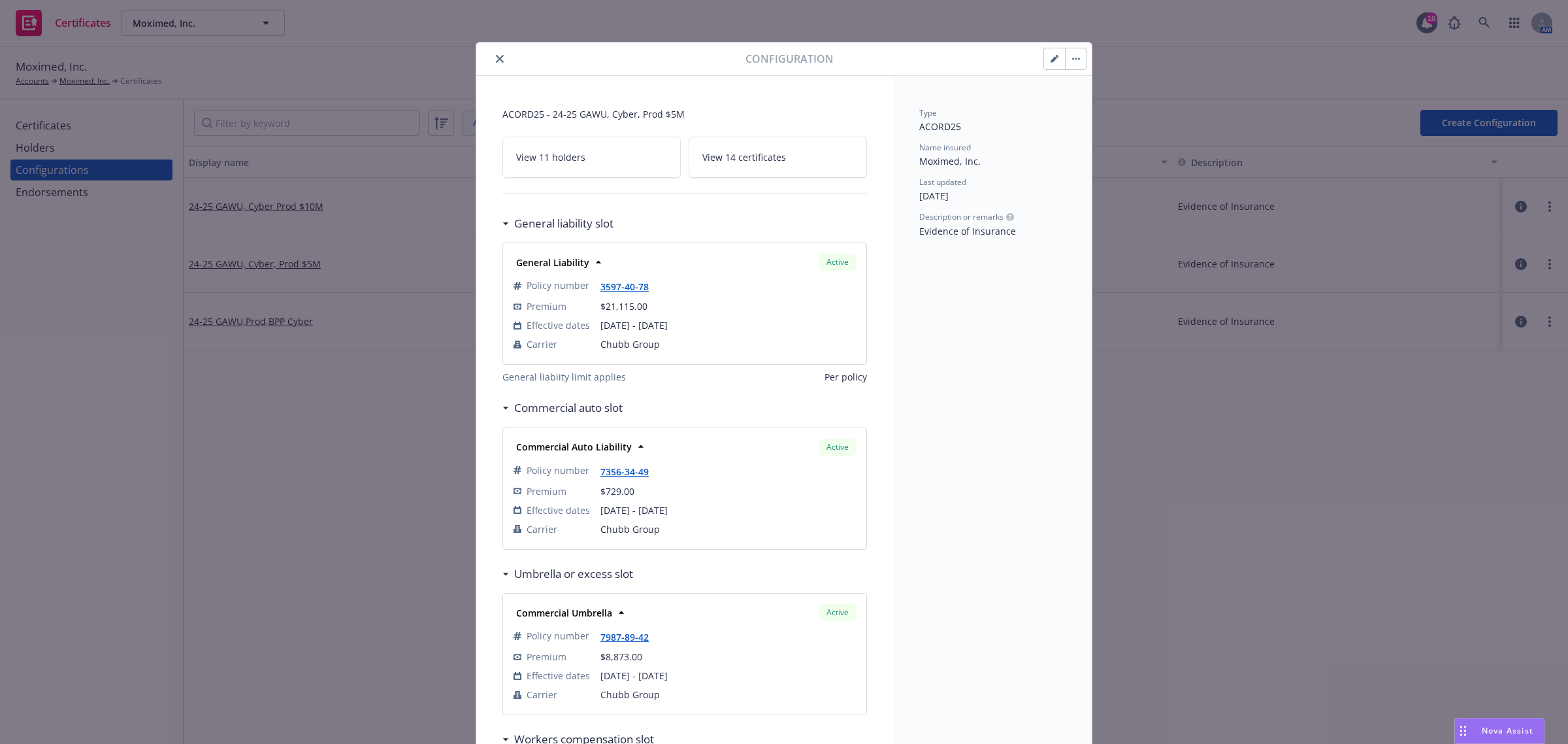
click at [496, 61] on icon "close" at bounding box center [500, 59] width 8 height 8
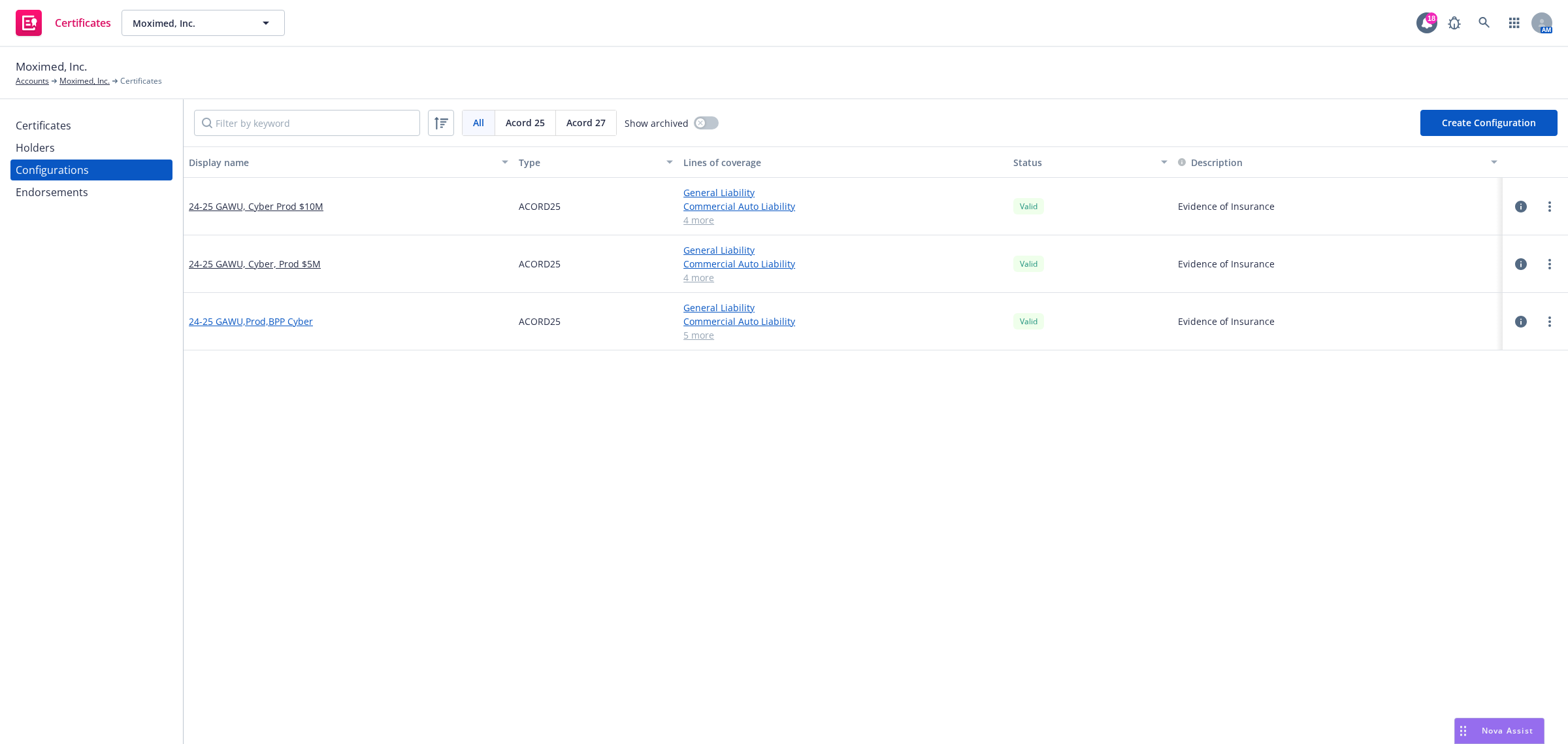
click at [273, 324] on link "24-25 GAWU,Prod,BPP Cyber" at bounding box center [250, 321] width 124 height 13
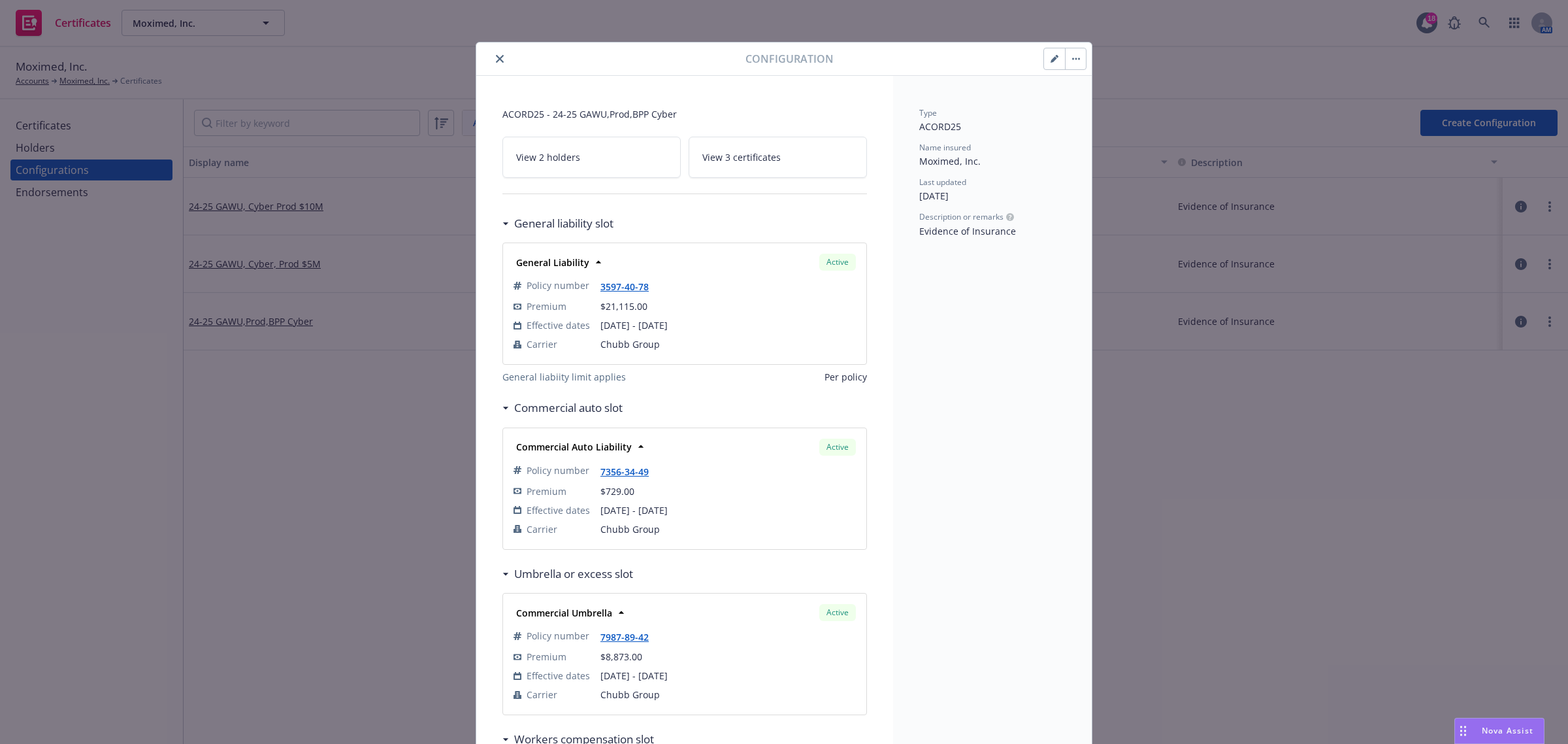
click at [496, 63] on icon "close" at bounding box center [500, 59] width 8 height 8
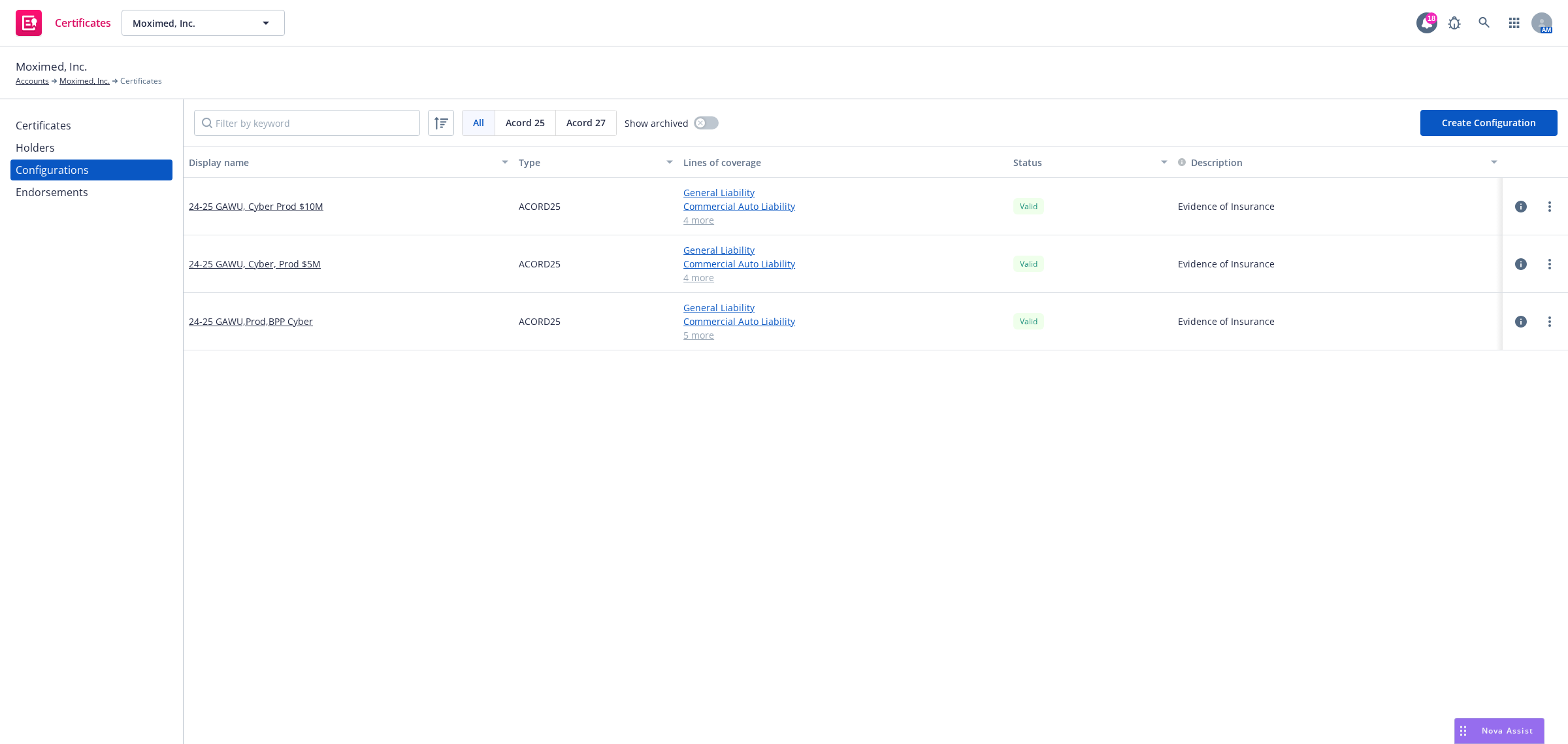
click at [80, 128] on div "Certificates" at bounding box center [91, 125] width 152 height 21
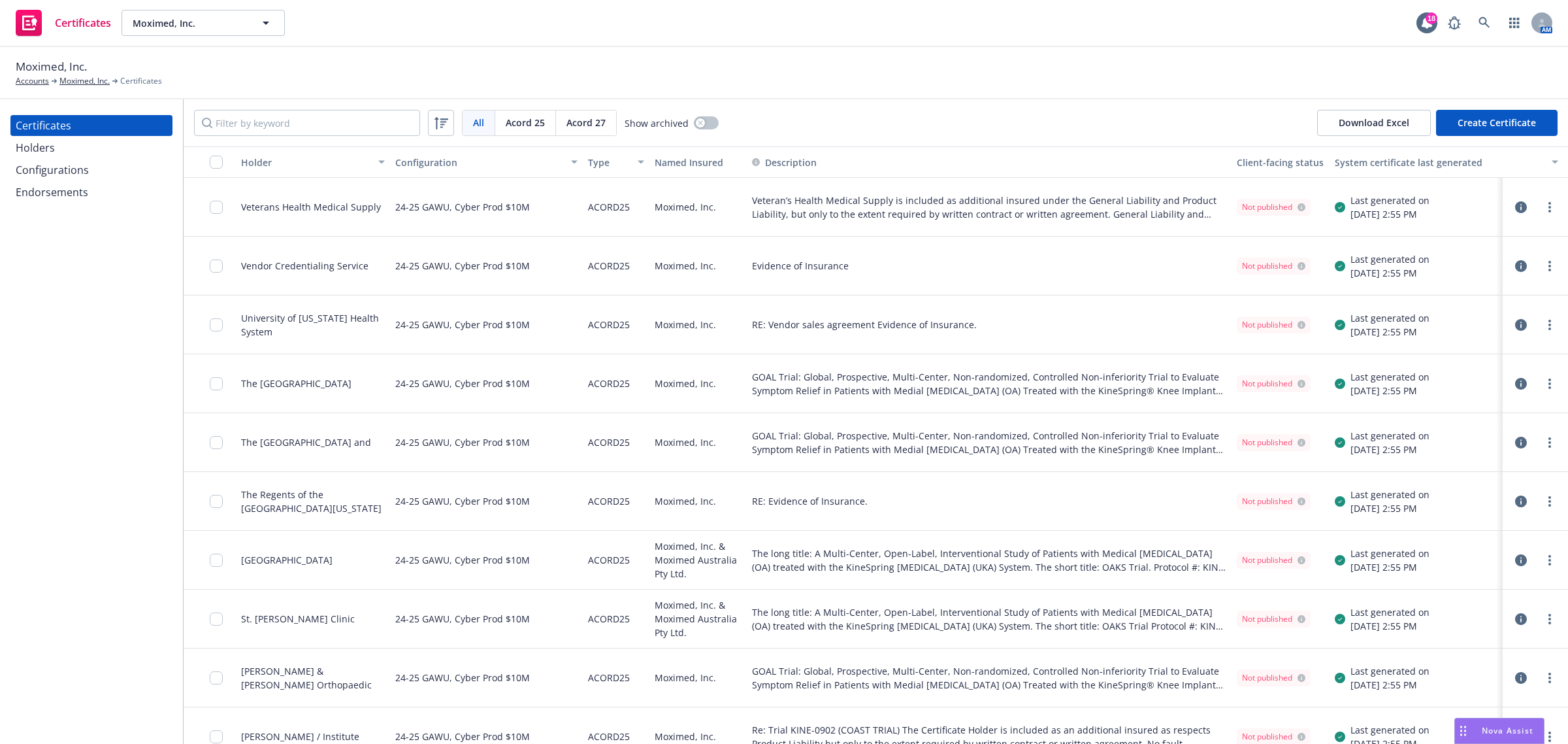
click at [1402, 121] on button "Download Excel" at bounding box center [1375, 122] width 114 height 26
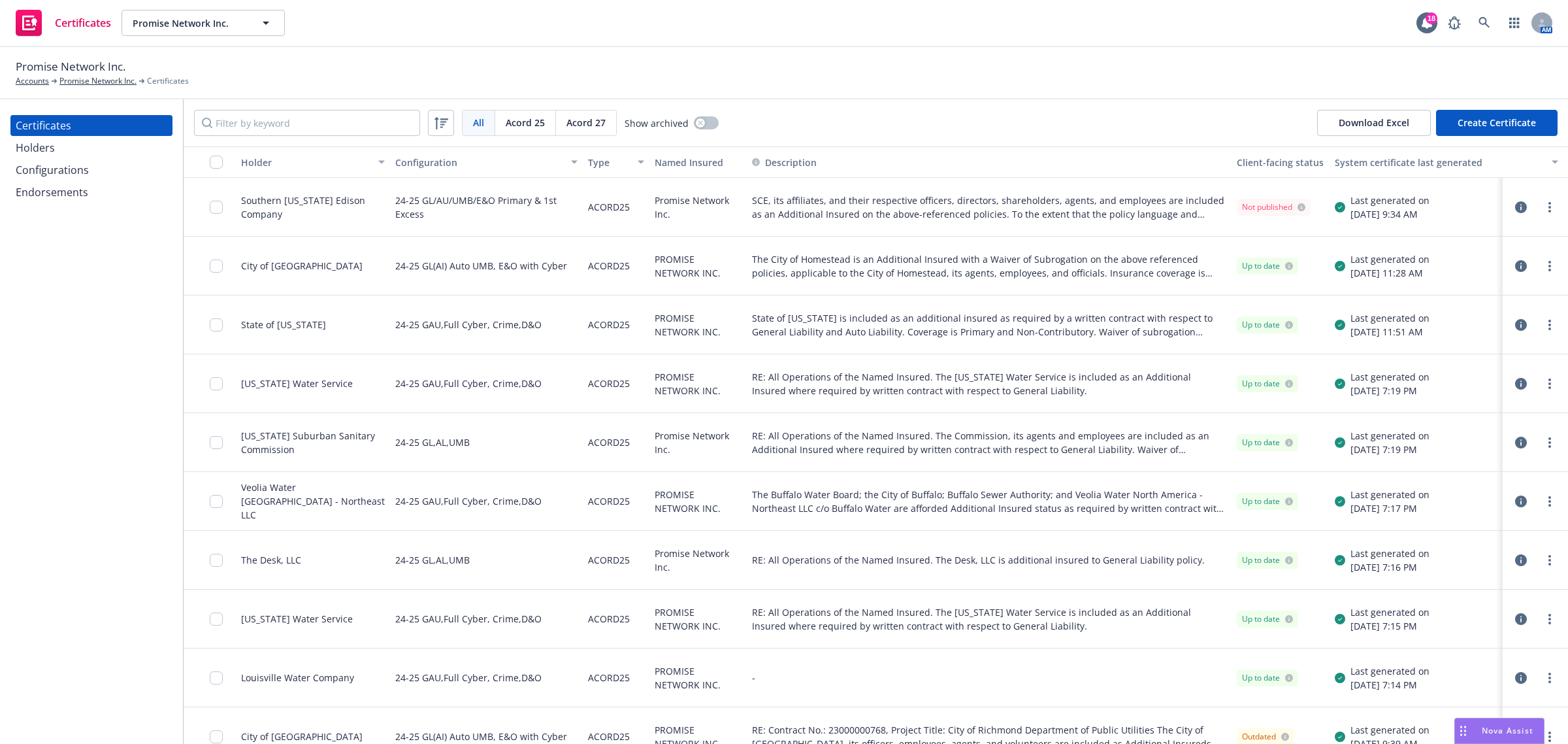
click at [77, 162] on div "Configurations" at bounding box center [52, 170] width 73 height 21
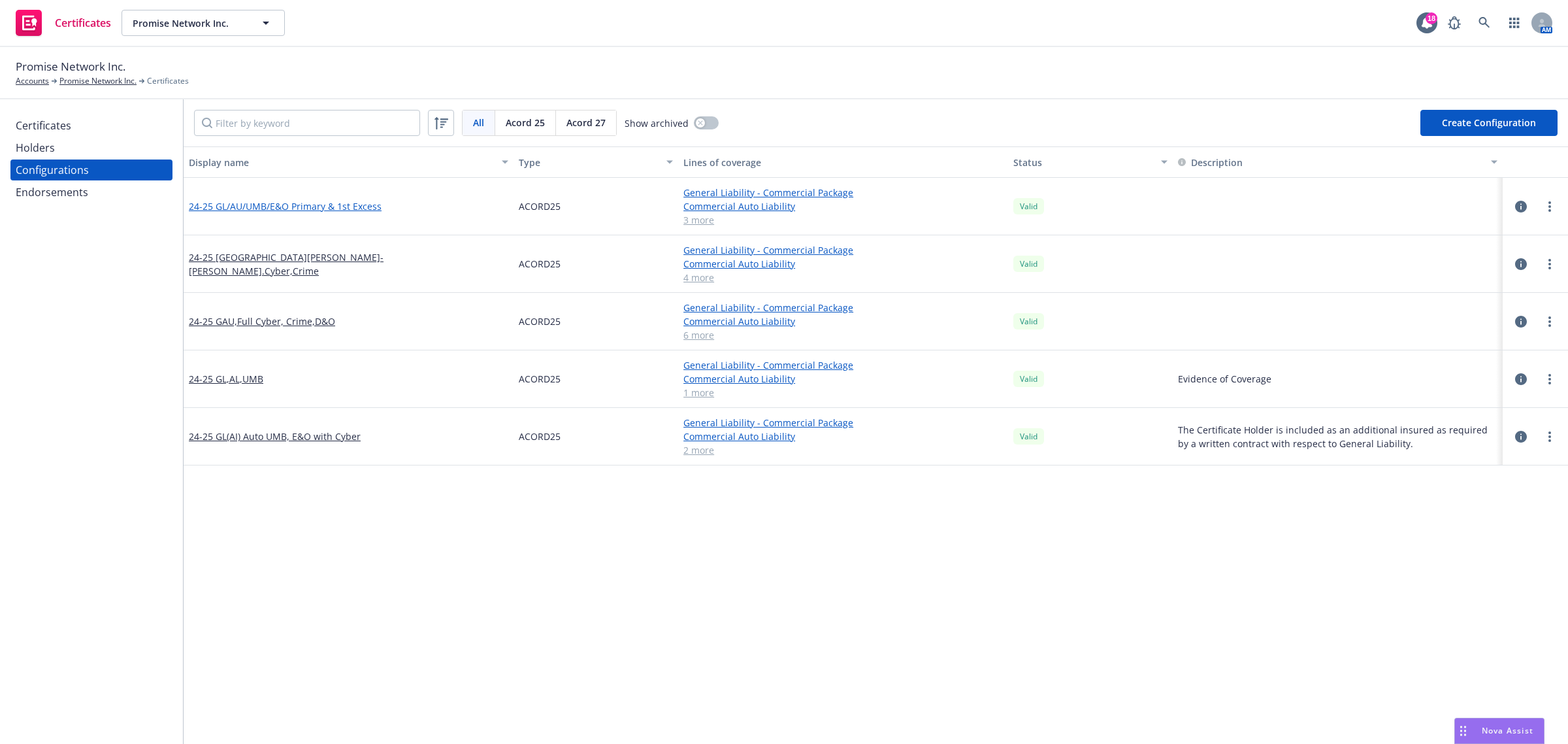
click at [243, 209] on link "24-25 GL/AU/UMB/E&O Primary & 1st Excess" at bounding box center [285, 206] width 193 height 13
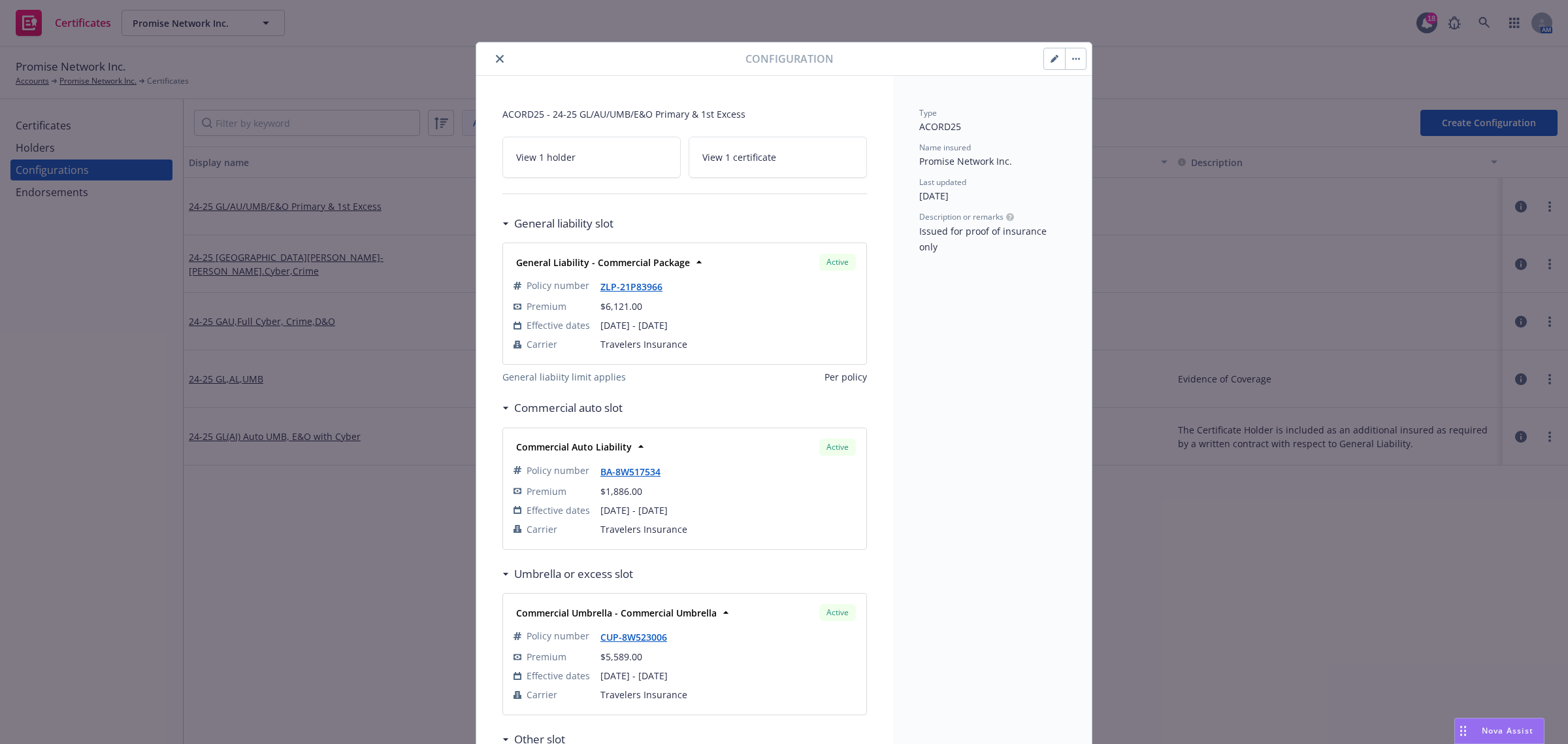
click at [496, 59] on icon "close" at bounding box center [500, 59] width 8 height 8
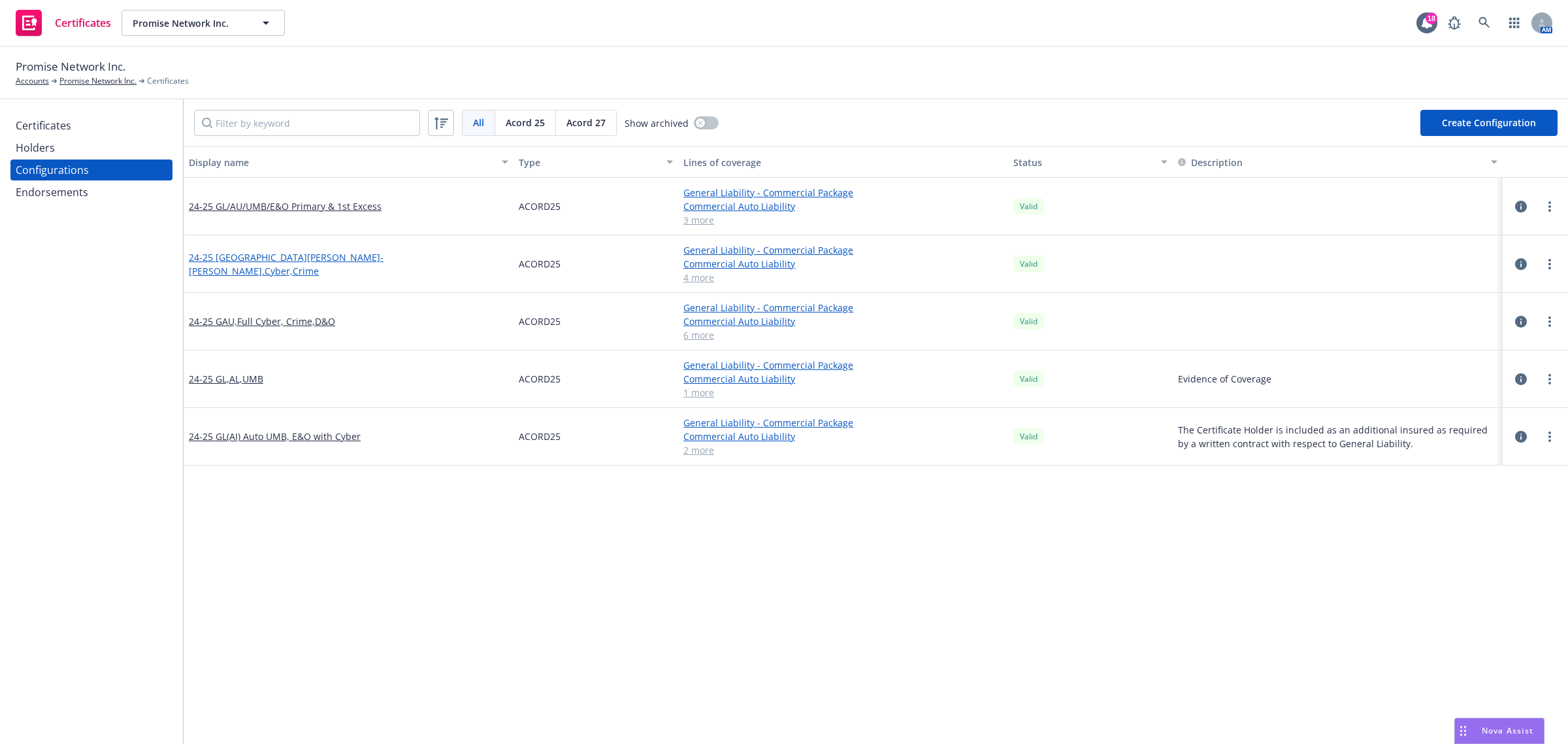
click at [311, 262] on link "24-25 San Jose- GAU.Cyber,Crime" at bounding box center [348, 264] width 320 height 28
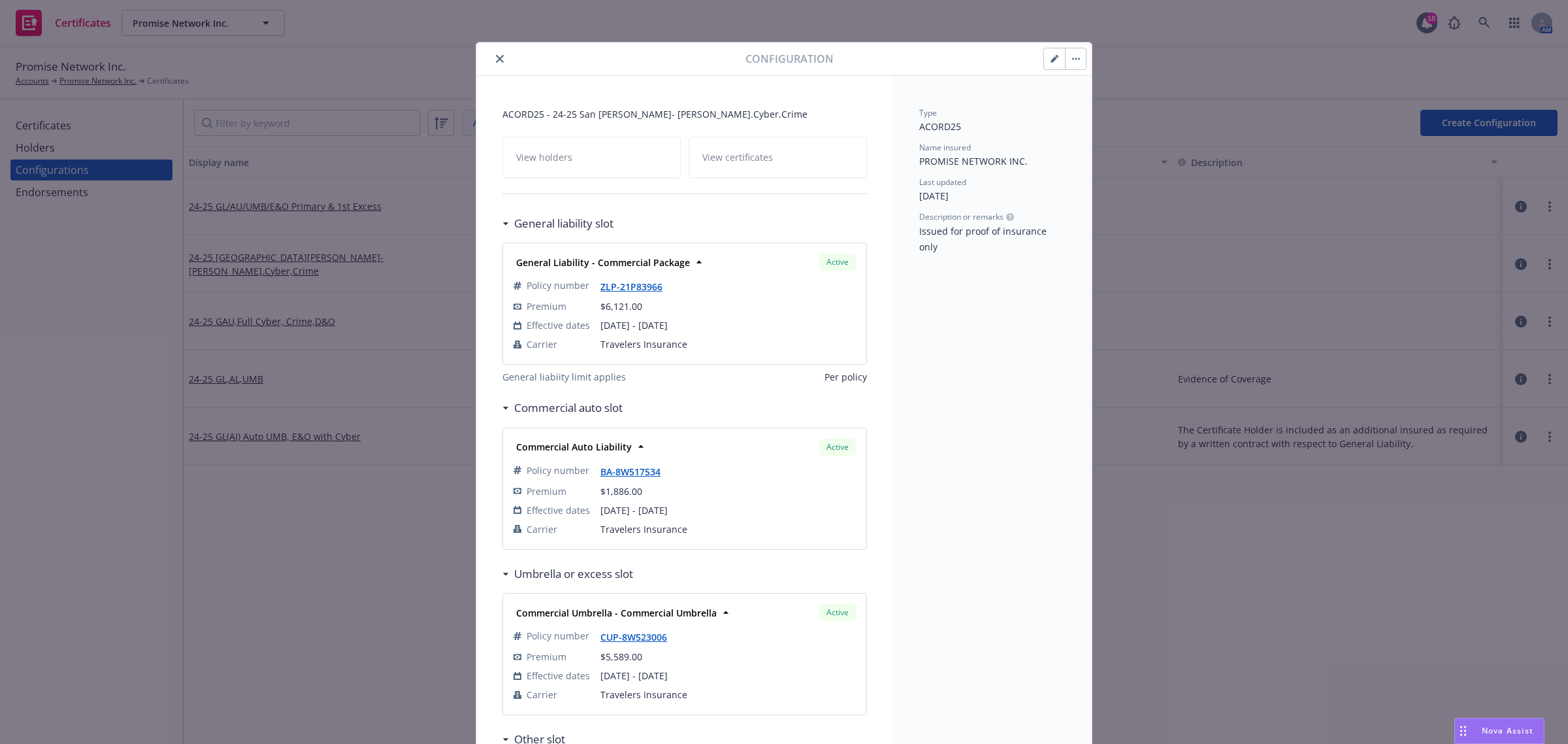
drag, startPoint x: 495, startPoint y: 56, endPoint x: 402, endPoint y: 218, distance: 186.8
click at [496, 56] on icon "close" at bounding box center [500, 59] width 8 height 8
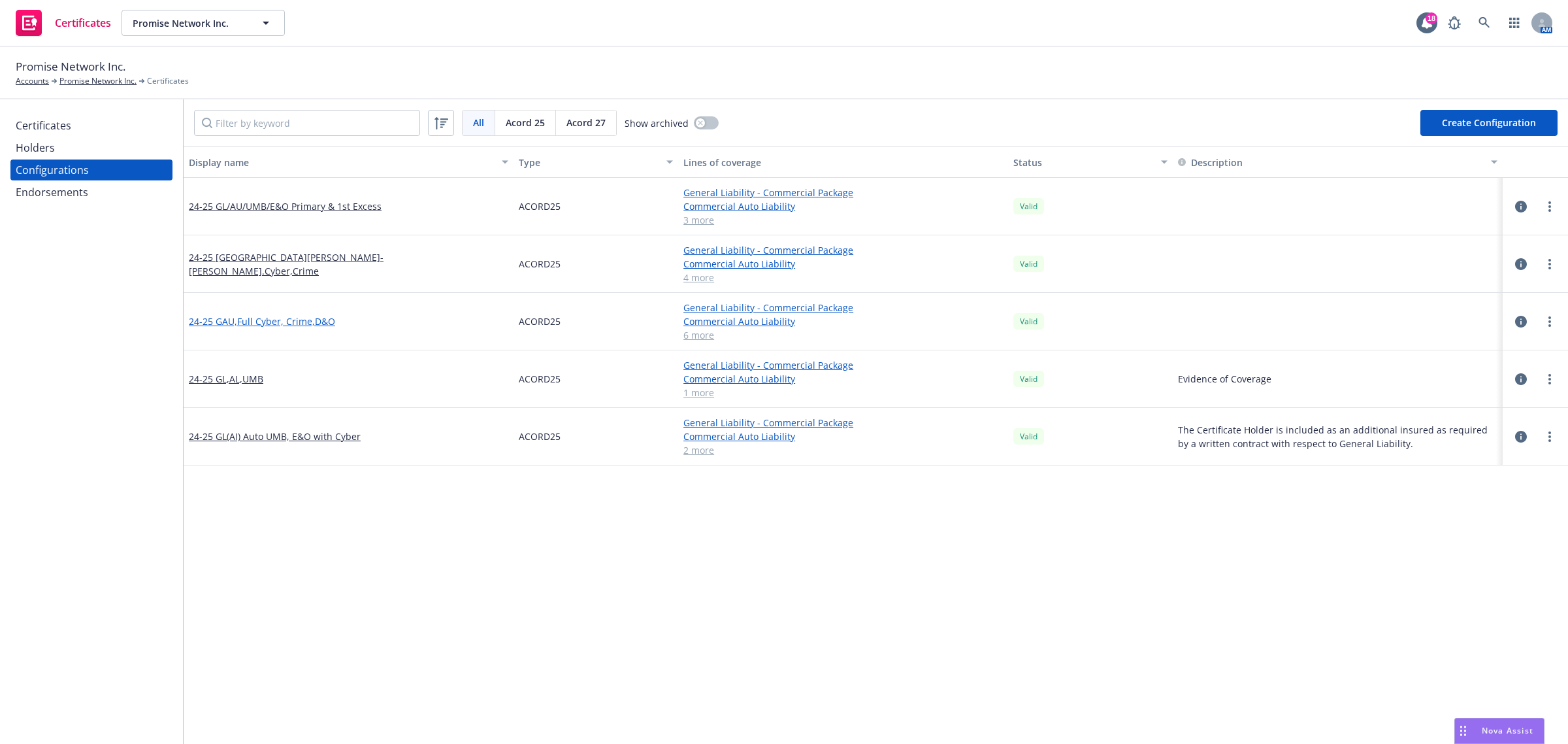
click at [245, 321] on link "24-25 GAU,Full Cyber, Crime,D&O" at bounding box center [262, 321] width 146 height 13
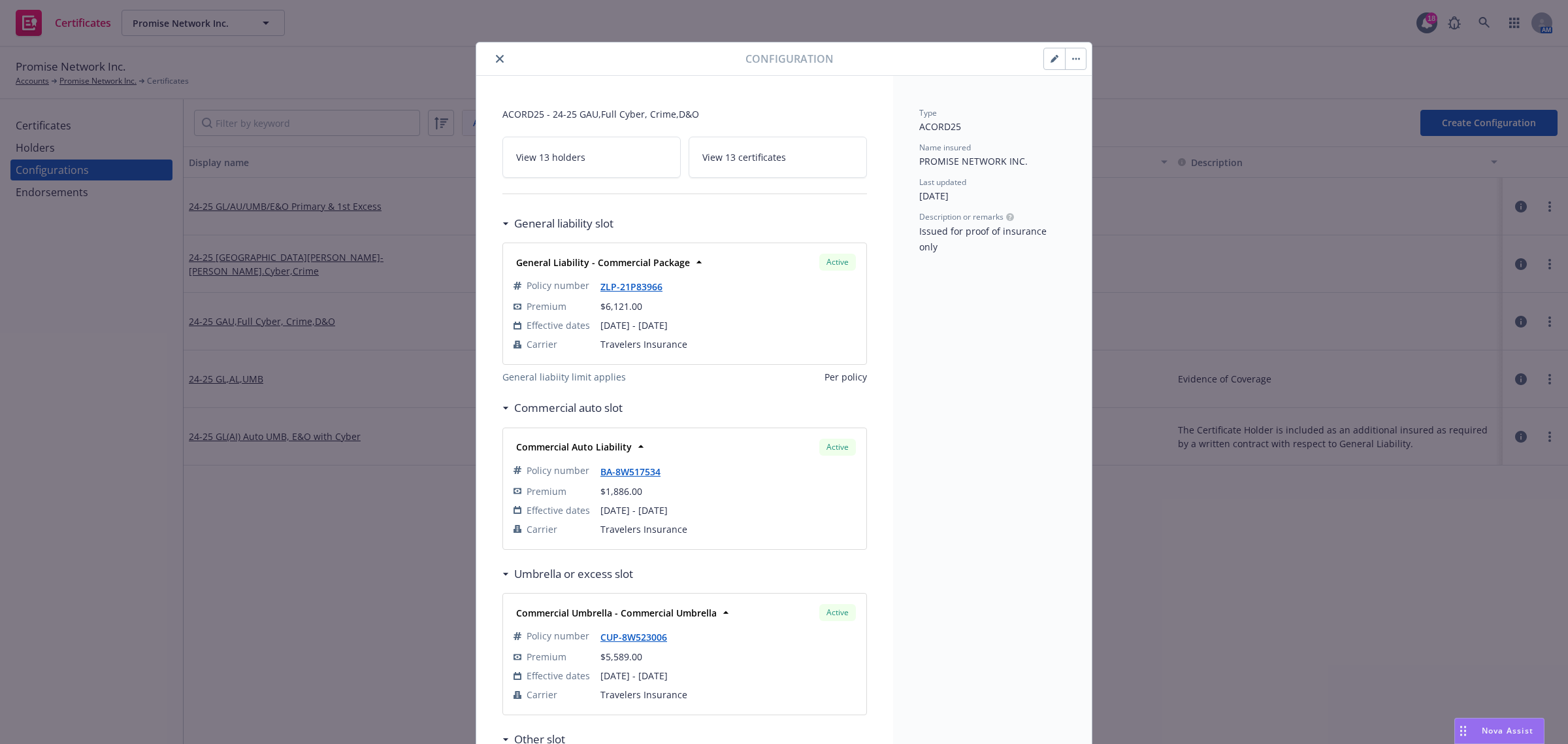
click at [497, 57] on icon "close" at bounding box center [500, 59] width 8 height 8
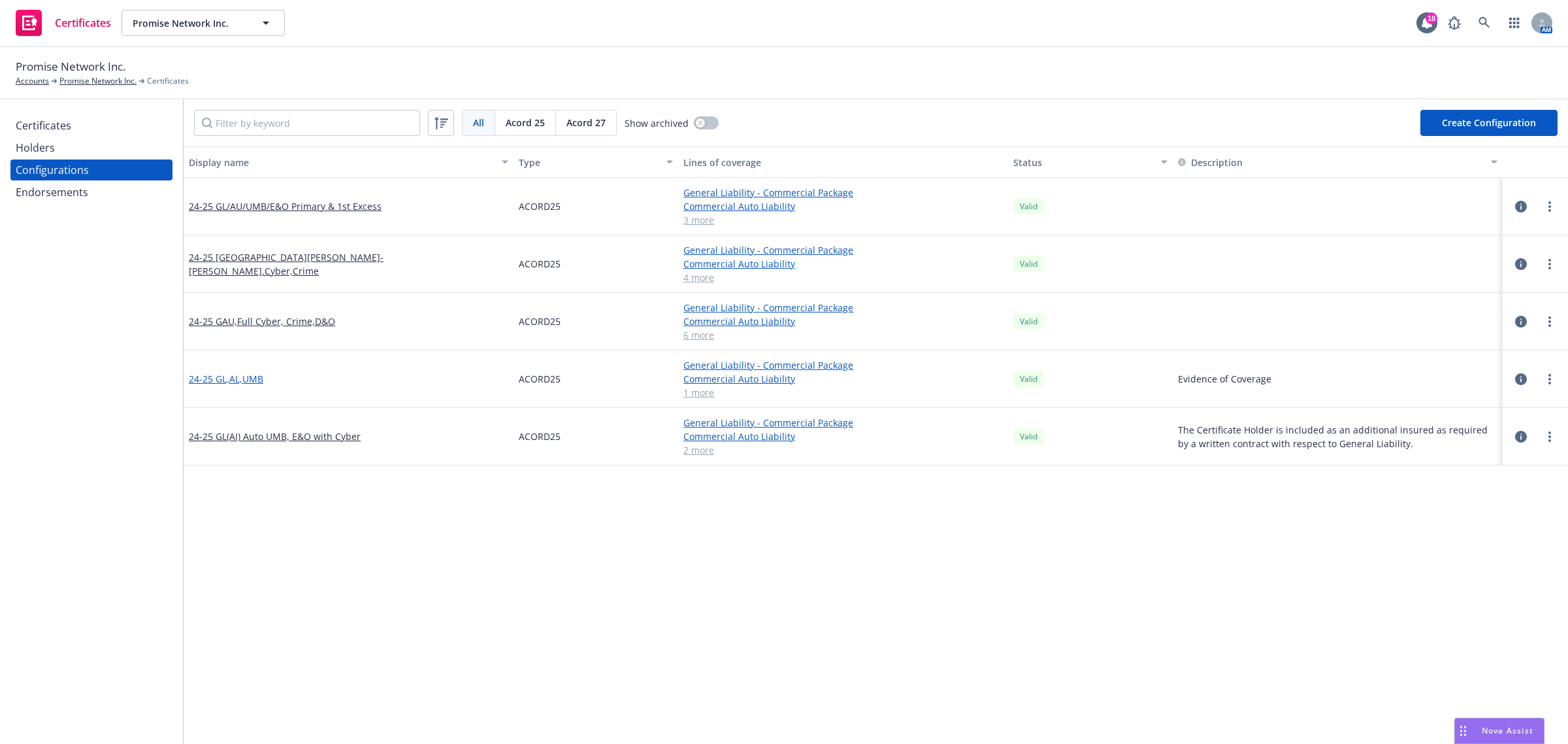
click at [211, 377] on link "24-25 GL,AL,UMB" at bounding box center [225, 378] width 74 height 13
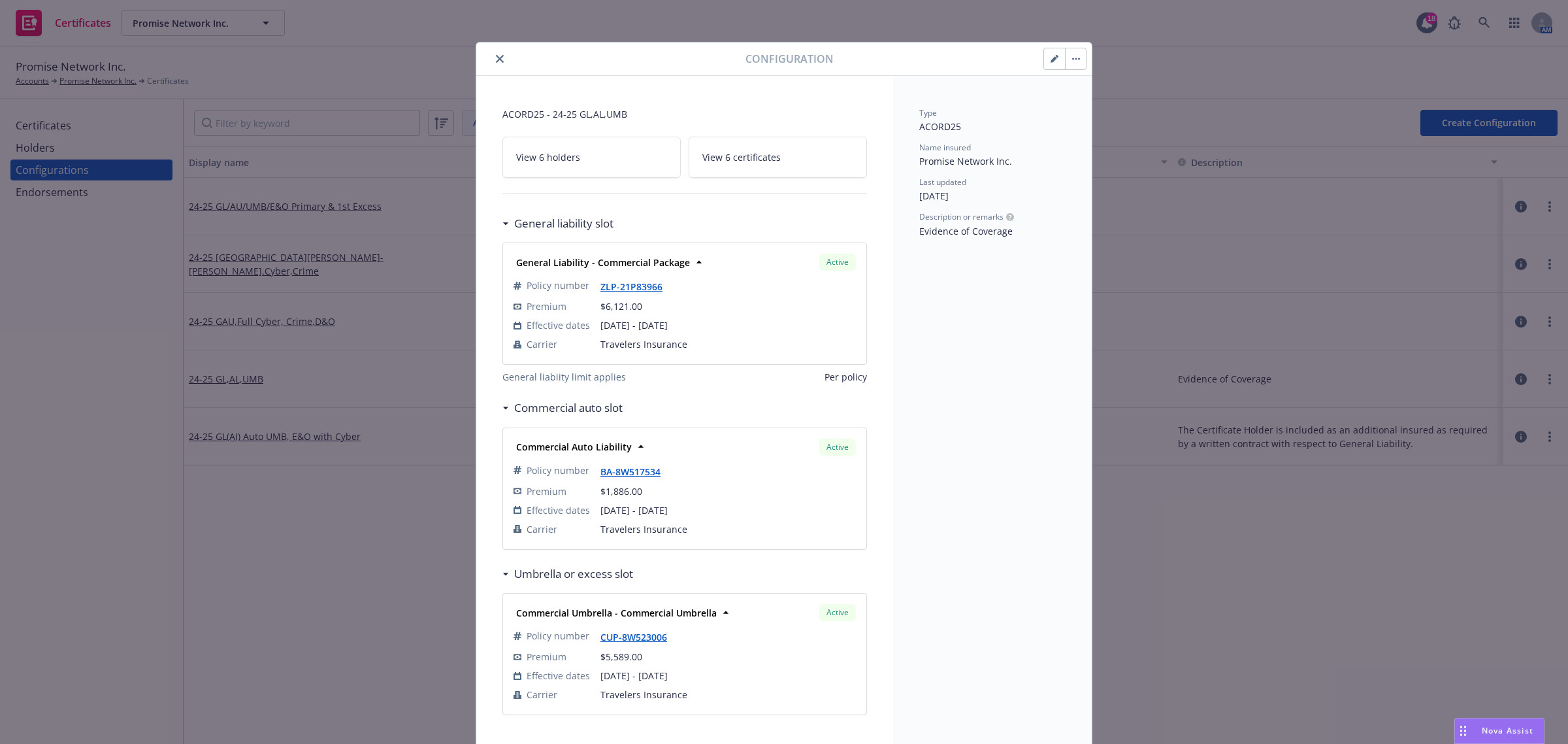
click at [496, 59] on icon "close" at bounding box center [500, 59] width 8 height 8
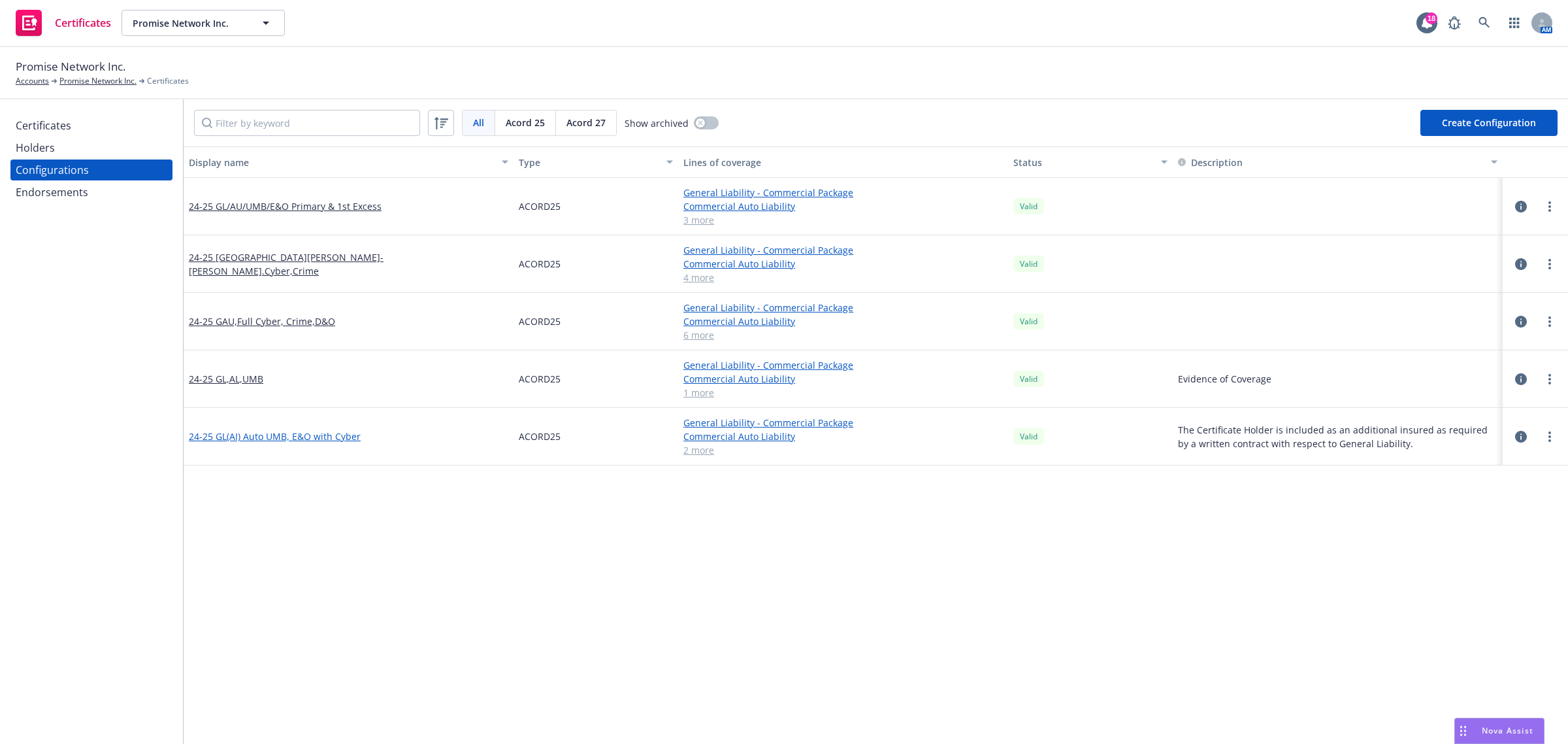
click at [282, 438] on link "24-25 GL(AI) Auto UMB, E&O with Cyber" at bounding box center [274, 436] width 172 height 13
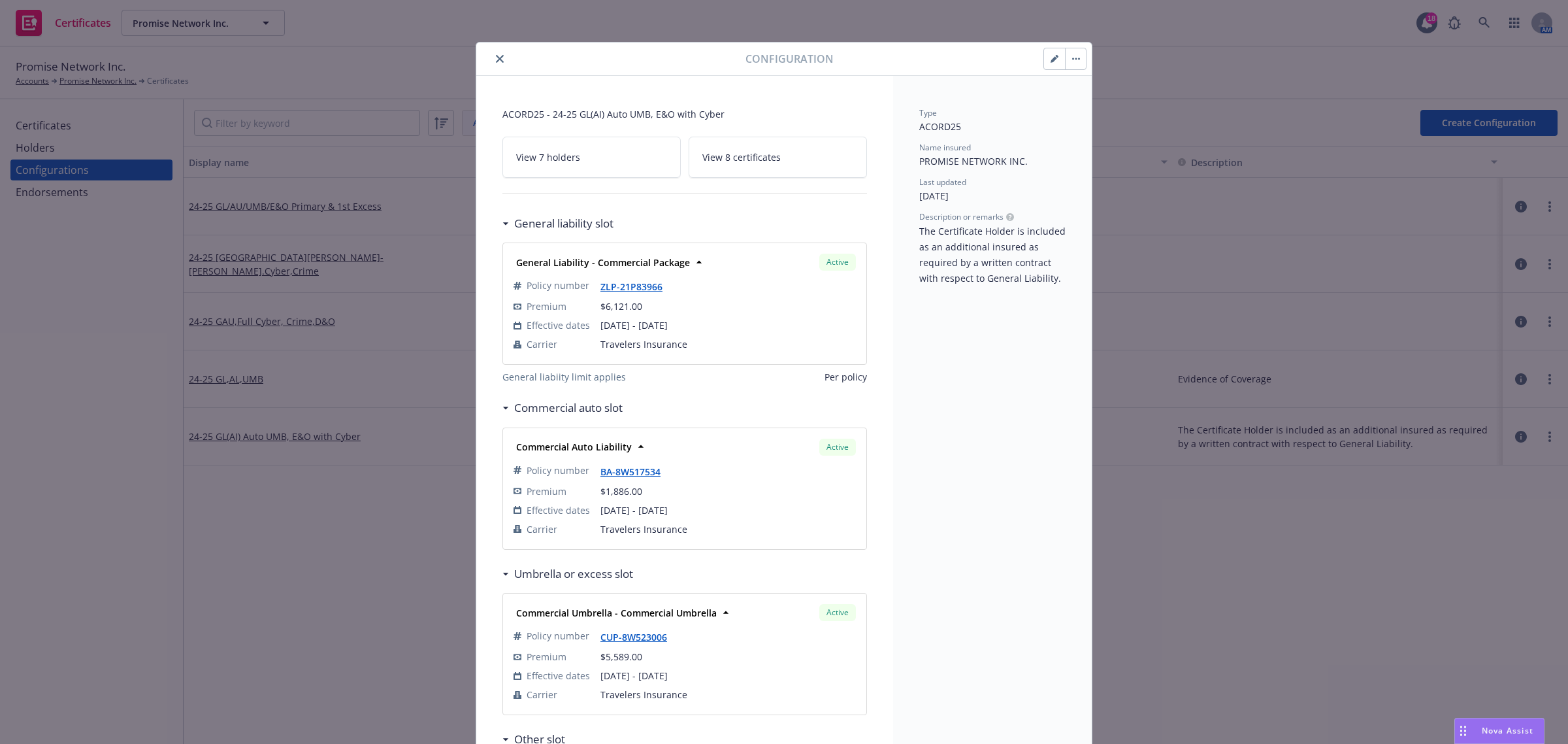
click at [496, 58] on icon "close" at bounding box center [500, 59] width 8 height 8
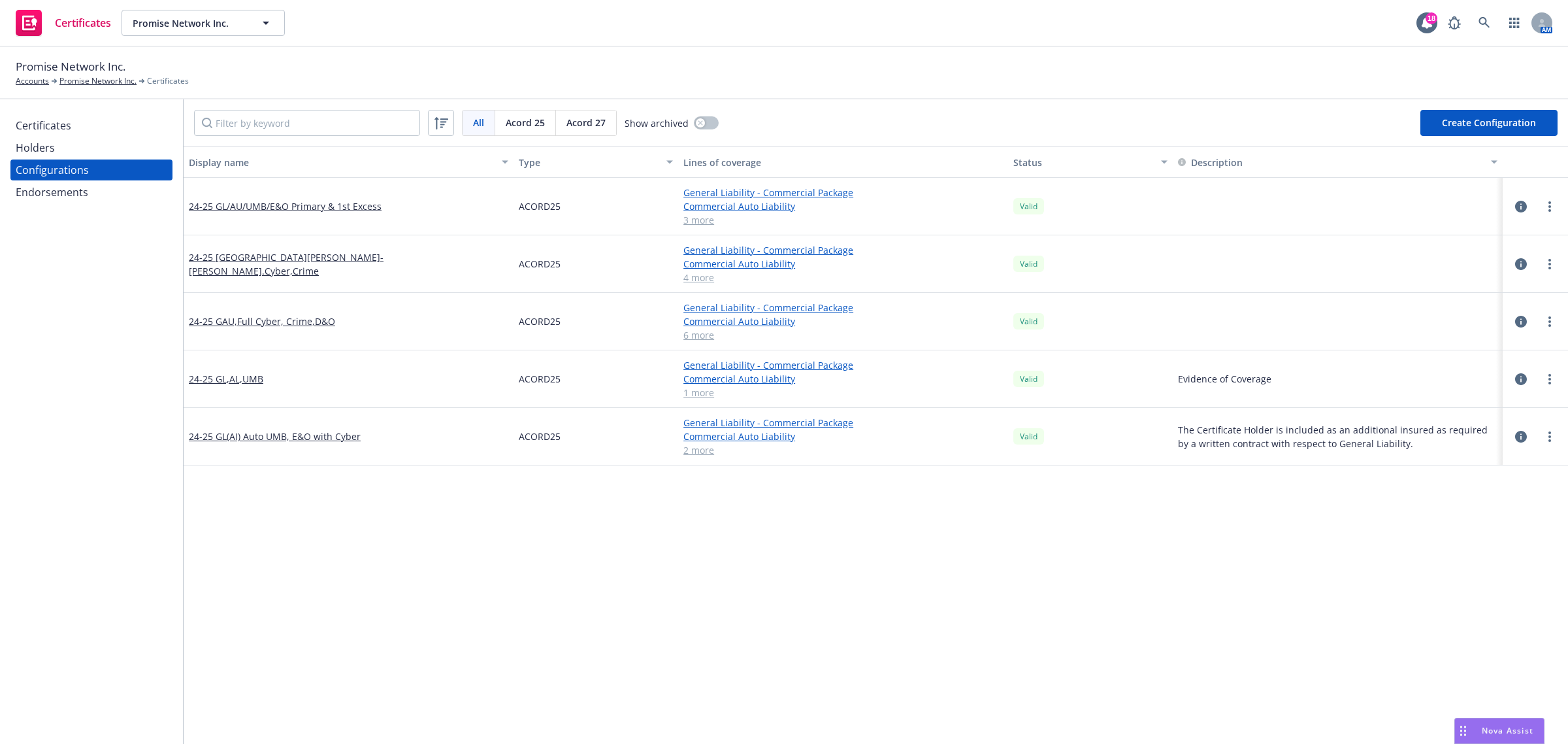
click at [113, 131] on div "Certificates" at bounding box center [91, 125] width 152 height 21
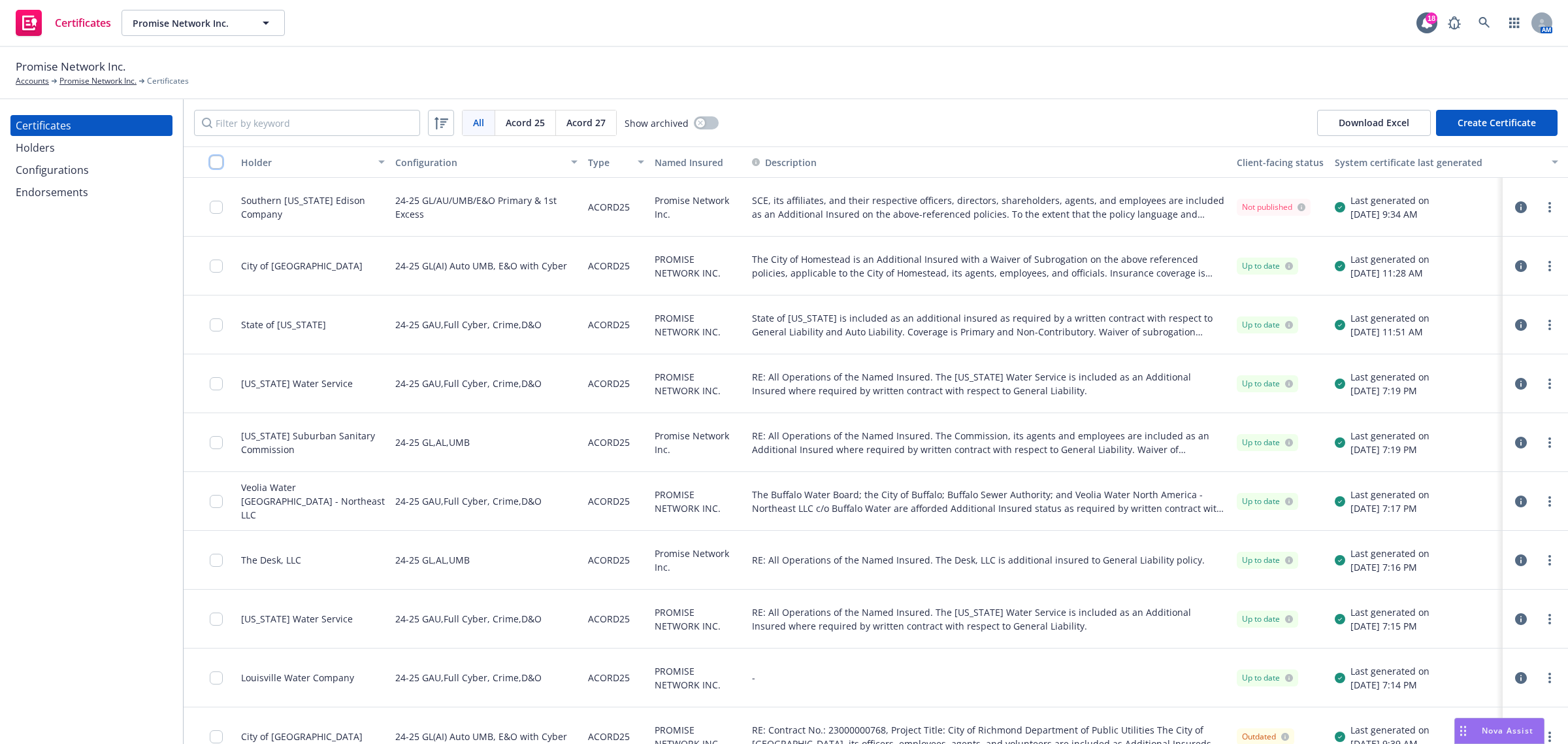
click at [217, 164] on input "checkbox" at bounding box center [217, 163] width 13 height 13
click at [1387, 129] on button "Download Excel" at bounding box center [1375, 122] width 114 height 26
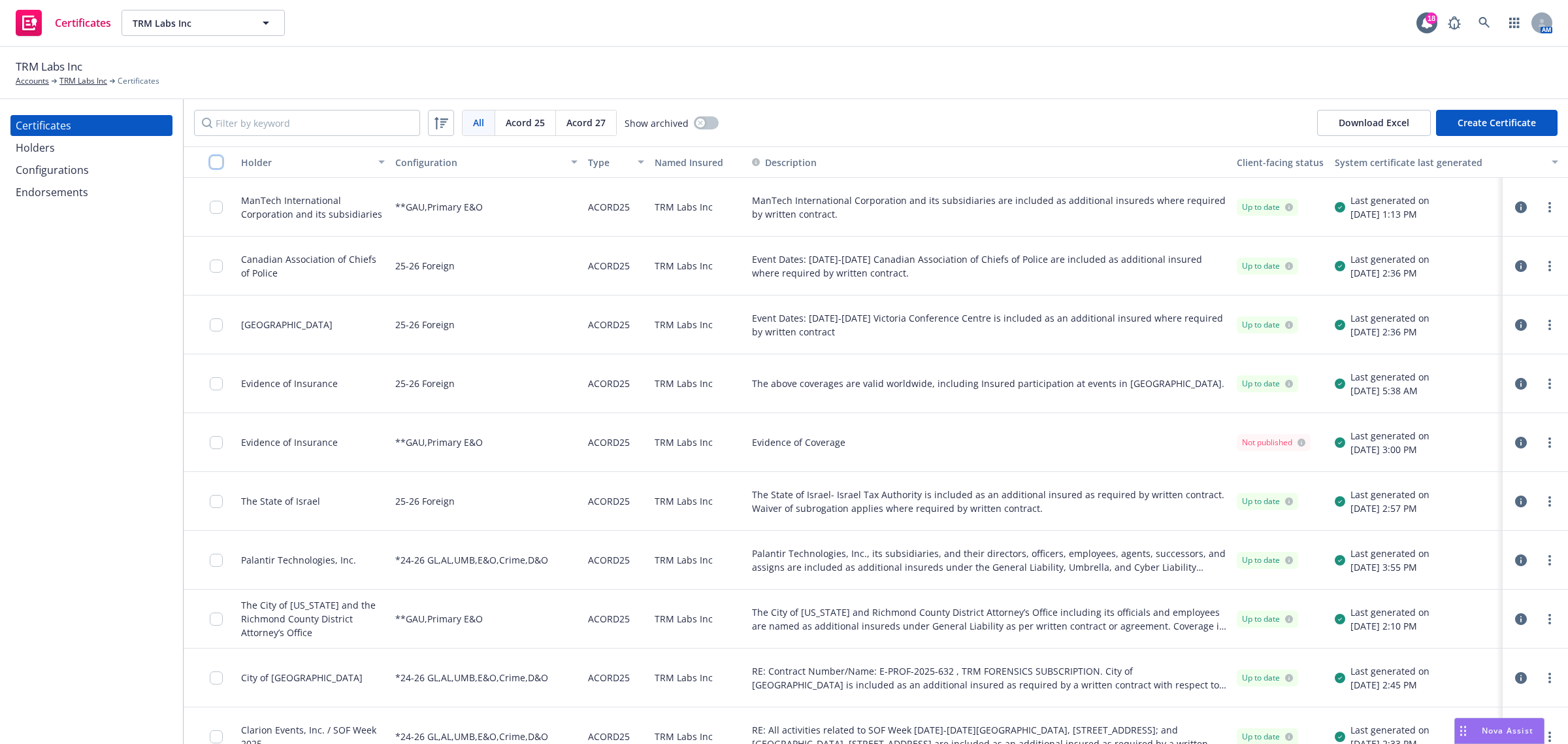
click at [214, 162] on input "checkbox" at bounding box center [217, 163] width 13 height 13
click at [72, 170] on div "Configurations" at bounding box center [52, 170] width 73 height 21
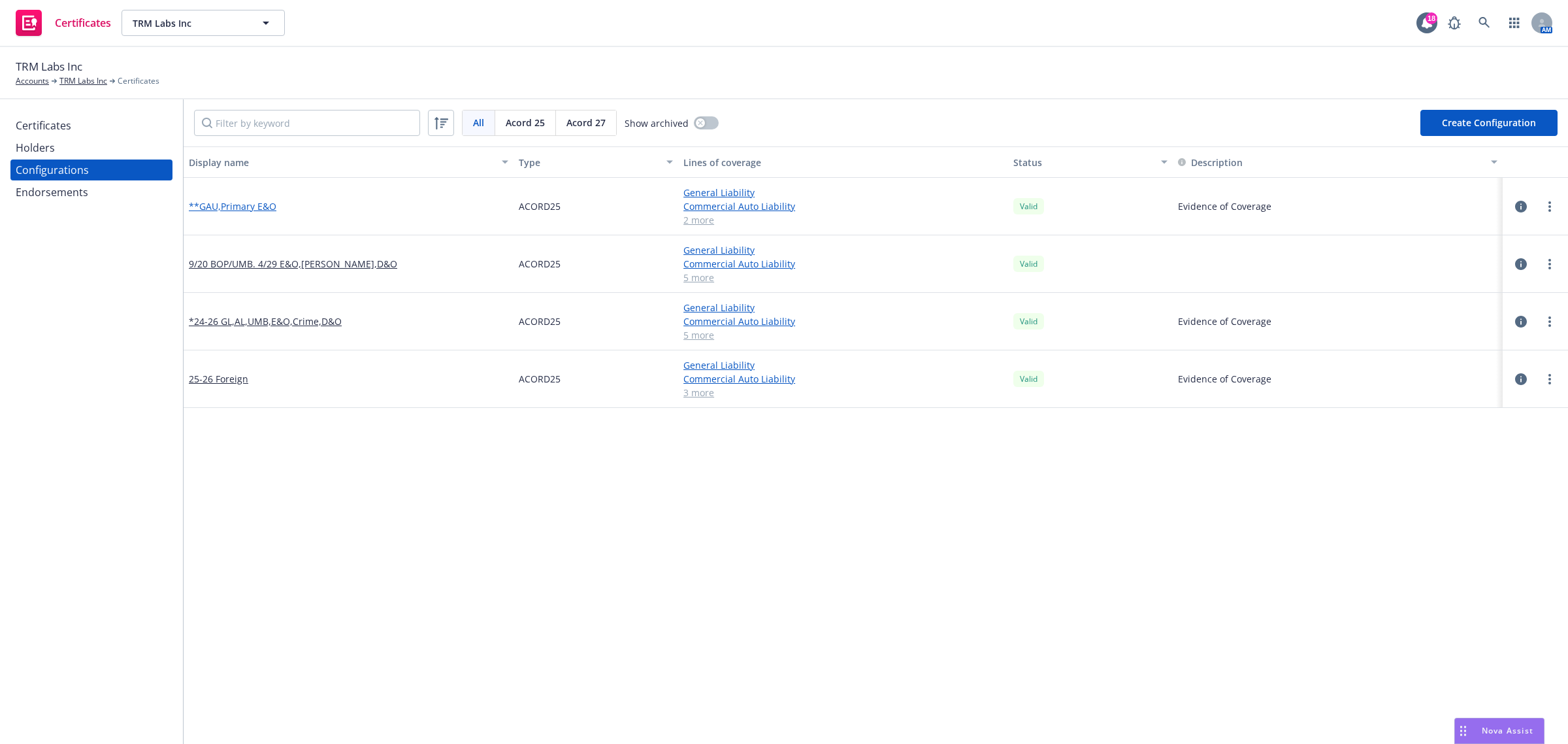
click at [265, 204] on link "**GAU,Primary E&O" at bounding box center [232, 206] width 88 height 13
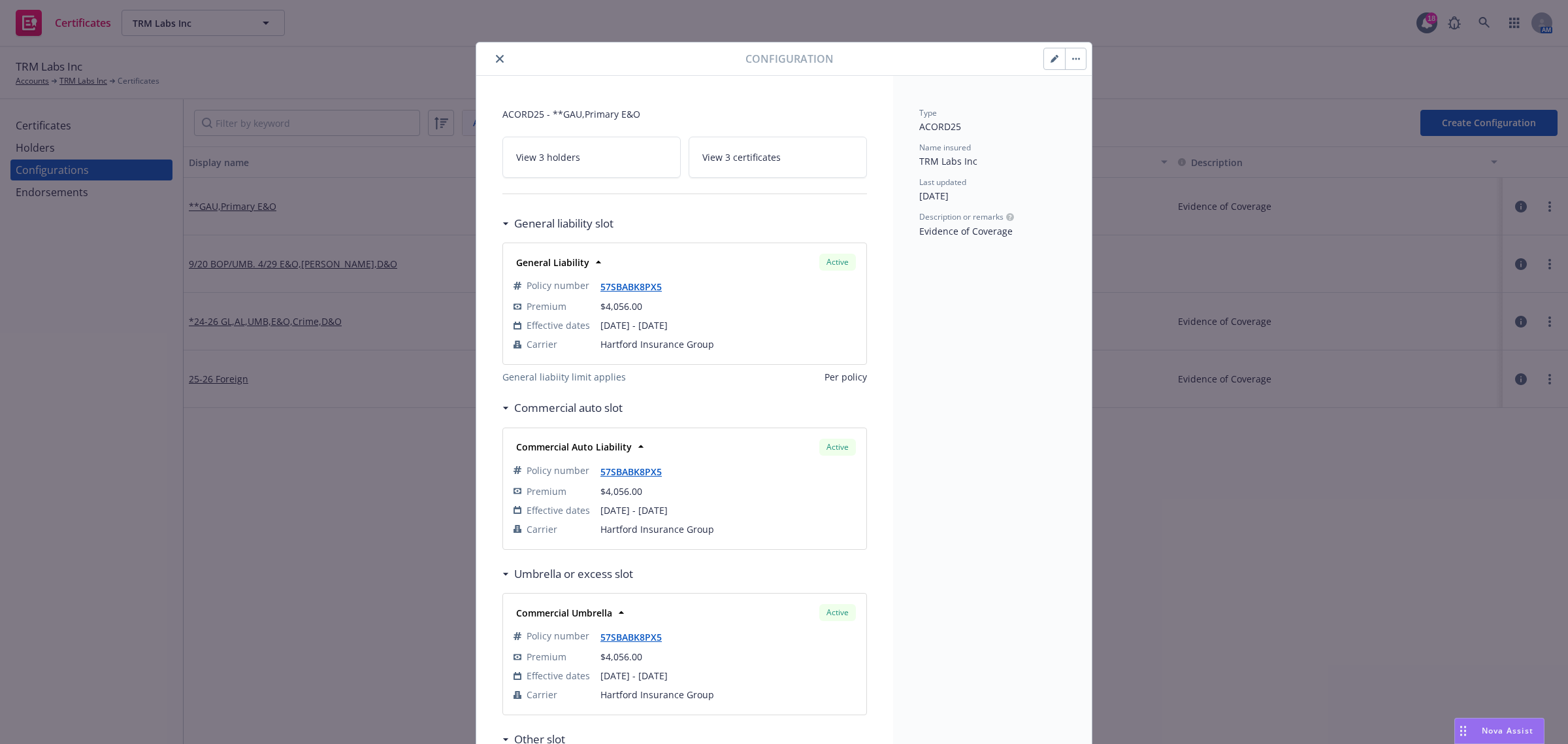
drag, startPoint x: 494, startPoint y: 56, endPoint x: 492, endPoint y: 70, distance: 14.1
click at [496, 56] on icon "close" at bounding box center [500, 59] width 8 height 8
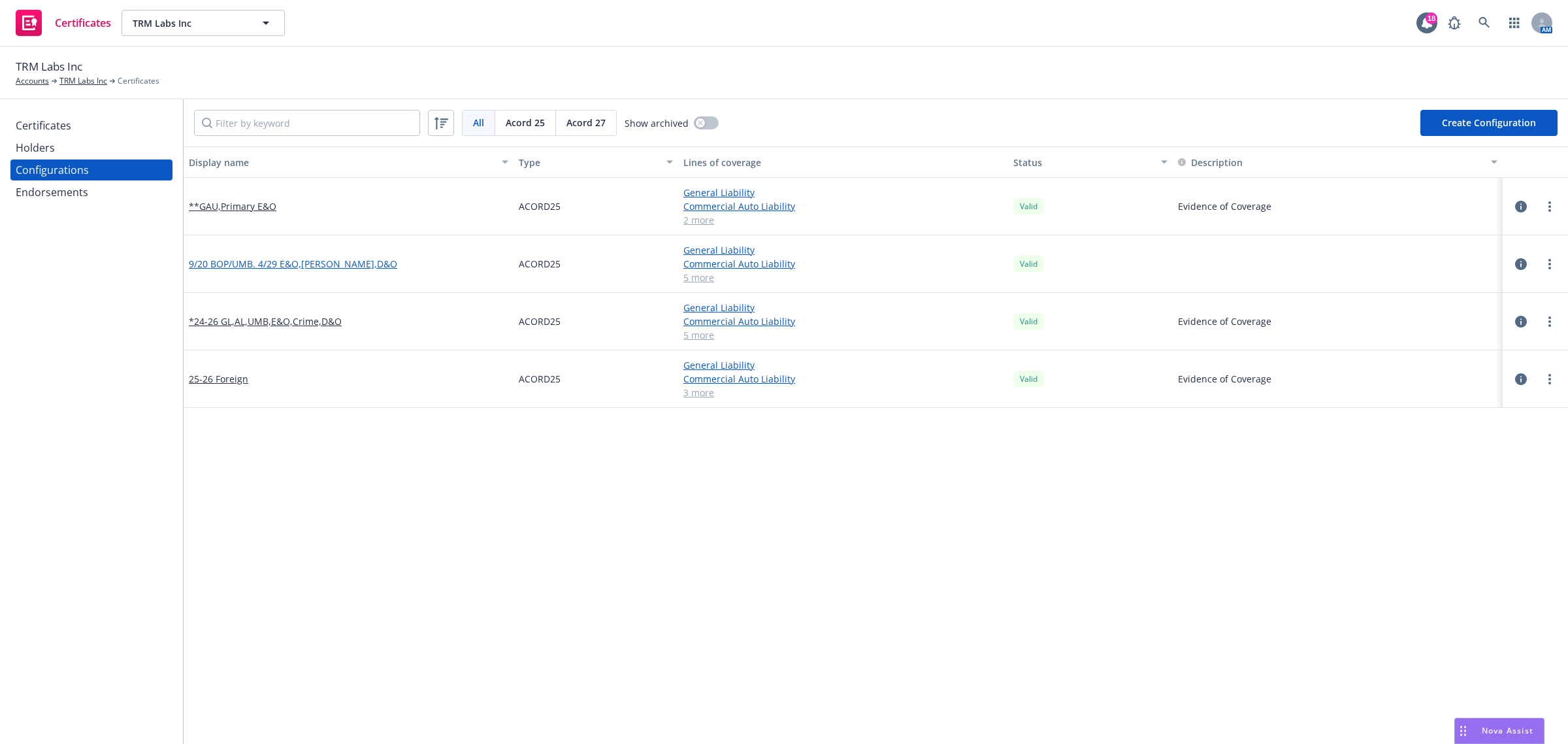
click at [321, 266] on link "9/20 BOP/UMB. 4/29 E&O,[PERSON_NAME],D&O" at bounding box center [293, 264] width 209 height 13
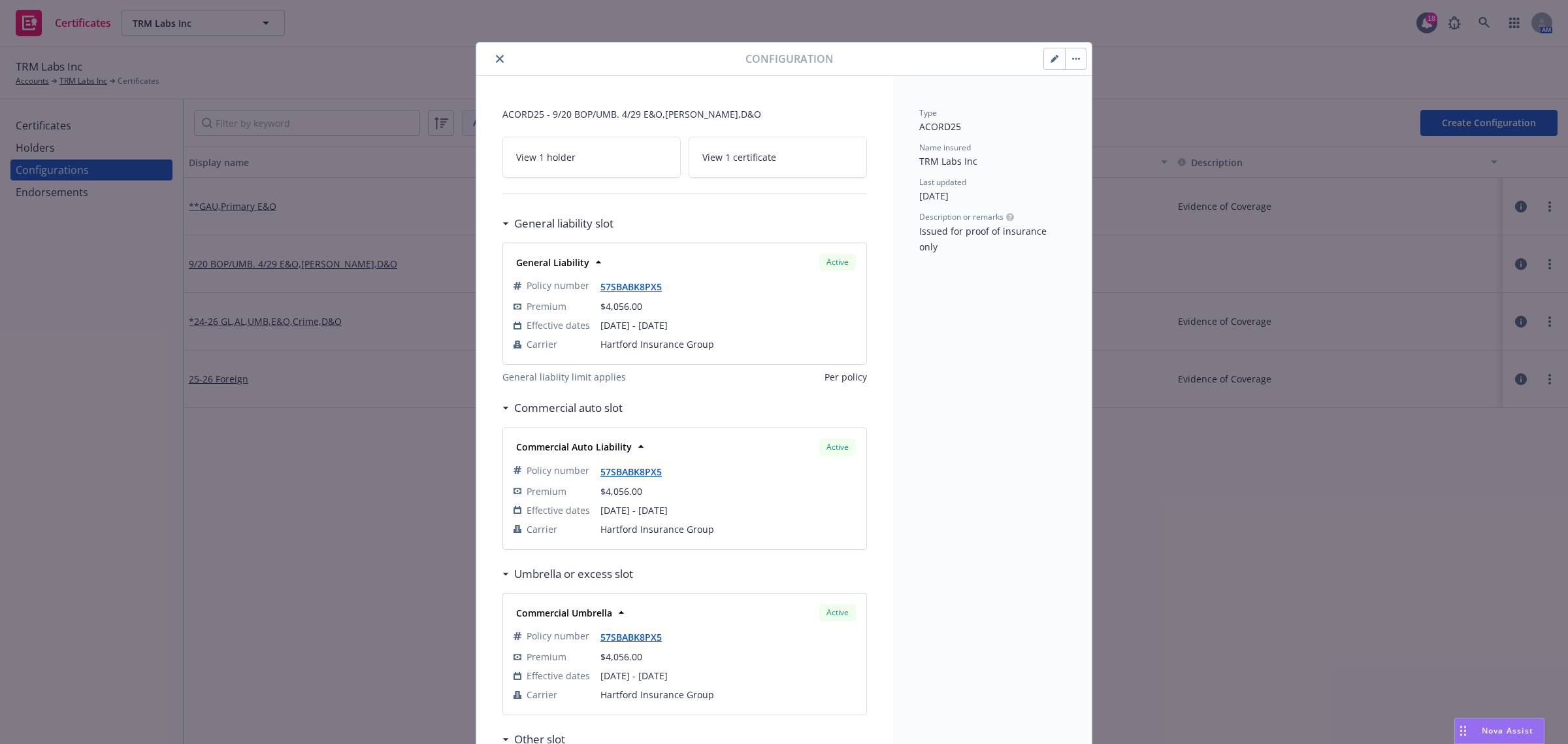
click at [496, 57] on icon "close" at bounding box center [500, 59] width 8 height 8
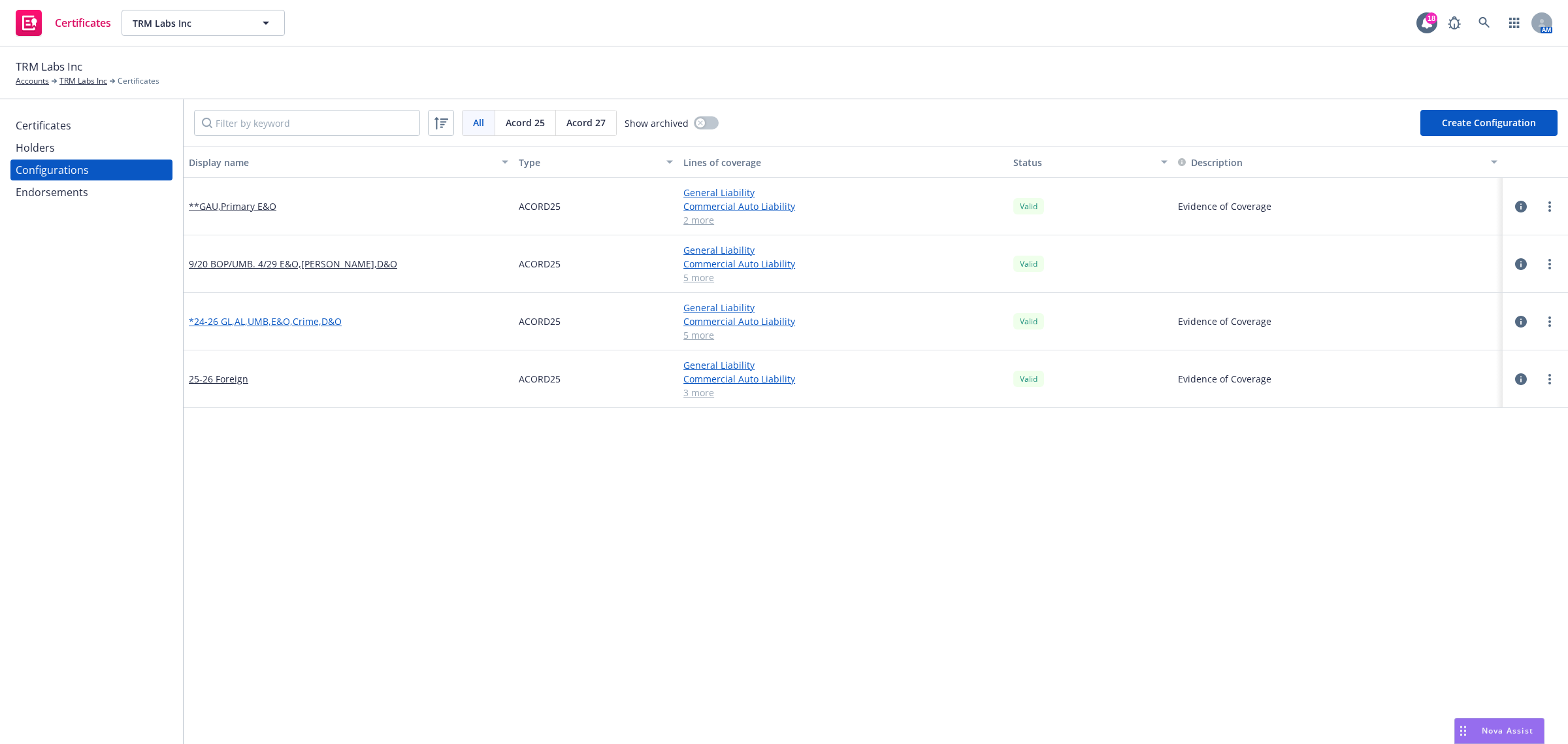
click at [296, 316] on link "*24-26 GL,AL,UMB,E&O,Crime,D&O" at bounding box center [265, 321] width 153 height 13
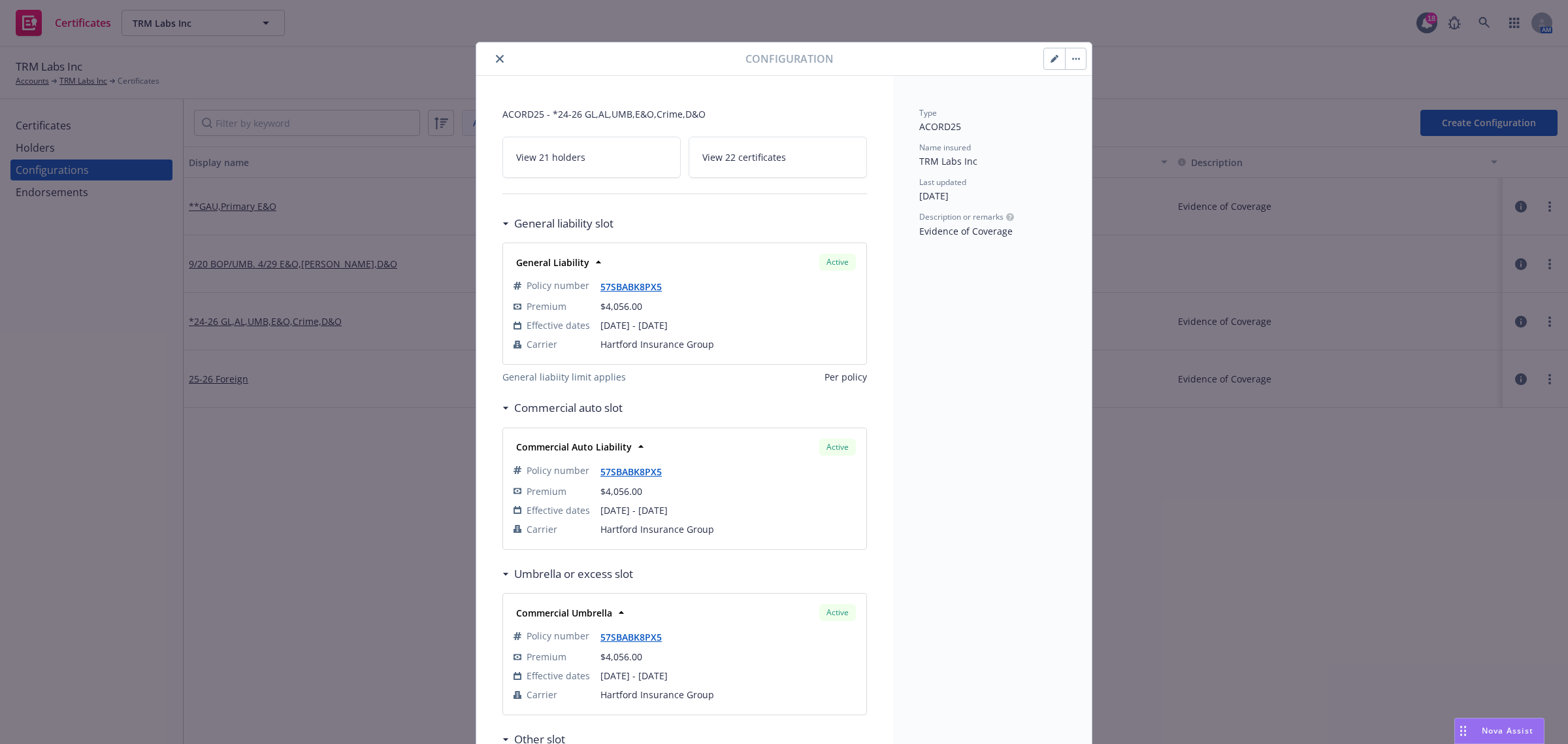
click at [492, 59] on button "close" at bounding box center [500, 59] width 15 height 15
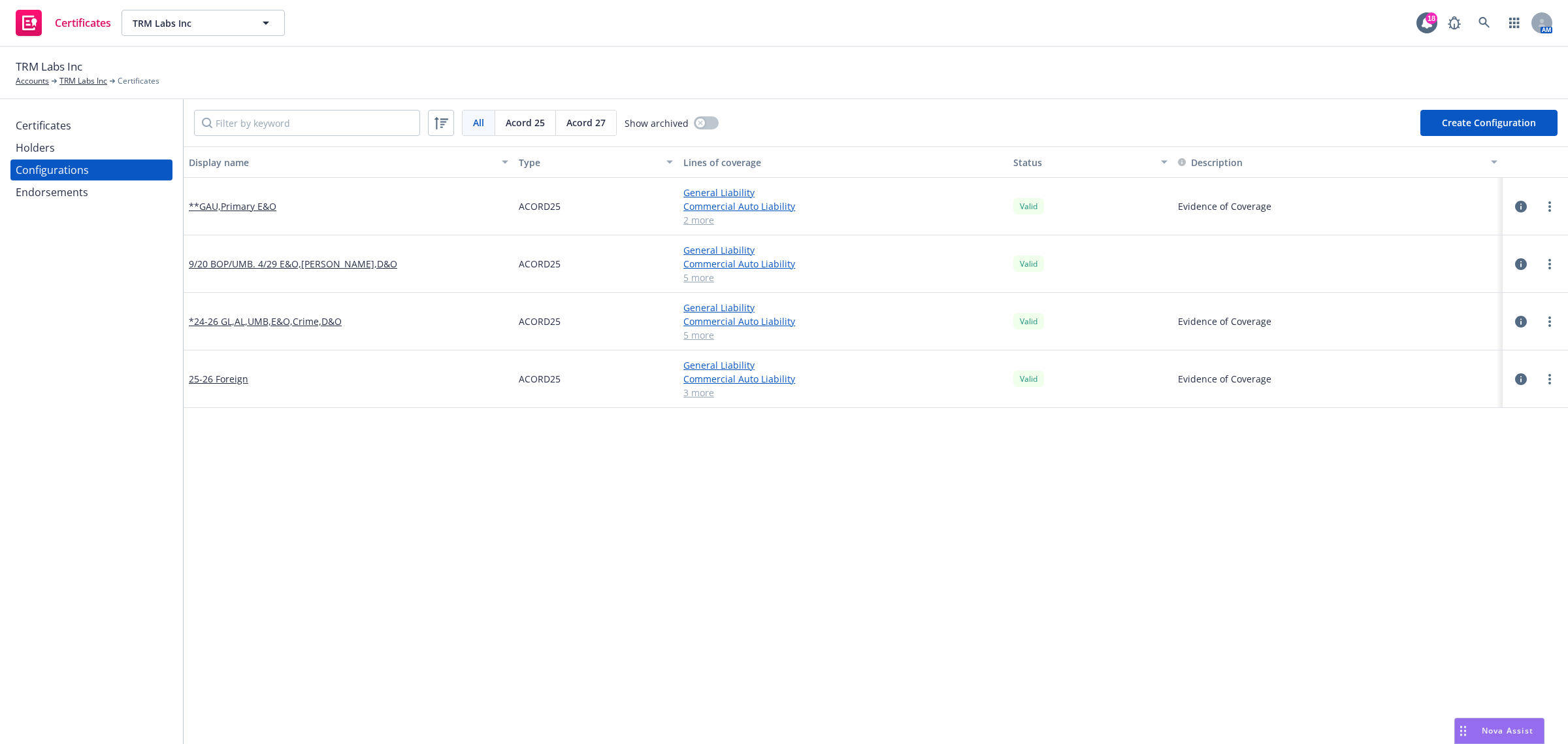
click at [73, 125] on div "Certificates" at bounding box center [91, 125] width 152 height 21
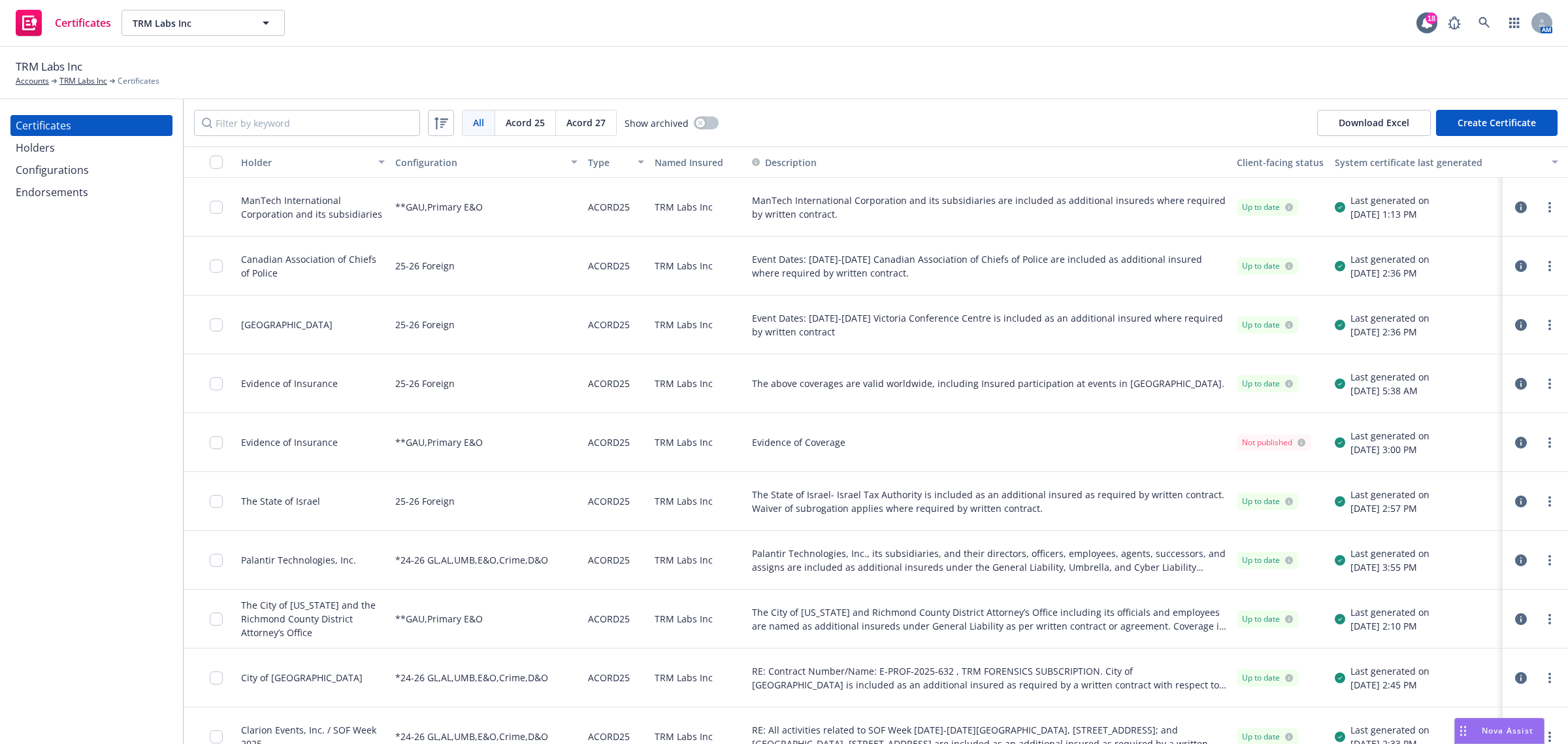
click at [42, 176] on div "Configurations" at bounding box center [52, 170] width 73 height 21
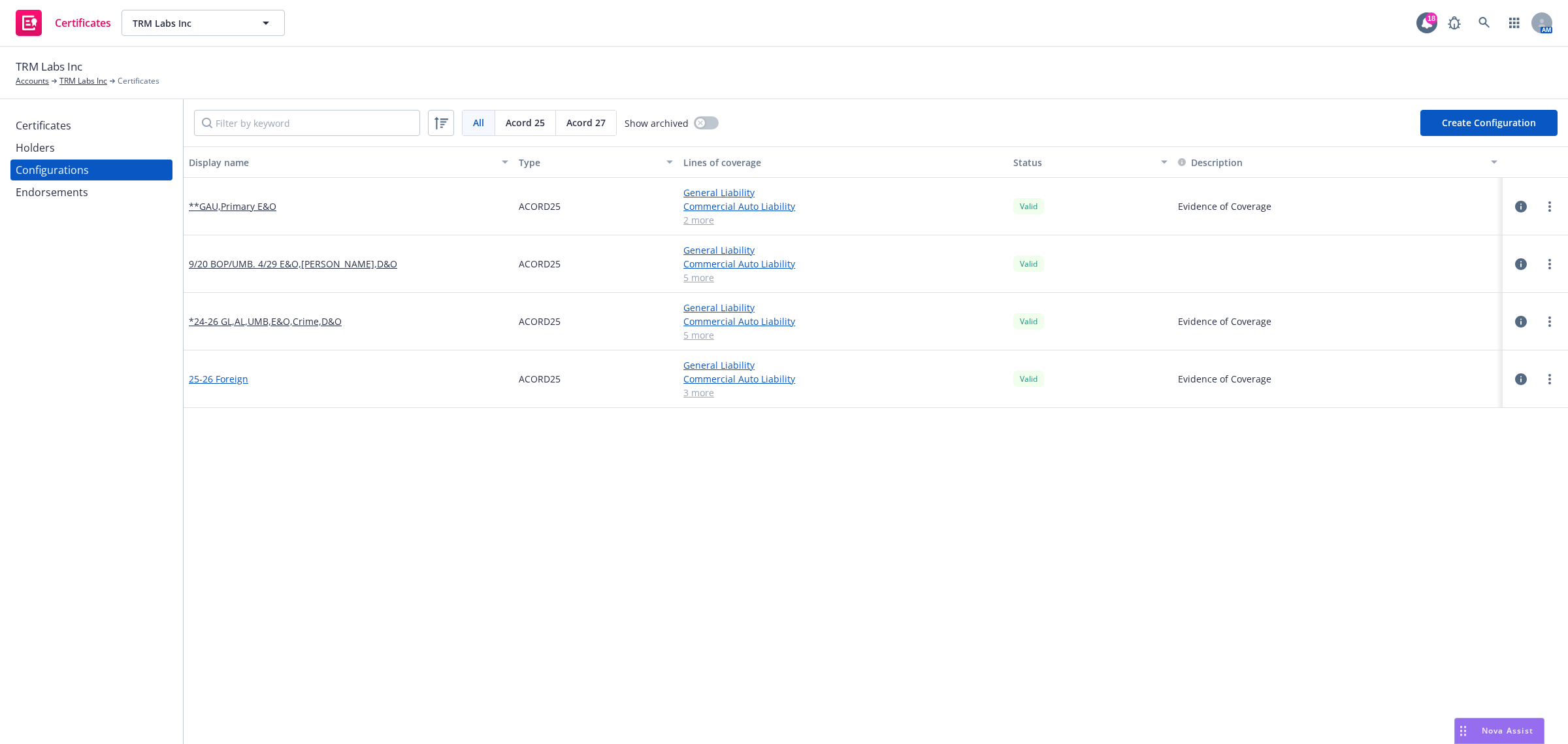
click at [225, 377] on link "25-26 Foreign" at bounding box center [218, 378] width 60 height 13
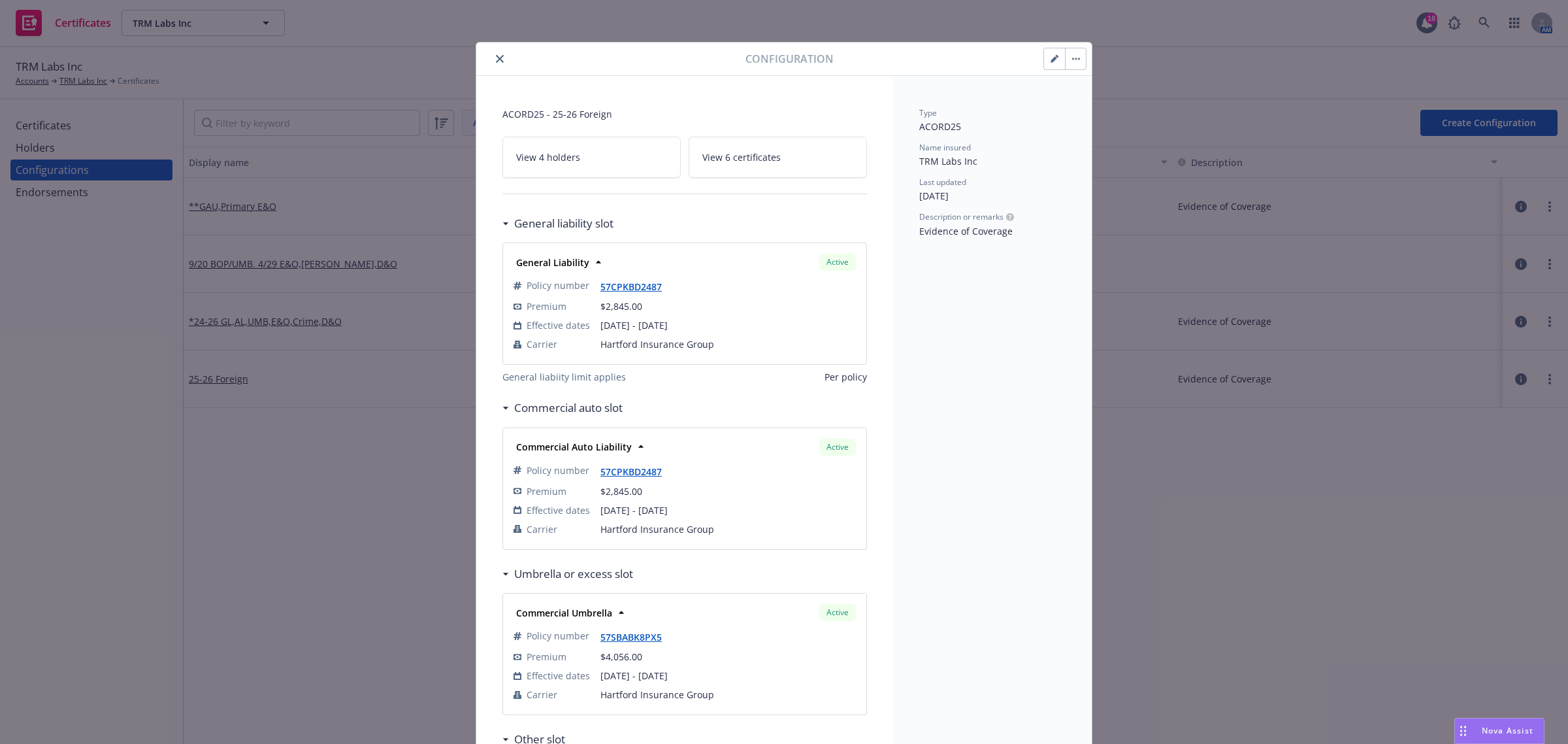
click at [496, 62] on icon "close" at bounding box center [500, 59] width 8 height 8
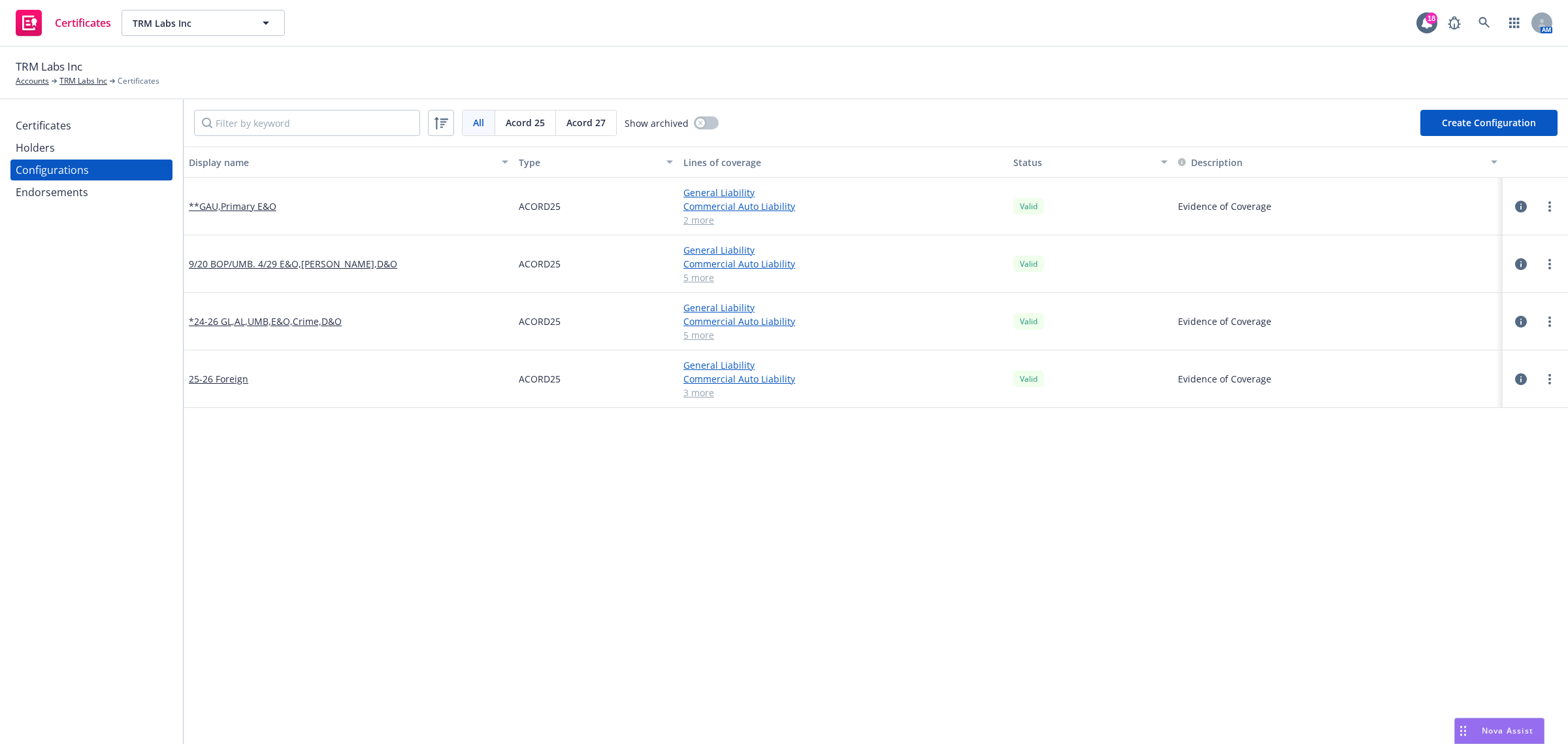
click at [83, 123] on div "Certificates" at bounding box center [91, 125] width 152 height 21
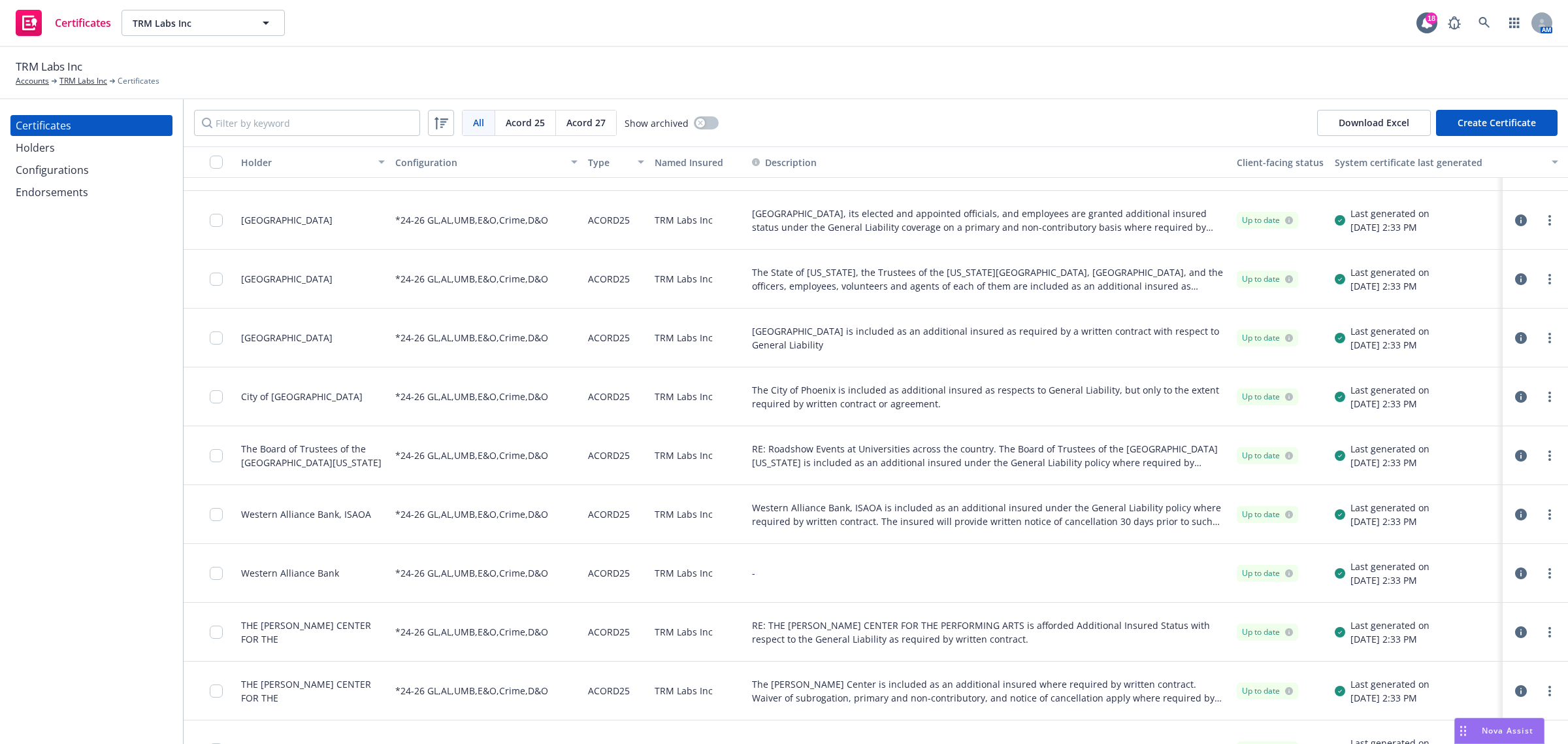
scroll to position [899, 0]
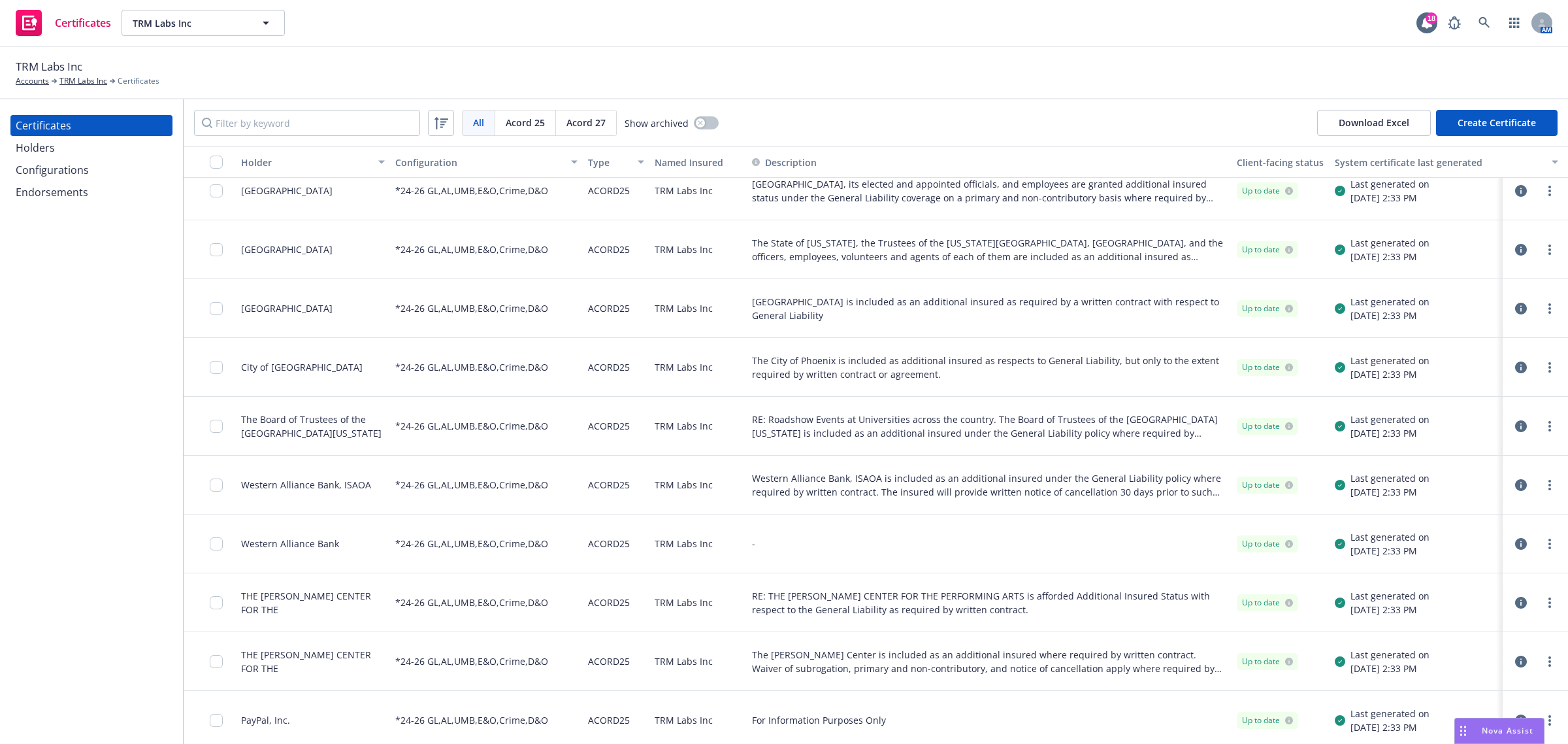
click at [1515, 364] on icon "button" at bounding box center [1521, 367] width 12 height 12
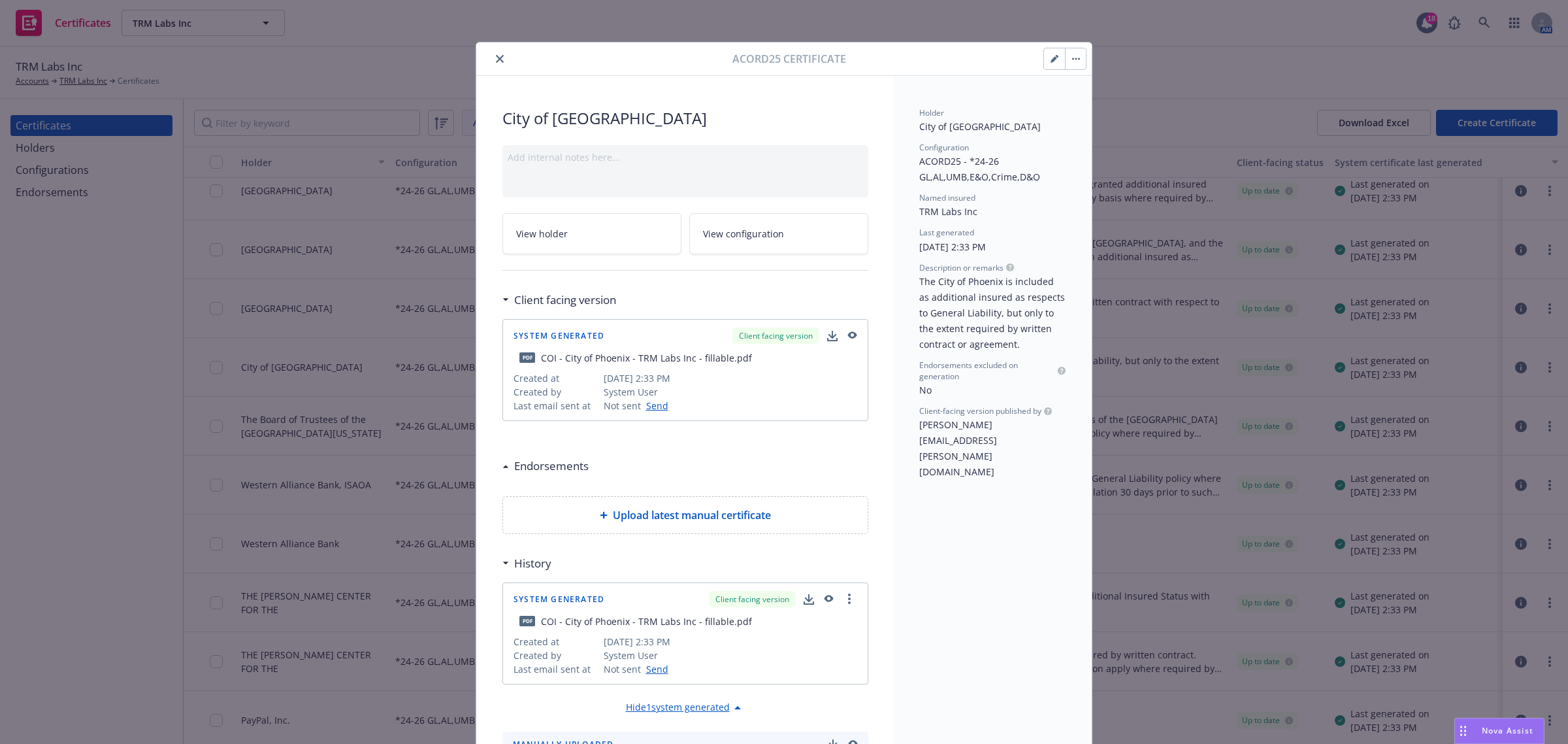
click at [492, 54] on button "close" at bounding box center [500, 59] width 15 height 15
